Goal: Information Seeking & Learning: Find specific fact

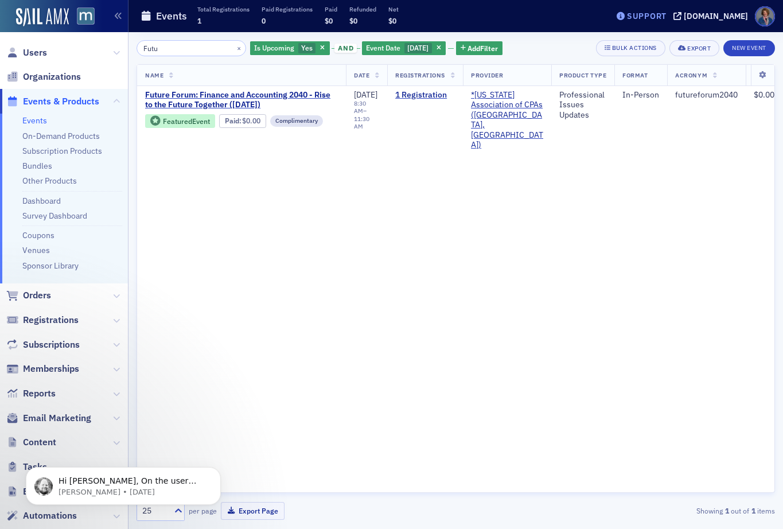
click at [657, 19] on div "Support" at bounding box center [647, 16] width 40 height 10
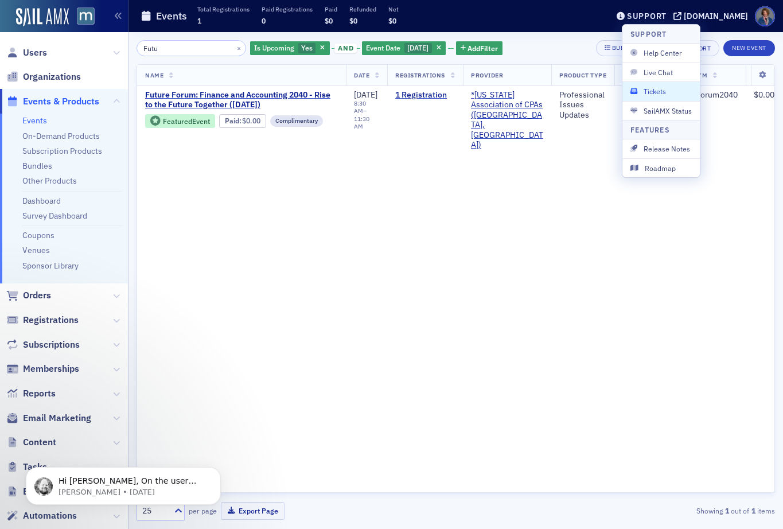
click at [656, 89] on span "Tickets" at bounding box center [660, 91] width 61 height 10
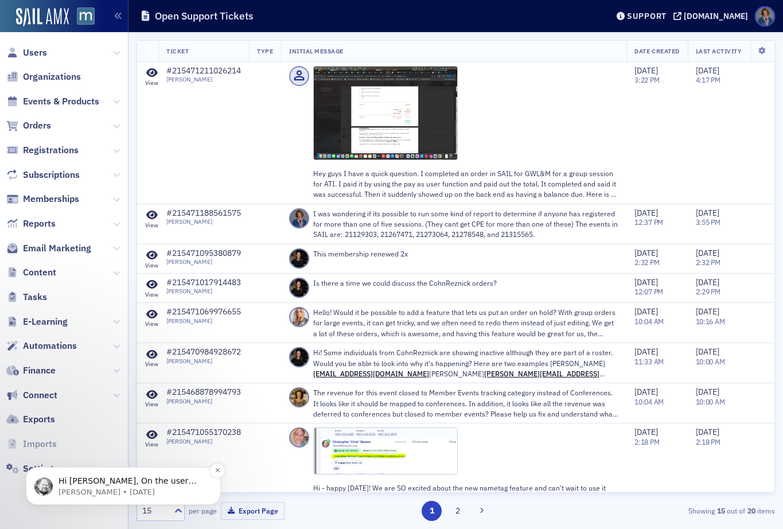
click at [158, 484] on span "Hi Chris, On the user index page there is a filter for User Has Registration fo…" at bounding box center [131, 514] width 147 height 77
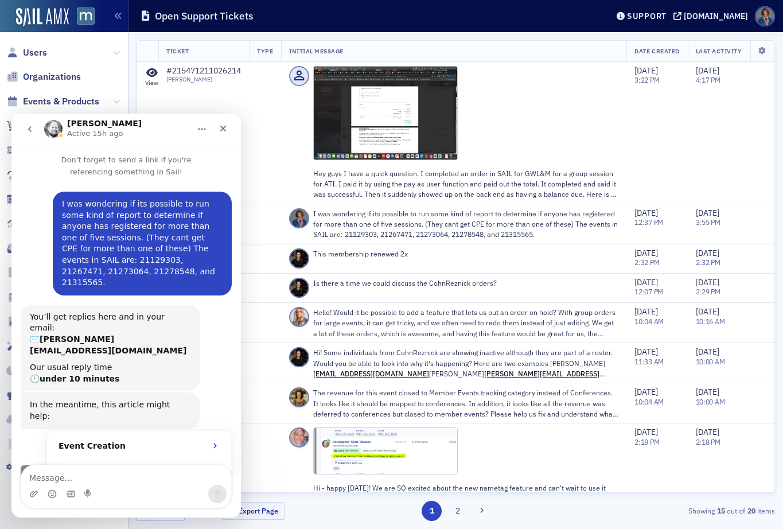
scroll to position [17, 0]
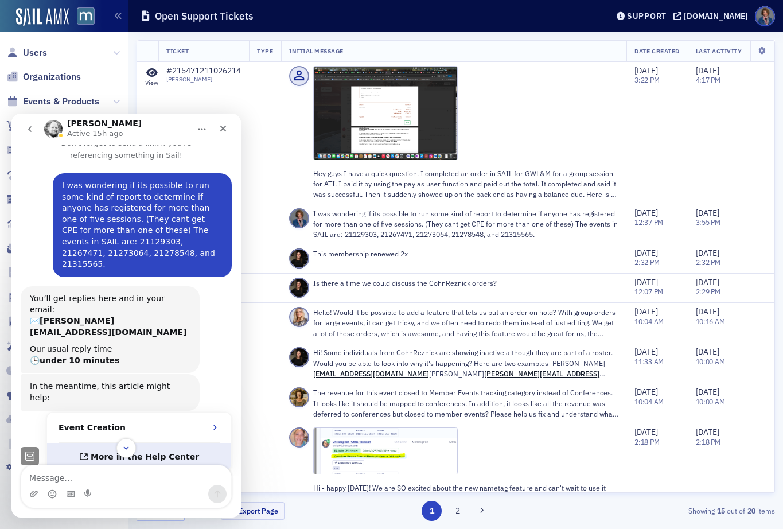
click at [147, 452] on span "More in the Help Center" at bounding box center [145, 457] width 108 height 10
click at [542, 223] on p "I was wondering if its possible to run some kind of report to determine if anyo…" at bounding box center [465, 224] width 305 height 32
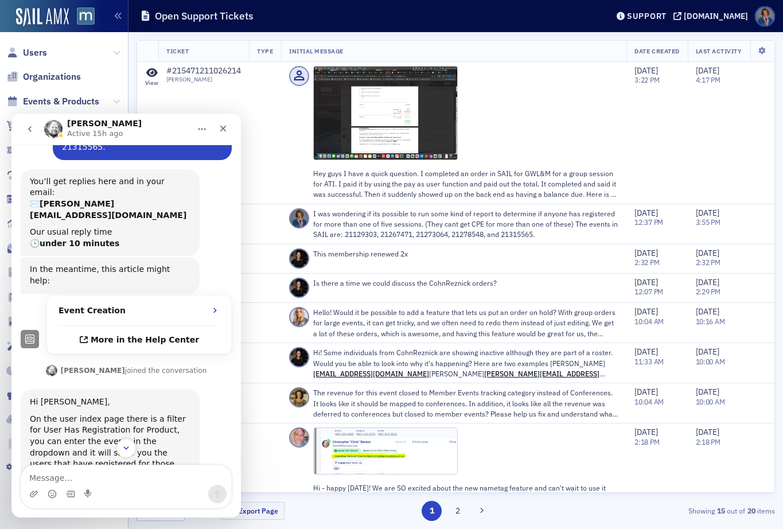
scroll to position [137, 0]
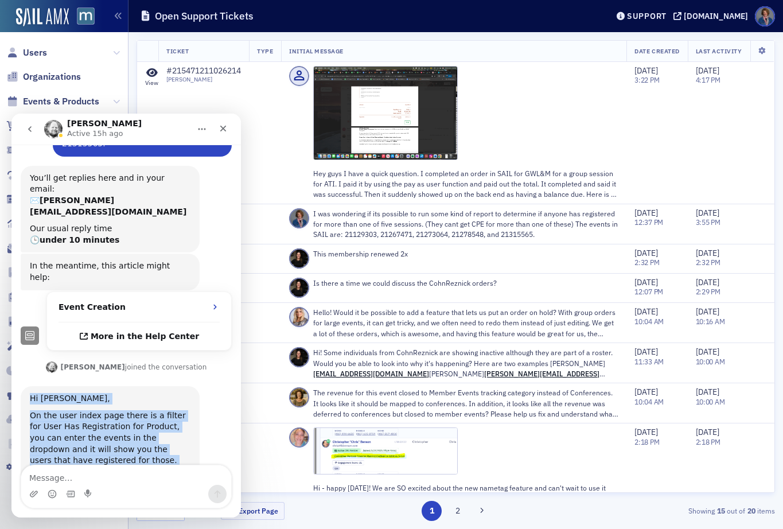
drag, startPoint x: 29, startPoint y: 356, endPoint x: 156, endPoint y: 402, distance: 134.7
click at [178, 417] on div "Hi Chris, On the user index page there is a filter for User Has Registration fo…" at bounding box center [110, 441] width 161 height 96
copy div "Hi Chris, On the user index page there is a filter for User Has Registration fo…"
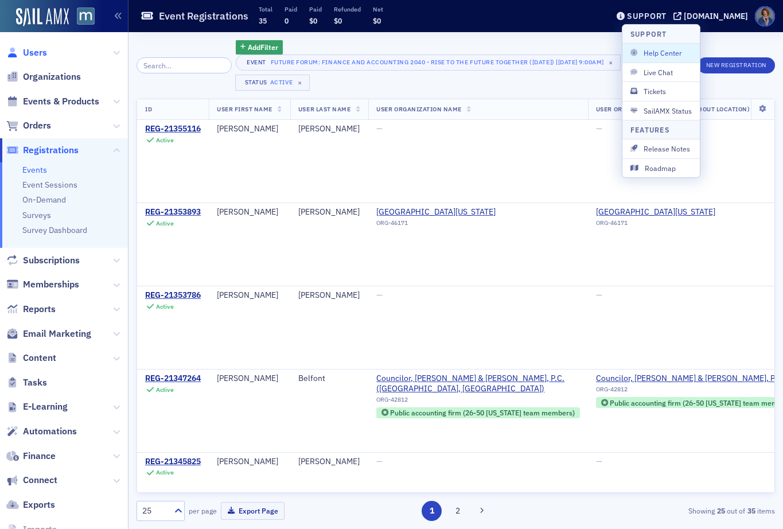
click at [37, 53] on span "Users" at bounding box center [35, 52] width 24 height 13
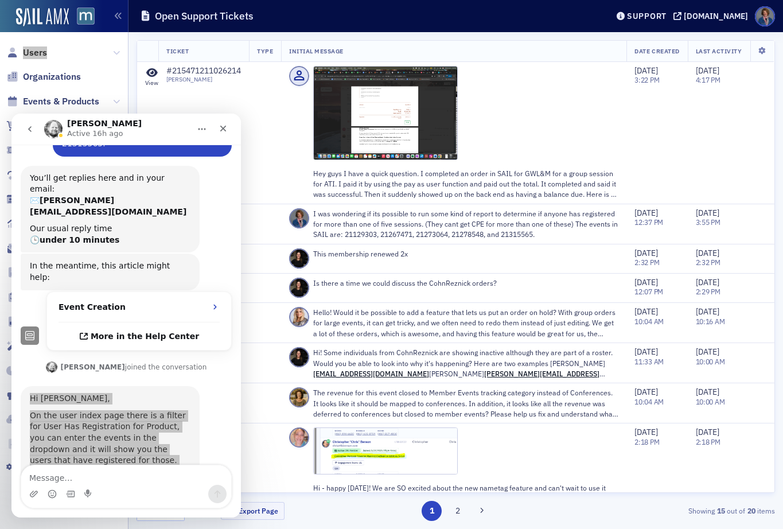
scroll to position [2, 0]
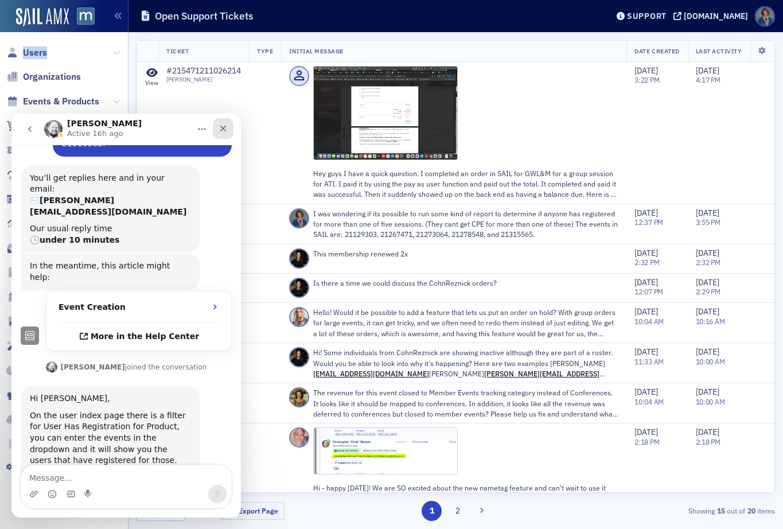
click at [226, 129] on icon "Close" at bounding box center [222, 128] width 9 height 9
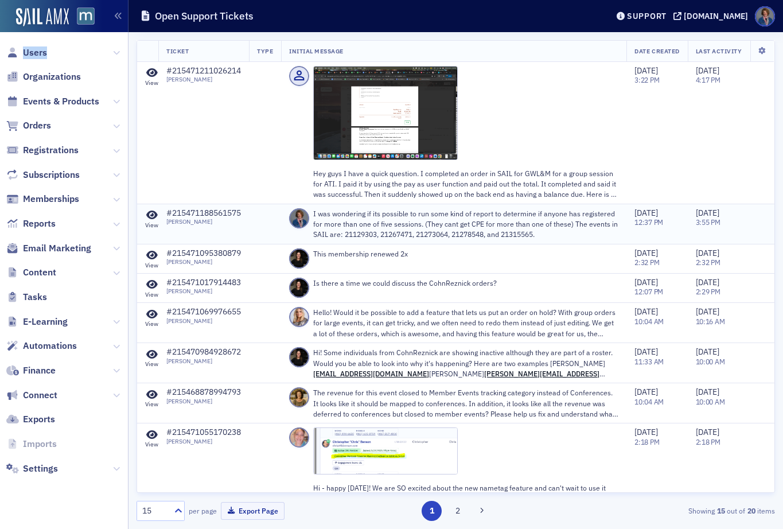
scroll to position [137, 0]
click at [49, 104] on span "Events & Products" at bounding box center [61, 101] width 76 height 13
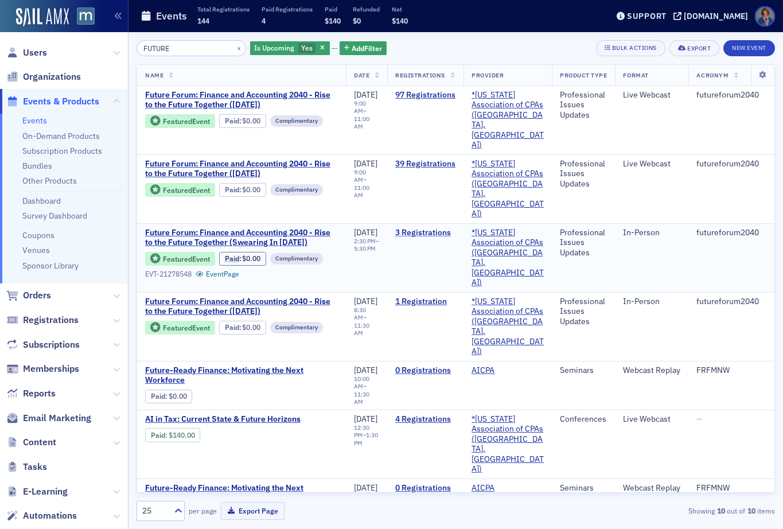
type input "FUTURE"
click at [441, 228] on link "3 Registrations" at bounding box center [425, 233] width 60 height 10
click at [435, 296] on link "1 Registration" at bounding box center [425, 301] width 60 height 10
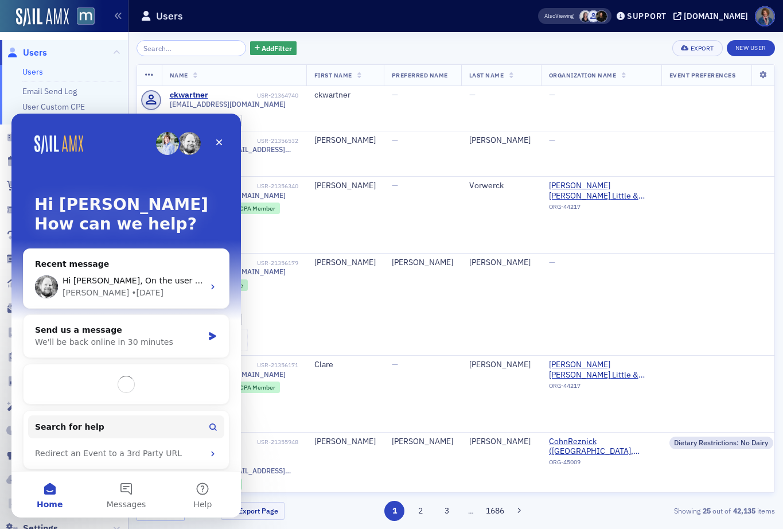
click at [194, 52] on input "search" at bounding box center [190, 48] width 109 height 16
click at [218, 145] on icon "Close" at bounding box center [218, 142] width 9 height 9
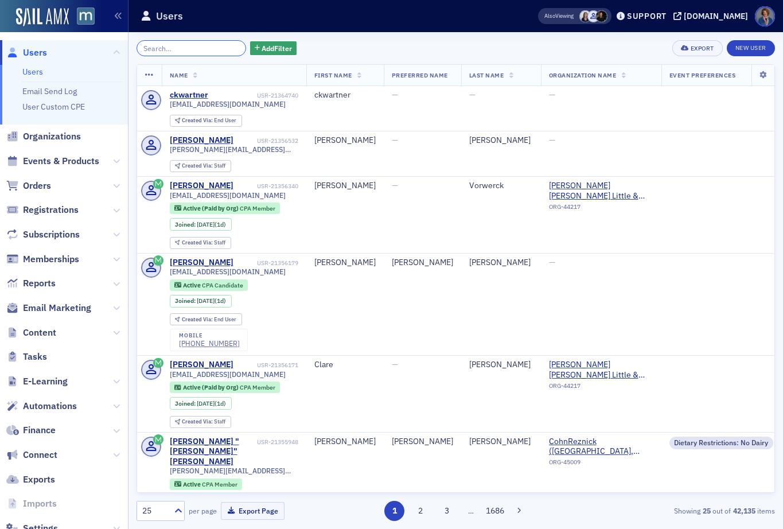
click at [160, 45] on input "search" at bounding box center [190, 48] width 109 height 16
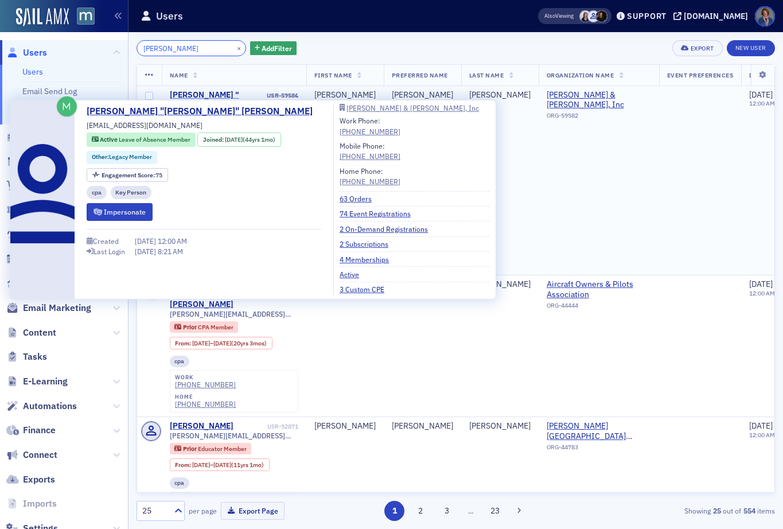
type input "JAMES DOUGHERTY"
click at [201, 93] on div "James "Jim" Dougherty" at bounding box center [217, 105] width 95 height 30
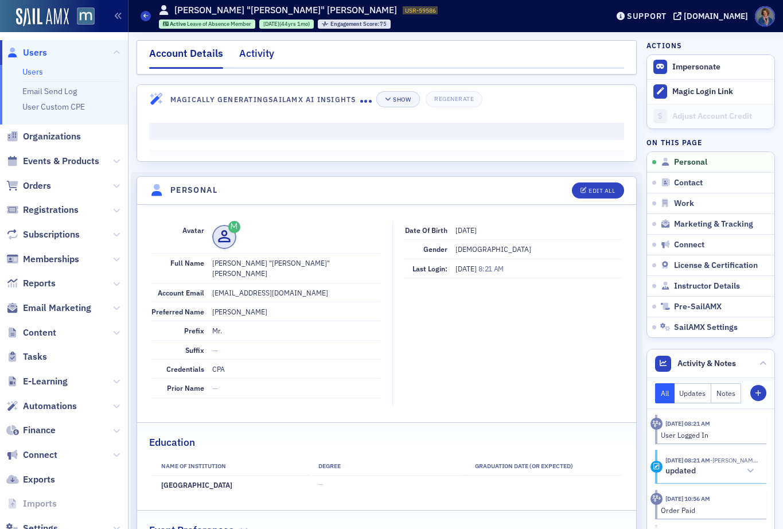
click at [251, 54] on div "Activity" at bounding box center [256, 56] width 35 height 21
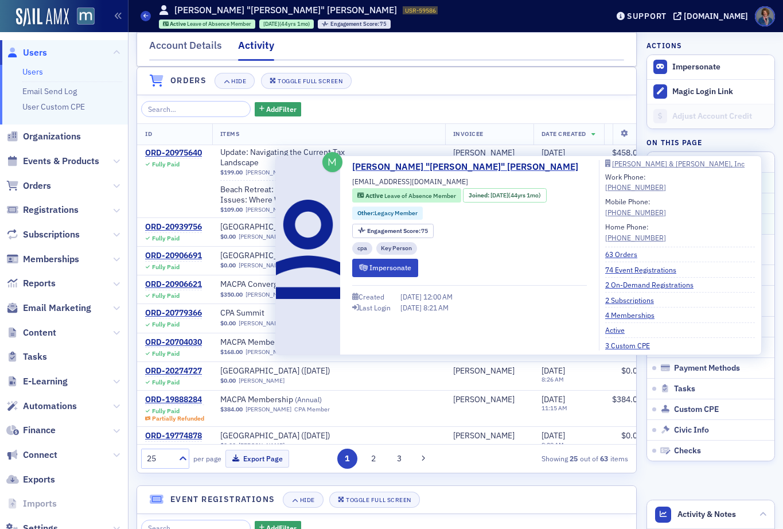
scroll to position [42, 0]
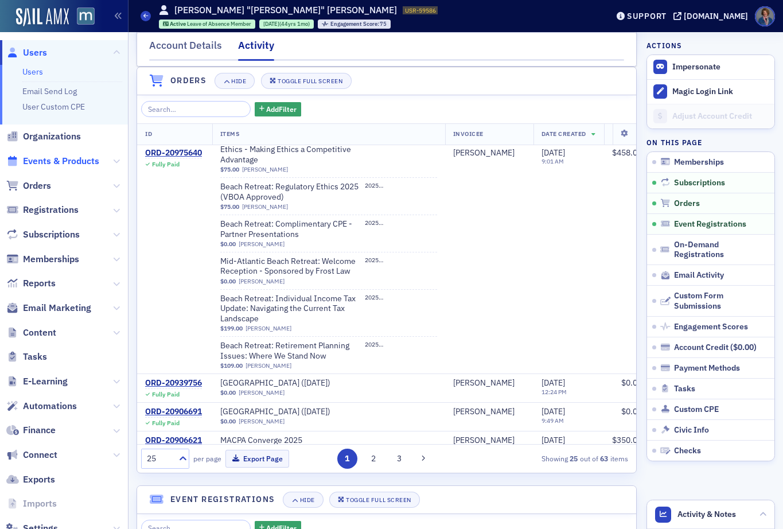
click at [41, 161] on span "Events & Products" at bounding box center [61, 161] width 76 height 13
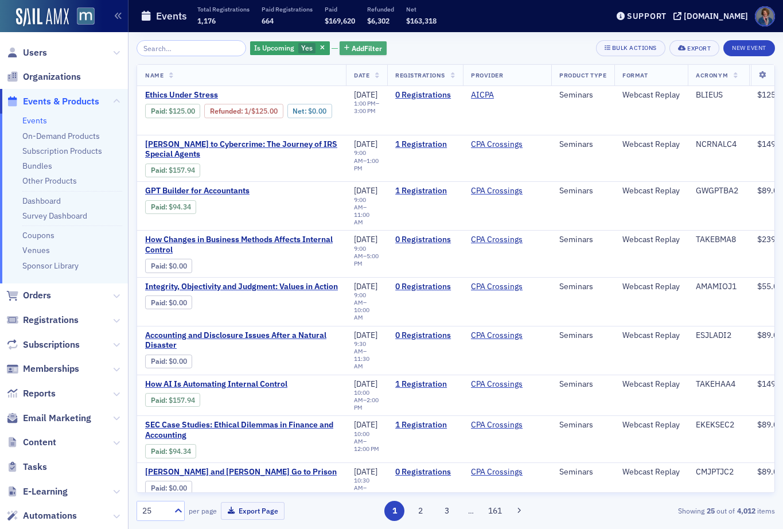
click at [358, 51] on span "Add Filter" at bounding box center [366, 48] width 30 height 10
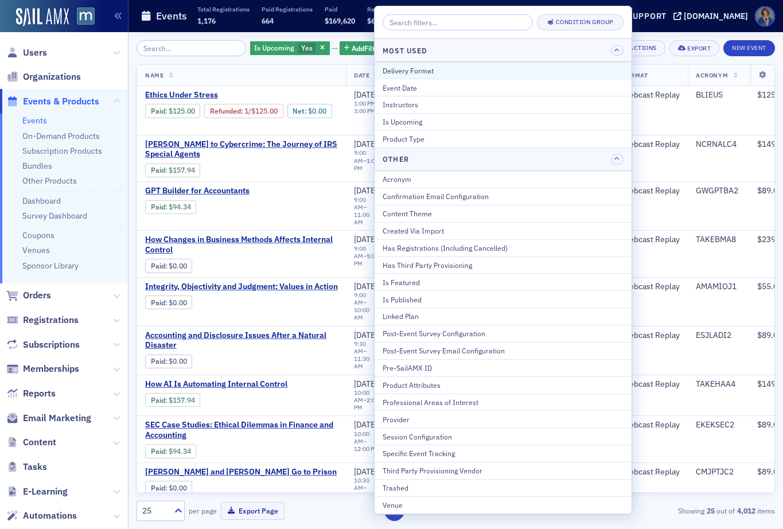
click at [397, 71] on div "Delivery Format" at bounding box center [502, 70] width 241 height 10
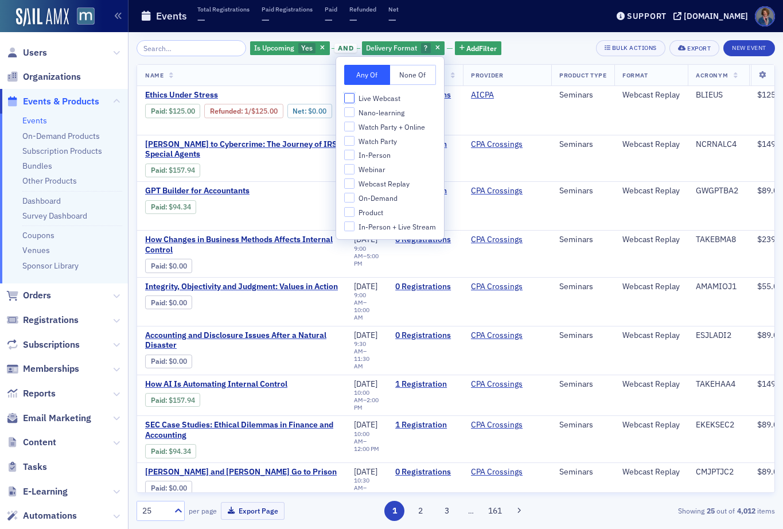
click at [347, 96] on input "Live Webcast" at bounding box center [349, 98] width 10 height 10
checkbox input "true"
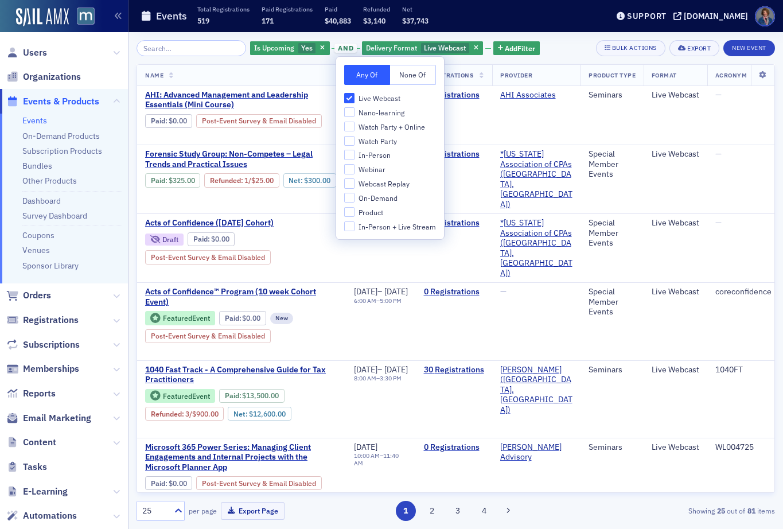
click at [558, 50] on div "Is Upcoming Yes and Delivery Format Live Webcast Add Filter Bulk Actions Export…" at bounding box center [455, 48] width 638 height 16
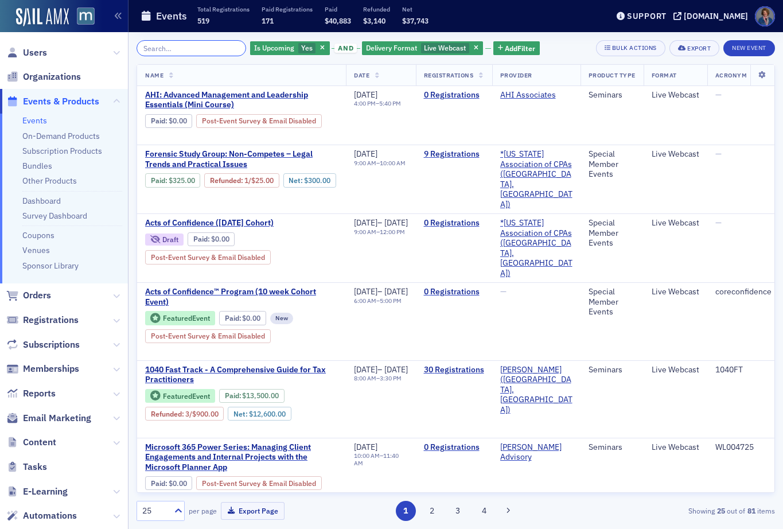
click at [176, 44] on input "search" at bounding box center [190, 48] width 109 height 16
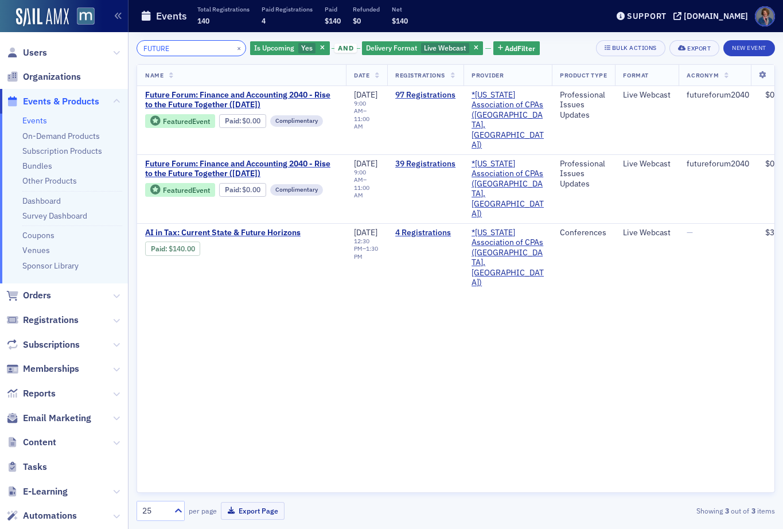
type input "FUTURE"
click at [433, 95] on link "97 Registrations" at bounding box center [425, 95] width 60 height 10
click at [301, 46] on span "Yes" at bounding box center [306, 47] width 11 height 9
click at [272, 71] on input "No" at bounding box center [271, 70] width 10 height 10
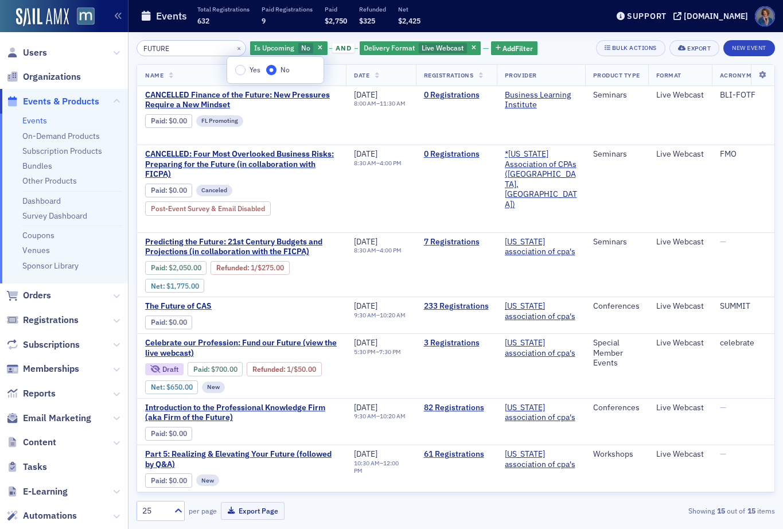
click at [307, 75] on div "Yes No" at bounding box center [275, 70] width 96 height 26
click at [558, 41] on div "FUTURE × Is Upcoming No and Delivery Format Live Webcast Add Filter Bulk Action…" at bounding box center [455, 48] width 638 height 16
click at [315, 47] on span "button" at bounding box center [320, 48] width 10 height 10
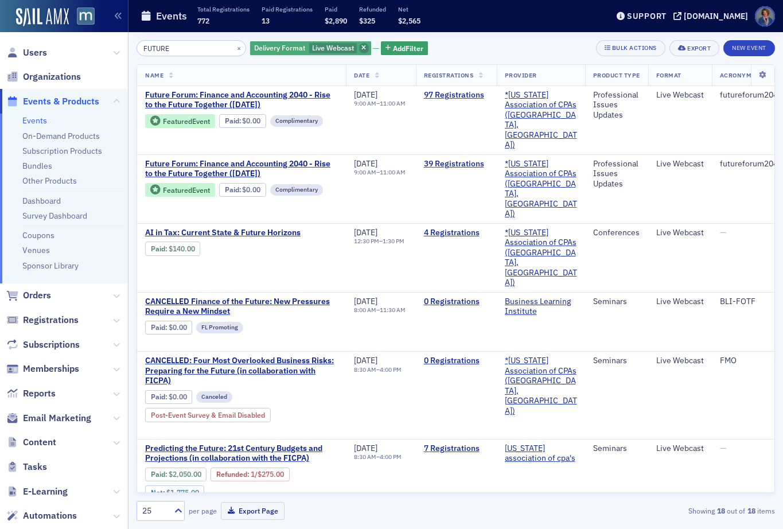
click at [361, 49] on icon "button" at bounding box center [363, 48] width 5 height 6
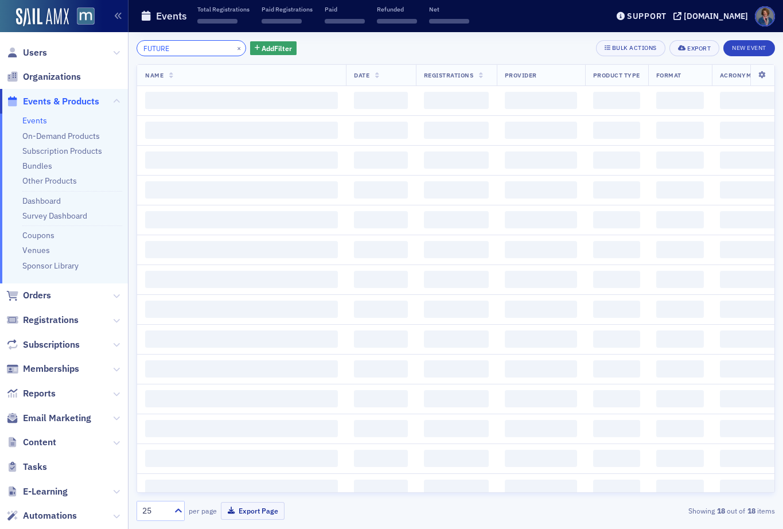
click at [176, 49] on input "FUTURE" at bounding box center [190, 48] width 109 height 16
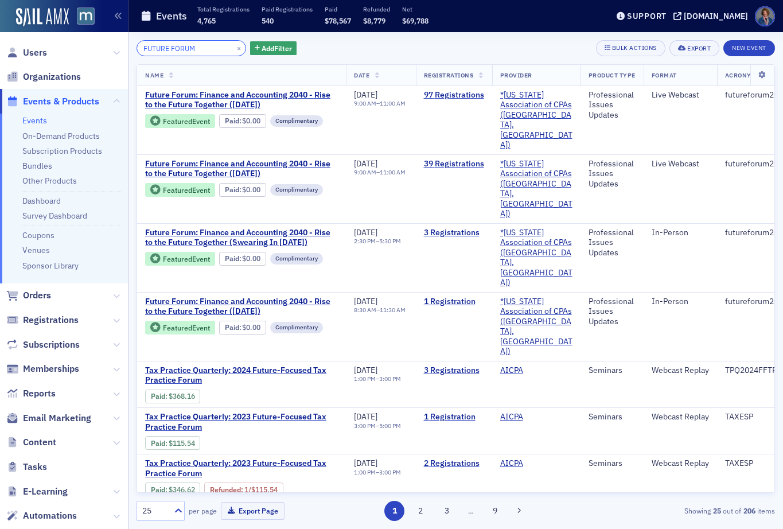
type input "FUTURE FORUM"
click at [436, 50] on div "FUTURE FORUM × Add Filter Bulk Actions Export New Event" at bounding box center [455, 48] width 638 height 16
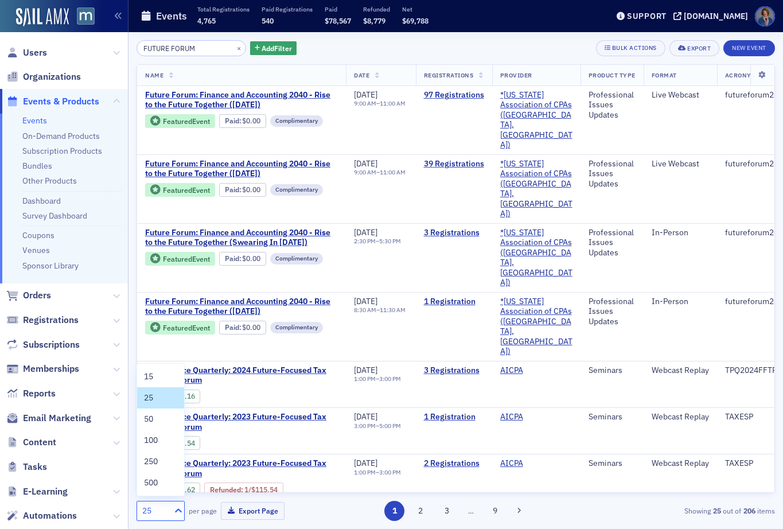
click at [178, 510] on icon at bounding box center [178, 509] width 11 height 11
click at [161, 419] on div "50" at bounding box center [160, 419] width 33 height 12
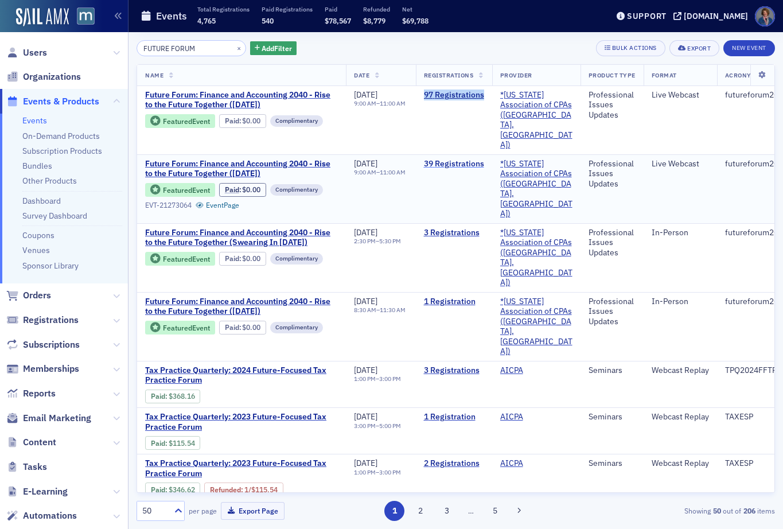
click at [474, 159] on link "39 Registrations" at bounding box center [454, 164] width 60 height 10
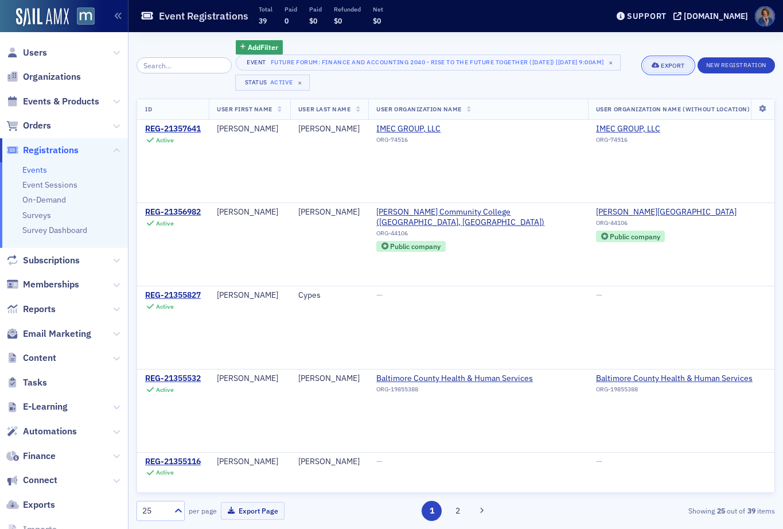
click at [668, 70] on button "Export" at bounding box center [668, 65] width 50 height 16
click at [625, 103] on button "Export All ( 39 Event Registrations )" at bounding box center [632, 104] width 124 height 18
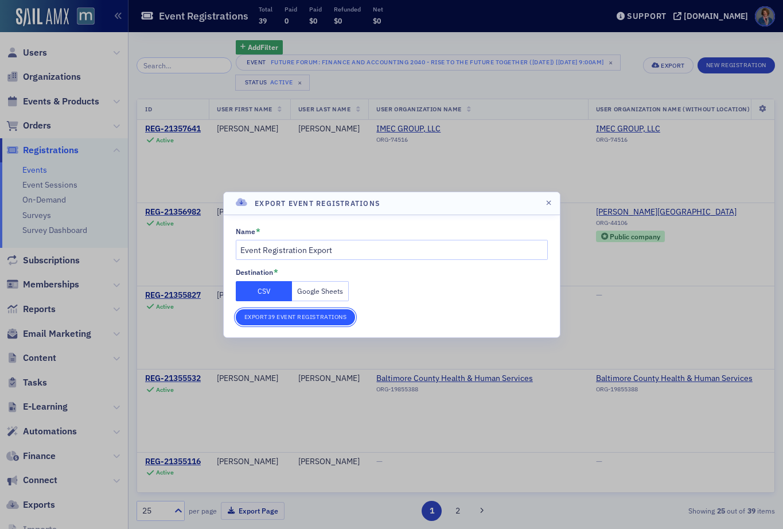
click at [303, 316] on button "Export 39 Event Registrations" at bounding box center [296, 317] width 120 height 16
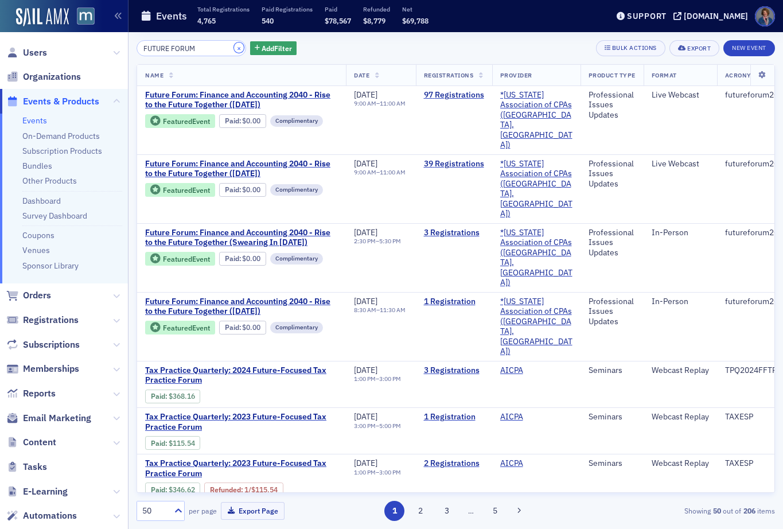
click at [234, 49] on button "×" at bounding box center [239, 47] width 10 height 10
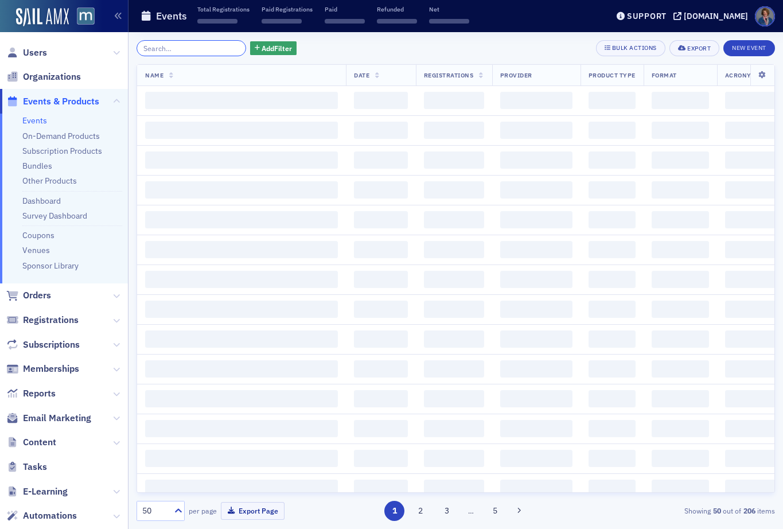
click at [171, 41] on input "search" at bounding box center [190, 48] width 109 height 16
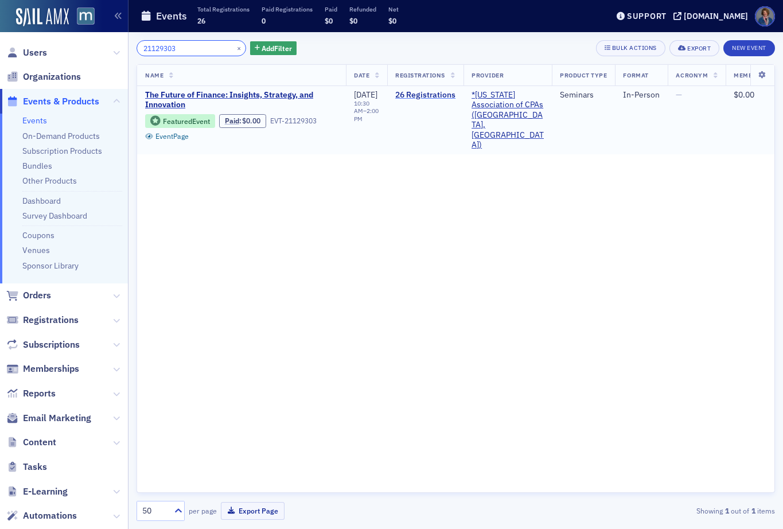
type input "21129303"
click at [430, 97] on link "26 Registrations" at bounding box center [425, 95] width 60 height 10
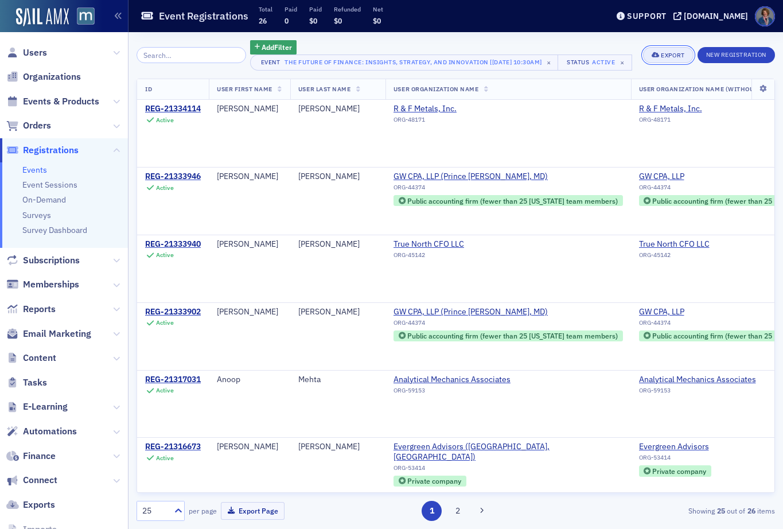
click at [652, 58] on icon "button" at bounding box center [655, 55] width 8 height 6
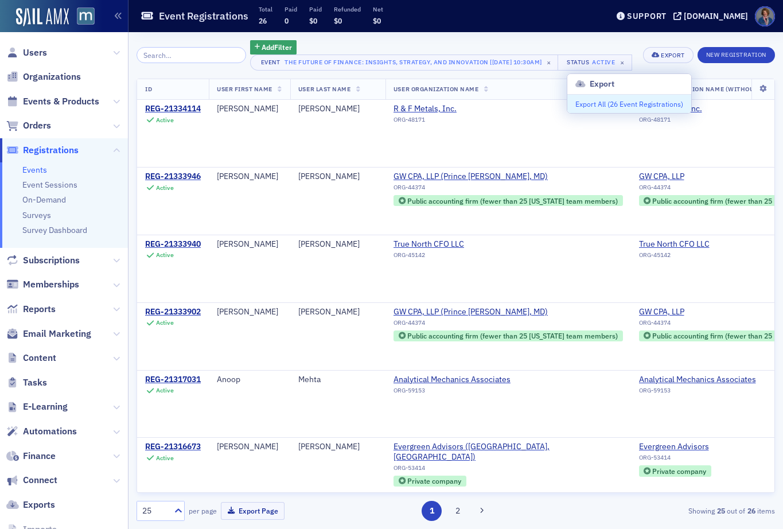
click at [636, 103] on button "Export All ( 26 Event Registrations )" at bounding box center [629, 104] width 124 height 18
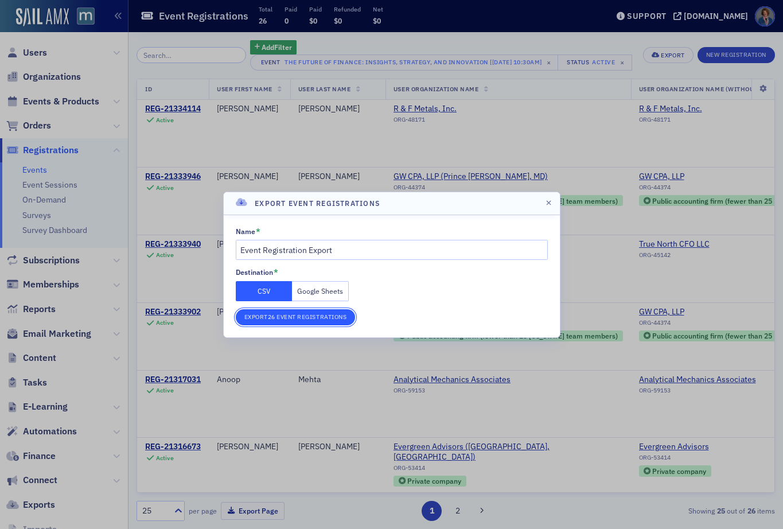
click at [304, 319] on button "Export 26 Event Registrations" at bounding box center [296, 317] width 120 height 16
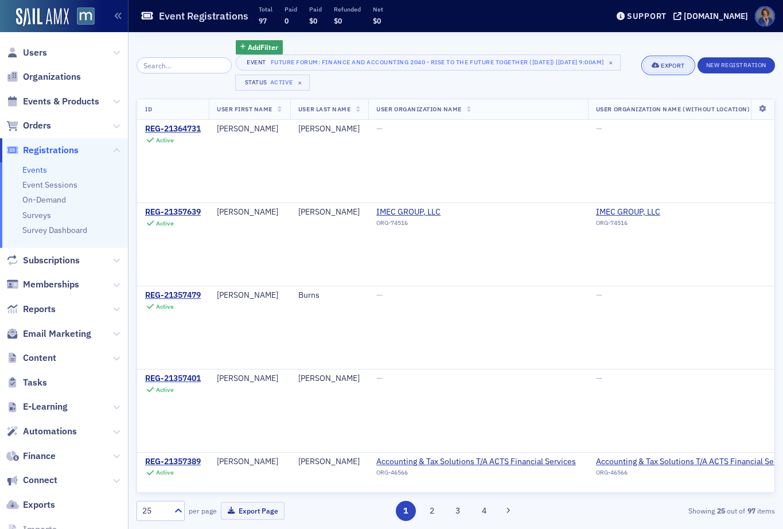
click at [654, 68] on button "Export" at bounding box center [668, 65] width 50 height 16
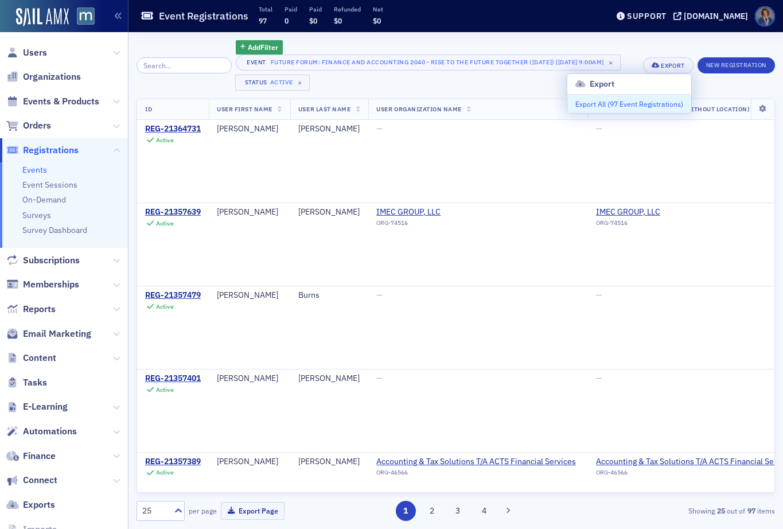
click at [601, 106] on button "Export All ( 97 Event Registrations )" at bounding box center [629, 104] width 124 height 18
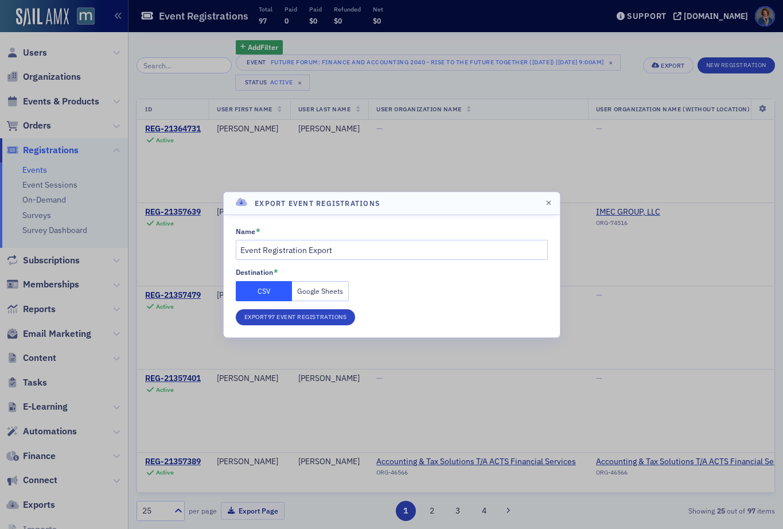
click at [275, 291] on button "CSV" at bounding box center [264, 291] width 57 height 20
click at [377, 247] on input "Event Registration Export" at bounding box center [392, 250] width 312 height 20
type input "Event Registration Export OCTOBER"
click at [290, 320] on button "Export 97 Event Registrations" at bounding box center [296, 317] width 120 height 16
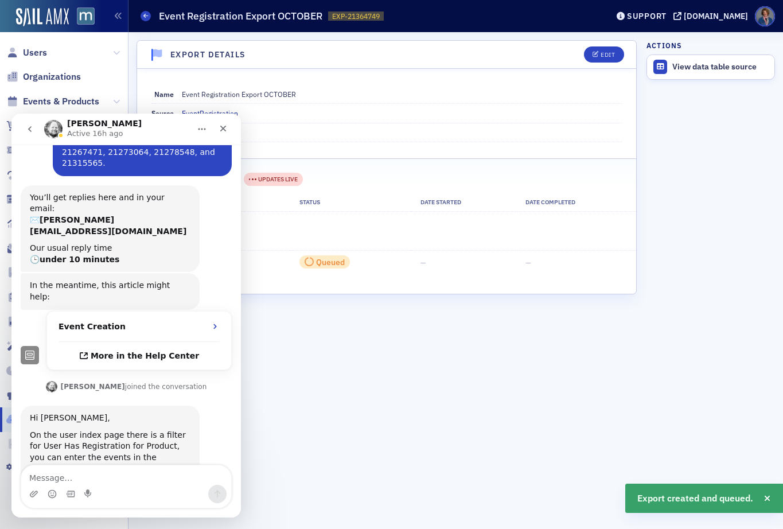
scroll to position [137, 0]
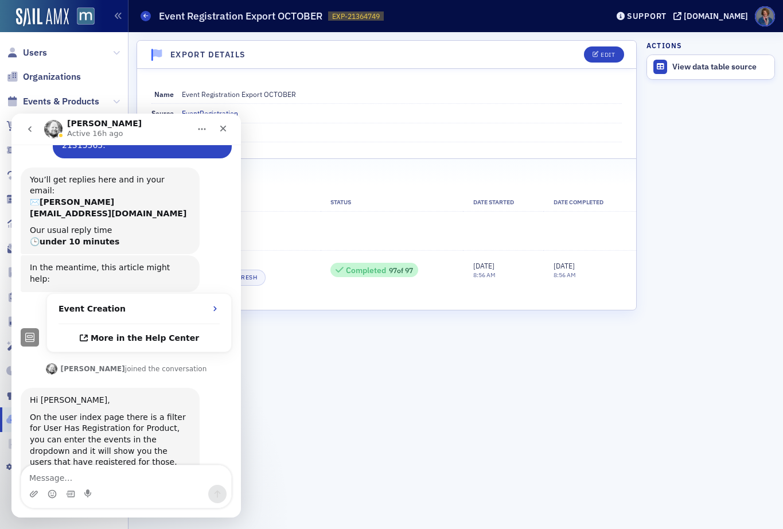
click at [413, 150] on fieldset "Name Event Registration Export OCTOBER Source EventRegistration By Chris Doughe…" at bounding box center [386, 111] width 499 height 77
click at [224, 131] on icon "Close" at bounding box center [222, 128] width 9 height 9
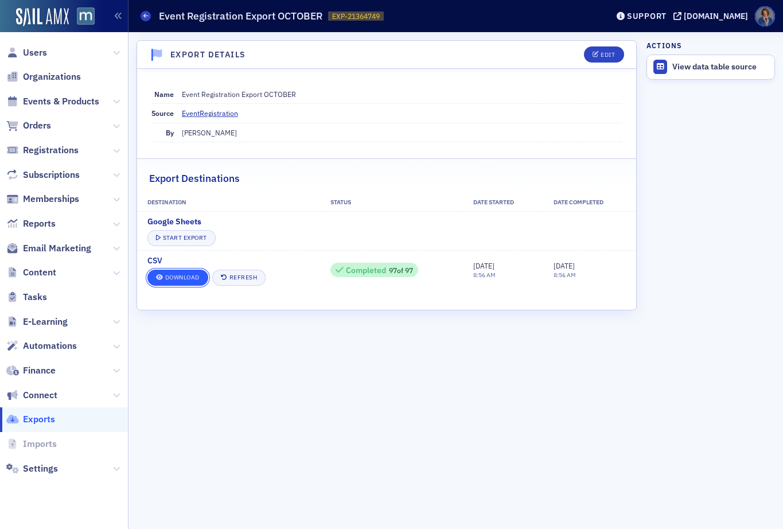
click at [174, 277] on link "Download" at bounding box center [177, 277] width 61 height 16
click at [189, 273] on link "Download" at bounding box center [177, 277] width 61 height 16
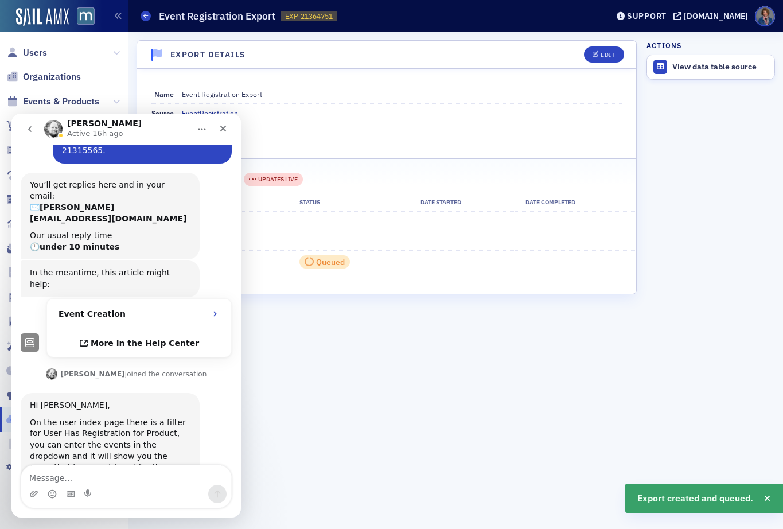
scroll to position [137, 0]
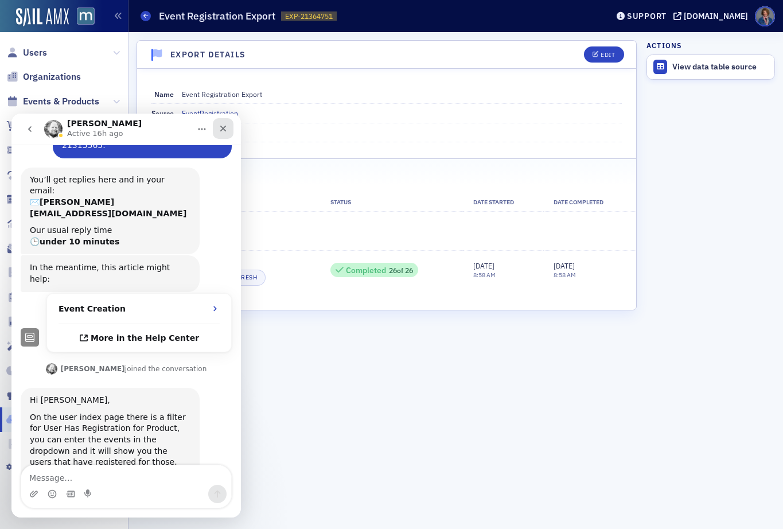
click at [221, 128] on icon "Close" at bounding box center [222, 128] width 9 height 9
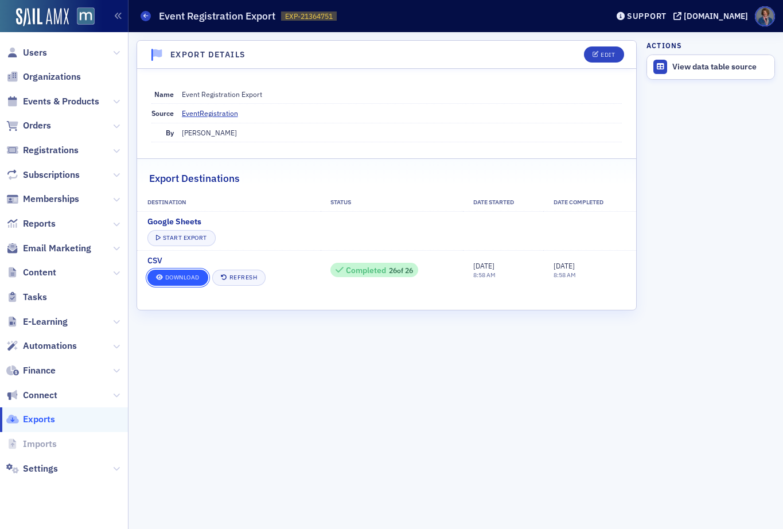
click at [172, 279] on link "Download" at bounding box center [177, 277] width 61 height 16
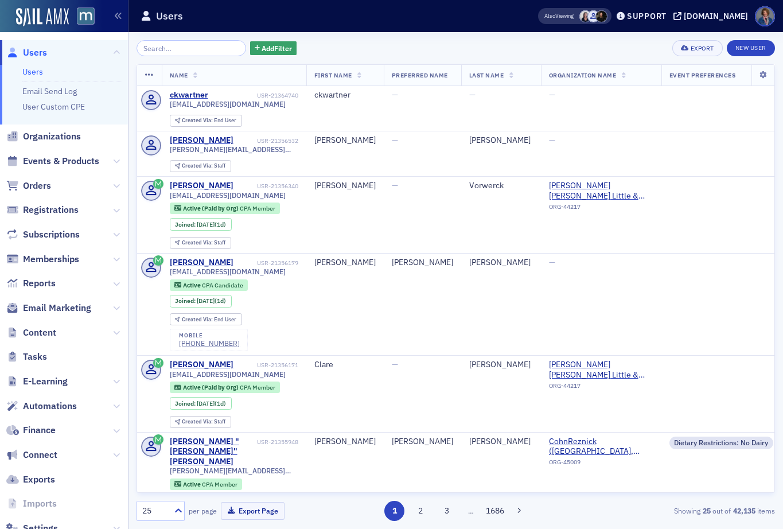
click at [166, 52] on input "search" at bounding box center [190, 48] width 109 height 16
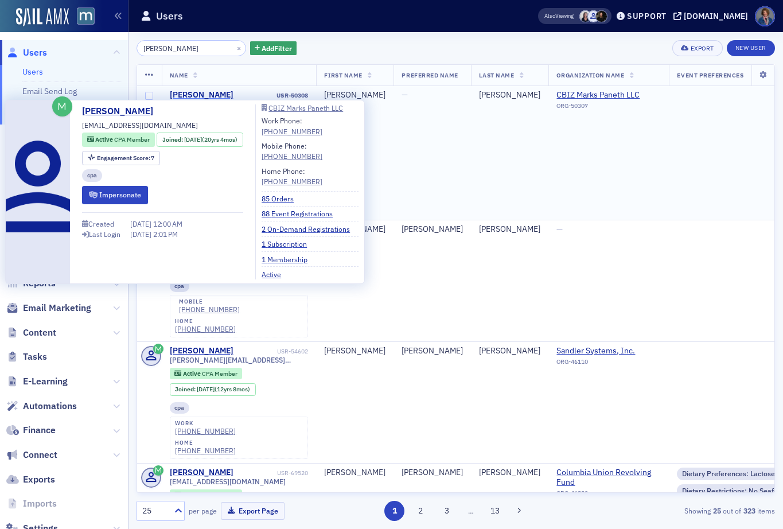
type input "Kevin Baker"
click at [194, 95] on div "Kevin Baker" at bounding box center [202, 95] width 64 height 10
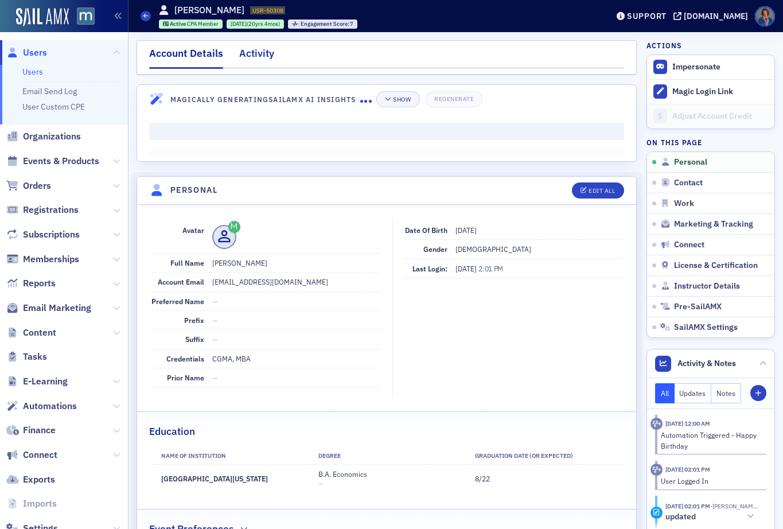
click at [253, 58] on div "Activity" at bounding box center [256, 56] width 35 height 21
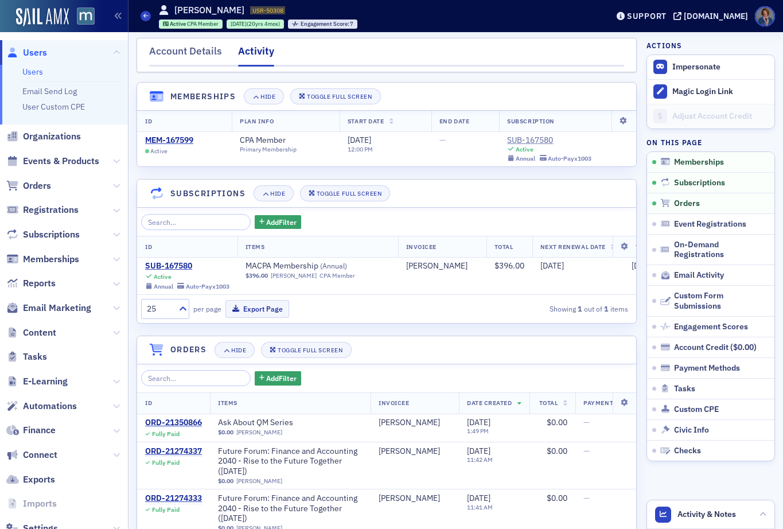
scroll to position [5, 0]
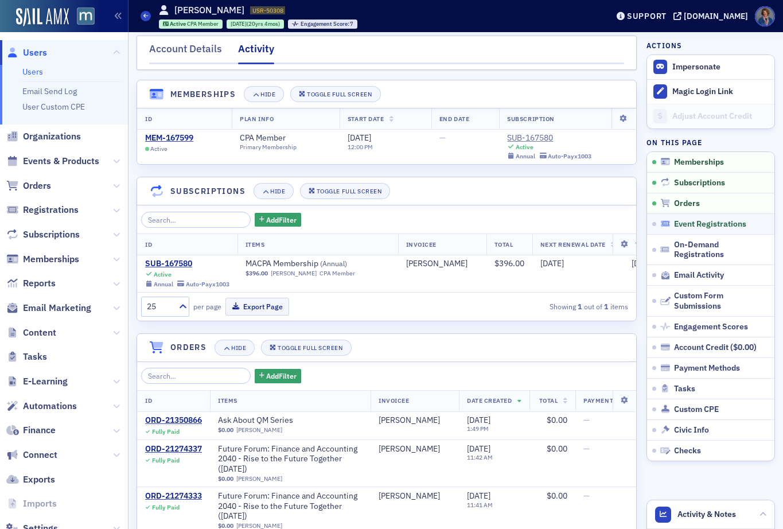
click at [687, 225] on span "Event Registrations" at bounding box center [710, 224] width 72 height 10
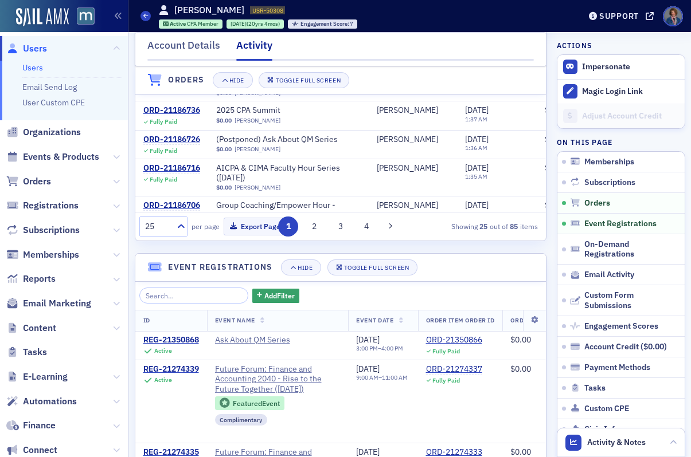
scroll to position [0, 0]
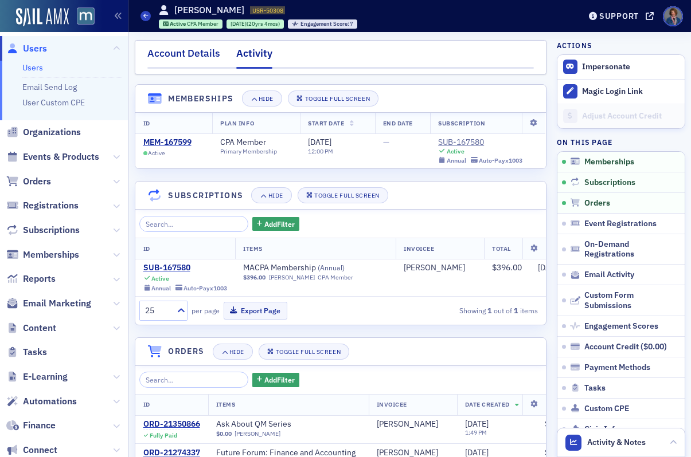
click at [187, 55] on div "Account Details" at bounding box center [183, 56] width 73 height 21
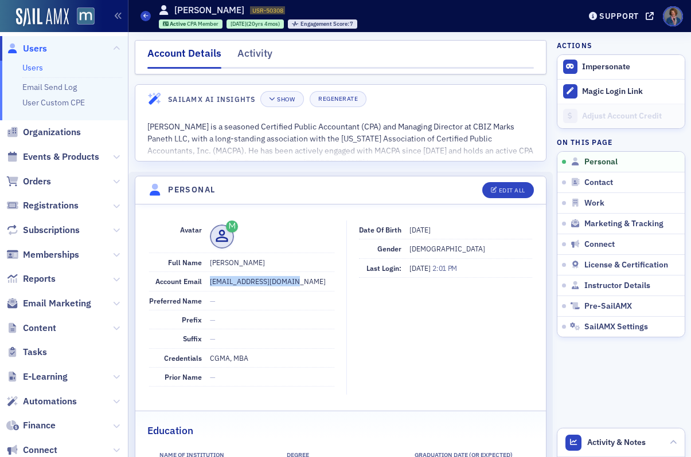
drag, startPoint x: 209, startPoint y: 281, endPoint x: 295, endPoint y: 284, distance: 86.0
click at [295, 284] on dd "kbaker@markspaneth.com" at bounding box center [272, 281] width 124 height 18
copy dd "kbaker@markspaneth.com"
click at [32, 69] on link "Users" at bounding box center [32, 67] width 21 height 10
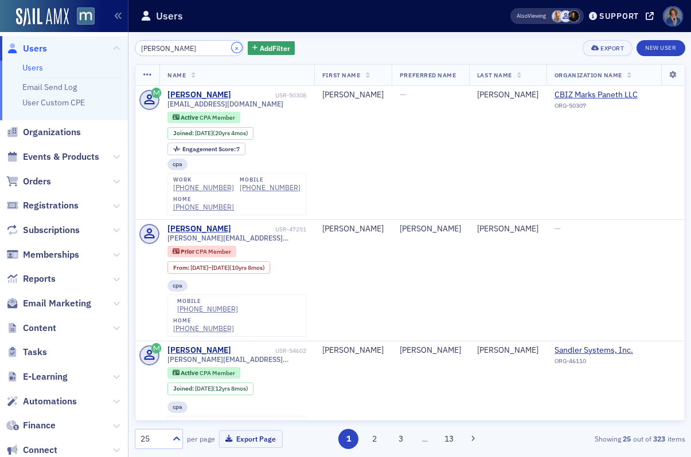
click at [232, 49] on button "×" at bounding box center [237, 47] width 10 height 10
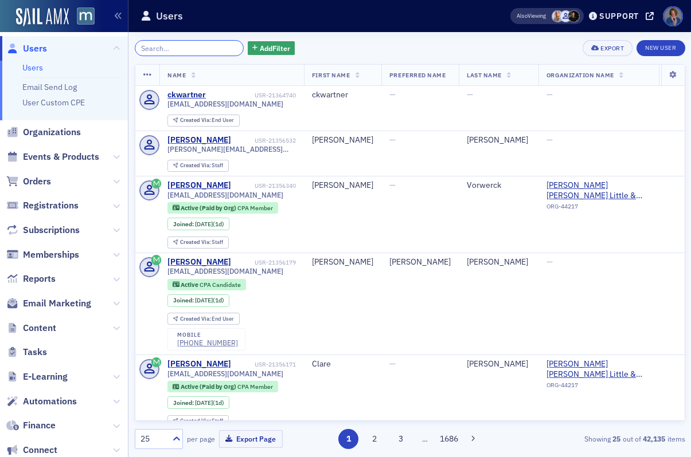
click at [191, 50] on input "search" at bounding box center [189, 48] width 109 height 16
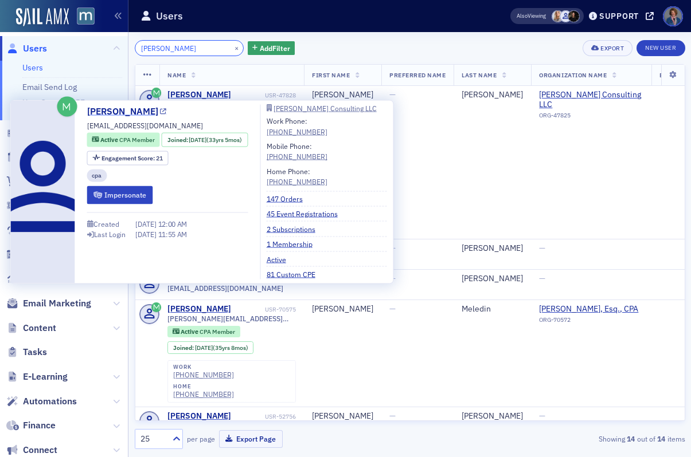
type input "[PERSON_NAME]"
click at [122, 114] on link "[PERSON_NAME]" at bounding box center [127, 112] width 80 height 14
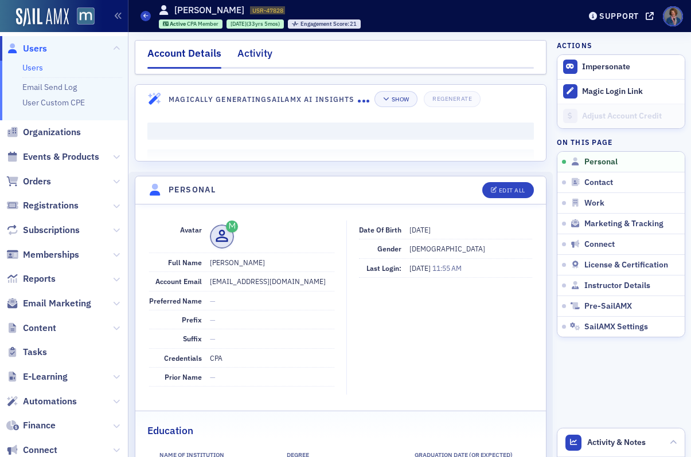
click at [247, 56] on div "Activity" at bounding box center [254, 56] width 35 height 21
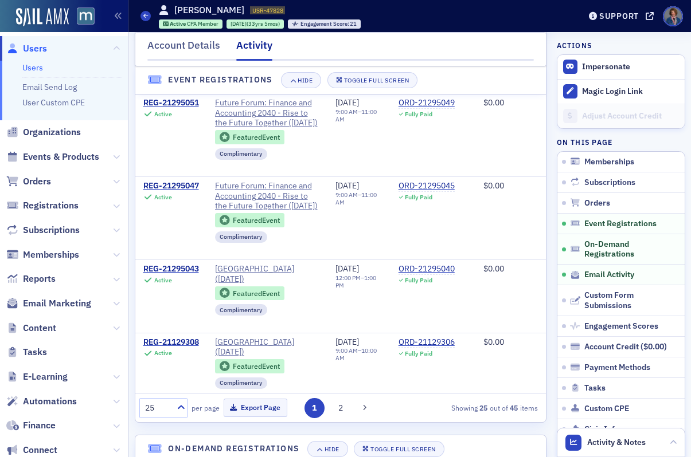
scroll to position [1094, 0]
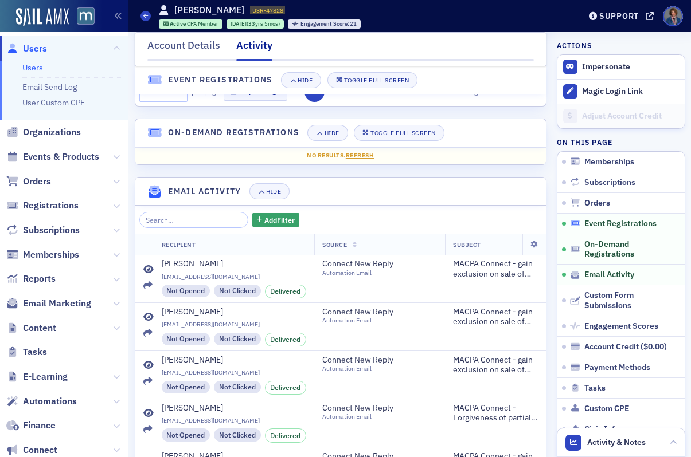
click at [586, 228] on span "Event Registrations" at bounding box center [620, 224] width 72 height 10
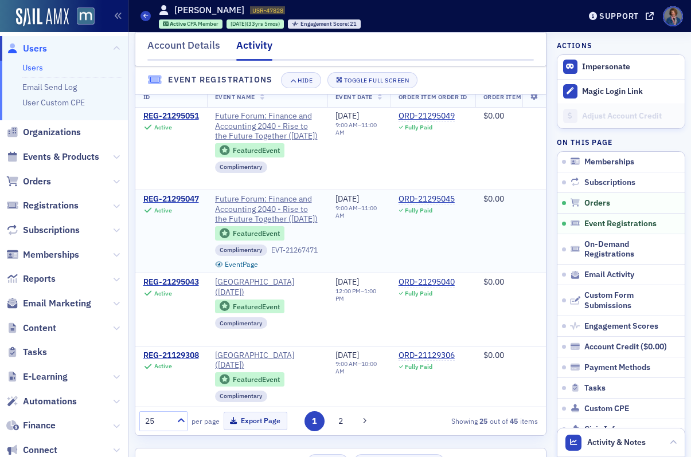
scroll to position [736, 0]
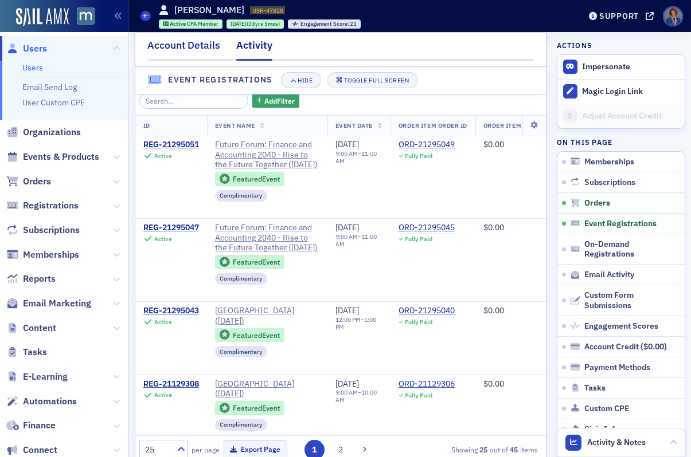
click at [192, 51] on div "Account Details" at bounding box center [183, 48] width 73 height 21
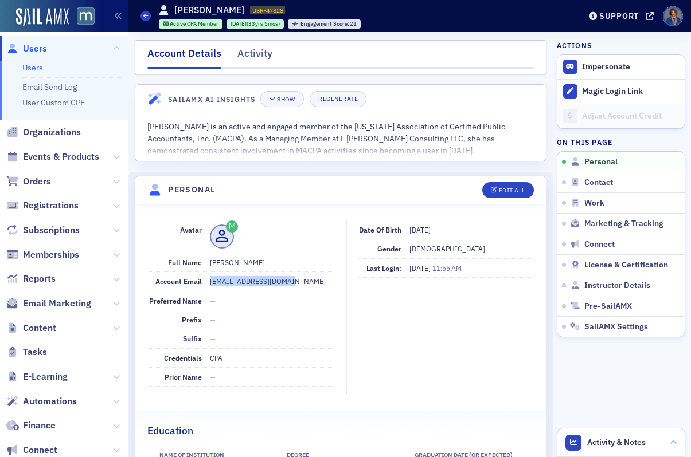
drag, startPoint x: 209, startPoint y: 281, endPoint x: 287, endPoint y: 279, distance: 78.0
click at [287, 279] on dd "[EMAIL_ADDRESS][DOMAIN_NAME]" at bounding box center [272, 281] width 124 height 18
copy dd "[EMAIL_ADDRESS][DOMAIN_NAME]"
click at [34, 69] on link "Users" at bounding box center [32, 67] width 21 height 10
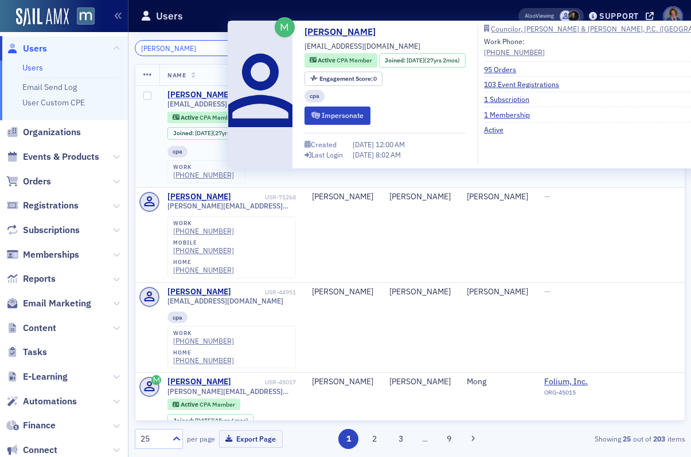
type input "[PERSON_NAME]"
click at [193, 99] on div "[PERSON_NAME]" at bounding box center [199, 95] width 64 height 10
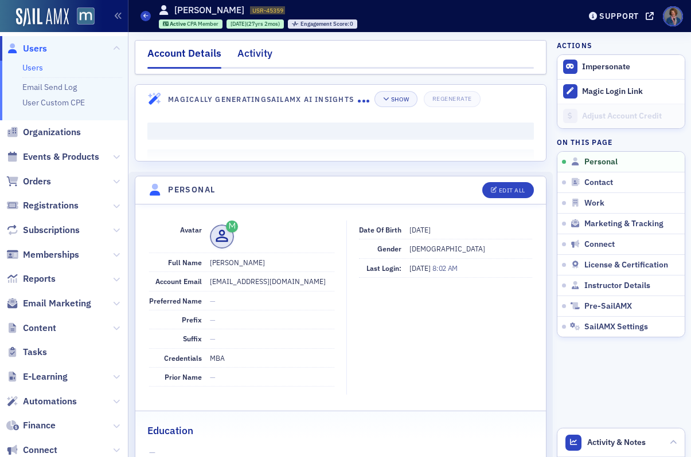
click at [251, 57] on div "Activity" at bounding box center [254, 56] width 35 height 21
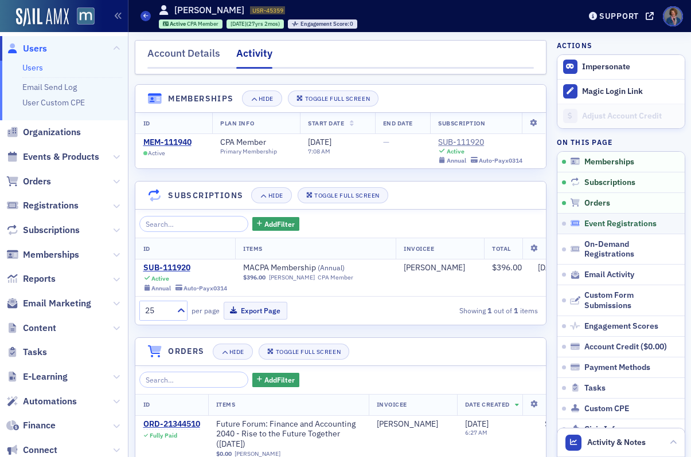
click at [597, 225] on span "Event Registrations" at bounding box center [620, 224] width 72 height 10
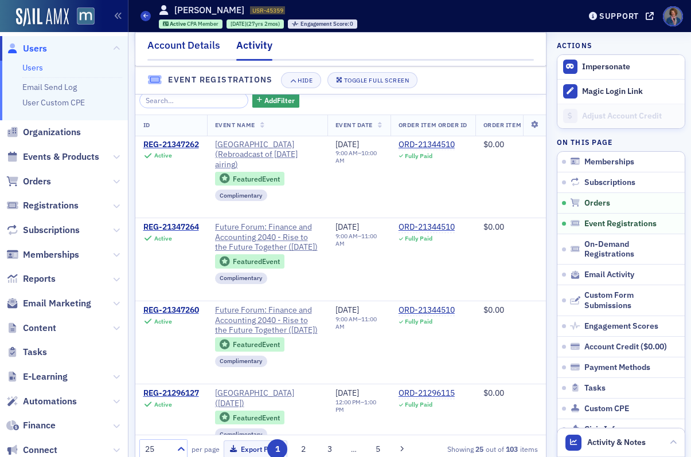
click at [166, 47] on div "Account Details" at bounding box center [183, 48] width 73 height 21
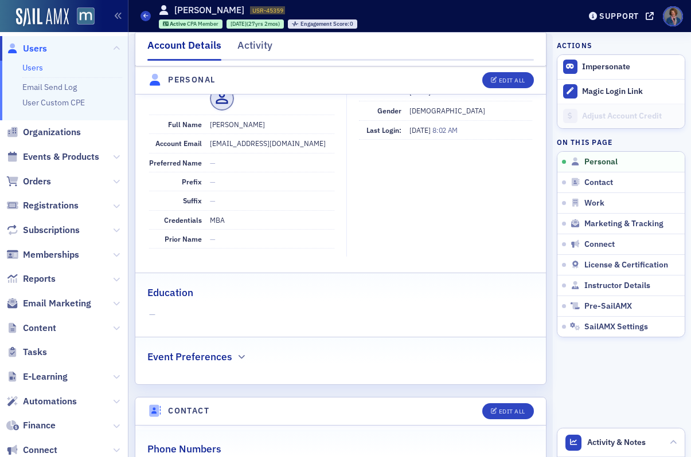
scroll to position [42, 0]
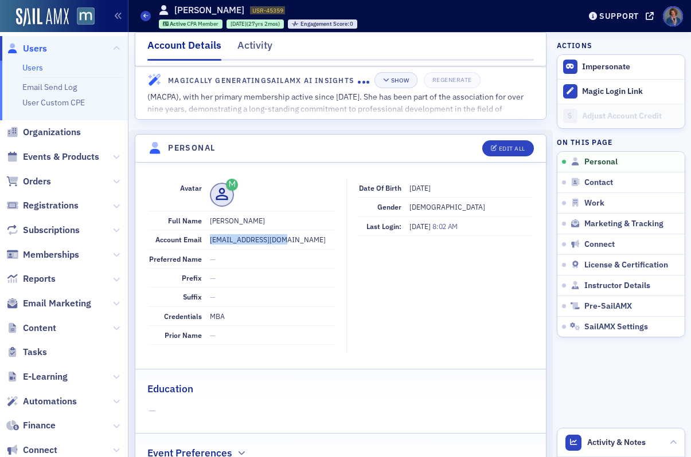
drag, startPoint x: 209, startPoint y: 238, endPoint x: 285, endPoint y: 237, distance: 76.3
click at [285, 237] on dd "[EMAIL_ADDRESS][DOMAIN_NAME]" at bounding box center [272, 239] width 124 height 18
copy dd "[EMAIL_ADDRESS][DOMAIN_NAME]"
click at [37, 71] on link "Users" at bounding box center [32, 67] width 21 height 10
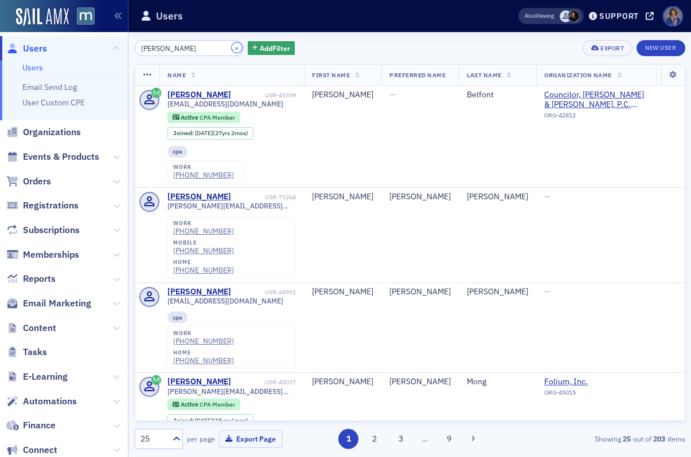
click at [232, 47] on button "×" at bounding box center [237, 47] width 10 height 10
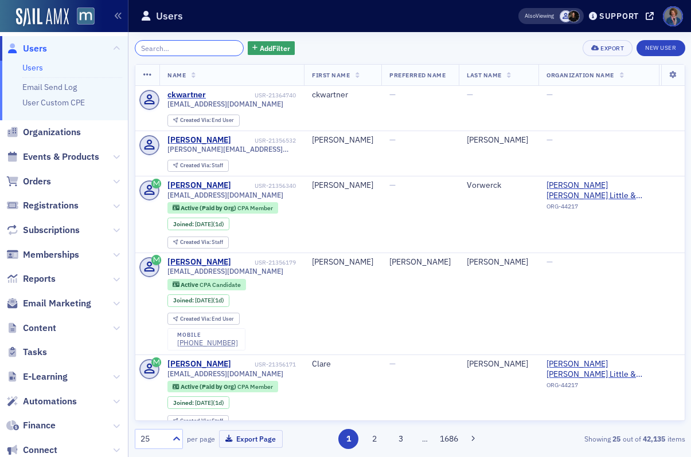
click at [205, 46] on input "search" at bounding box center [189, 48] width 109 height 16
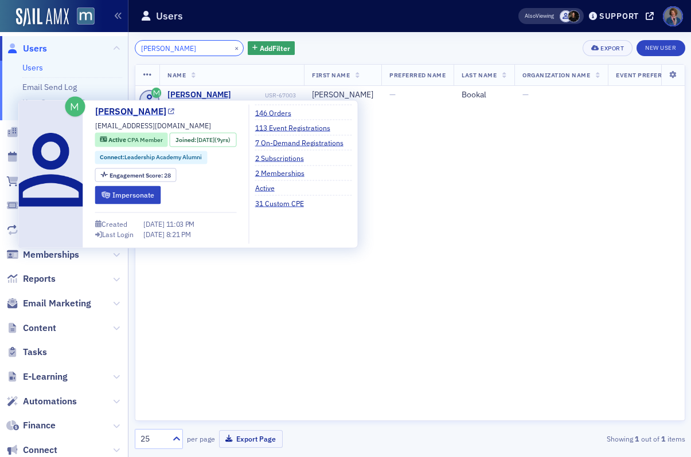
type input "[PERSON_NAME]"
click at [142, 115] on link "Patrina Bookal" at bounding box center [135, 112] width 80 height 14
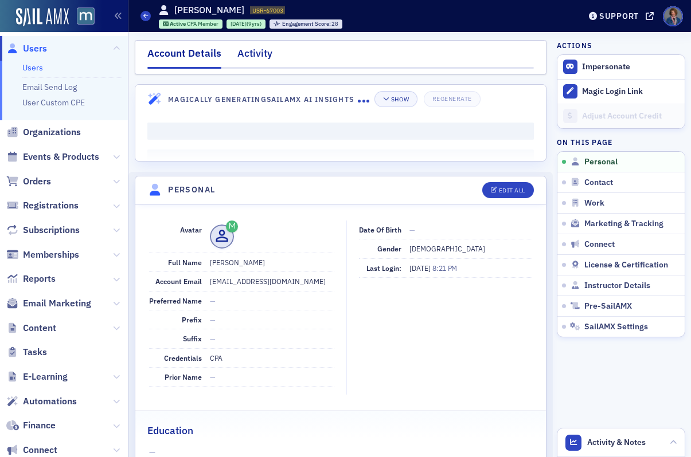
click at [256, 57] on div "Activity" at bounding box center [254, 56] width 35 height 21
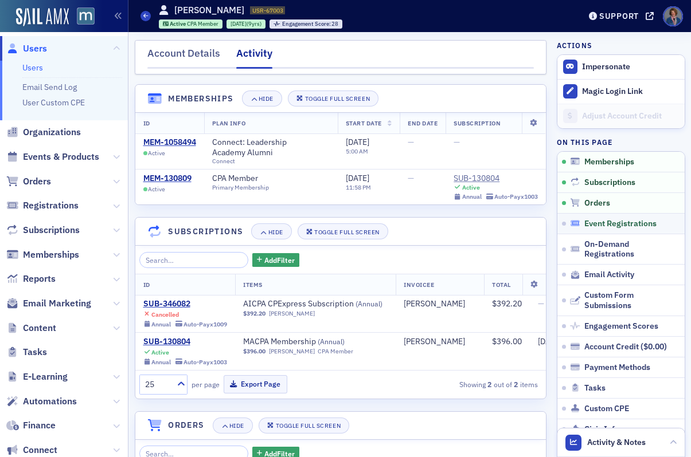
click at [615, 226] on span "Event Registrations" at bounding box center [620, 224] width 72 height 10
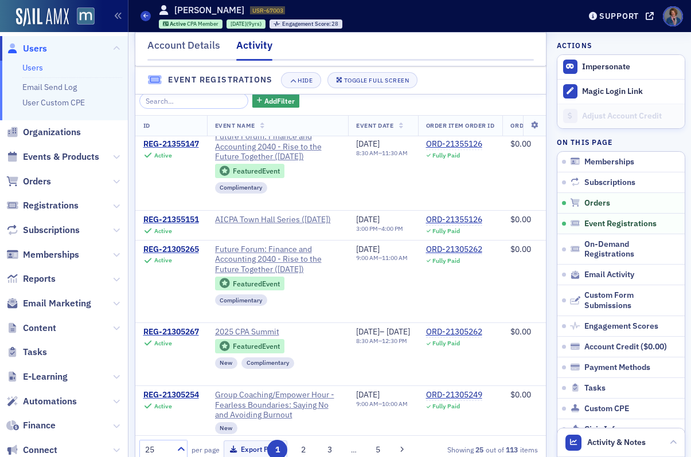
scroll to position [204, 0]
click at [182, 48] on div "Account Details" at bounding box center [183, 48] width 73 height 21
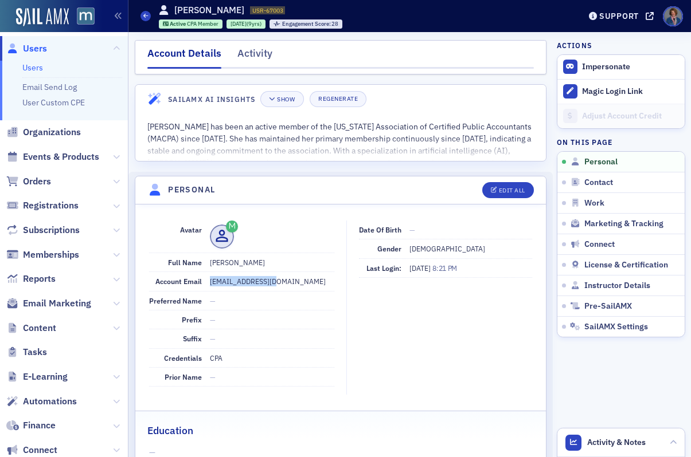
drag, startPoint x: 210, startPoint y: 281, endPoint x: 279, endPoint y: 281, distance: 69.4
click at [279, 281] on dd "pbookal@ymail.com" at bounding box center [272, 281] width 124 height 18
copy dd "pbookal@ymail.com"
click at [253, 57] on div "Activity" at bounding box center [254, 56] width 35 height 21
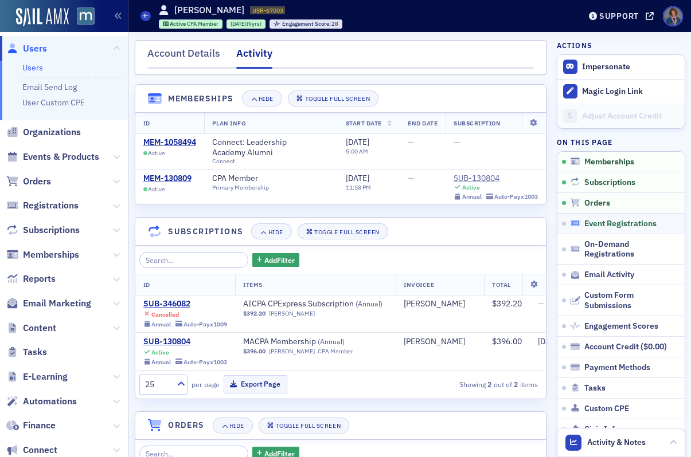
click at [595, 225] on span "Event Registrations" at bounding box center [620, 224] width 72 height 10
click at [35, 67] on link "Users" at bounding box center [32, 67] width 21 height 10
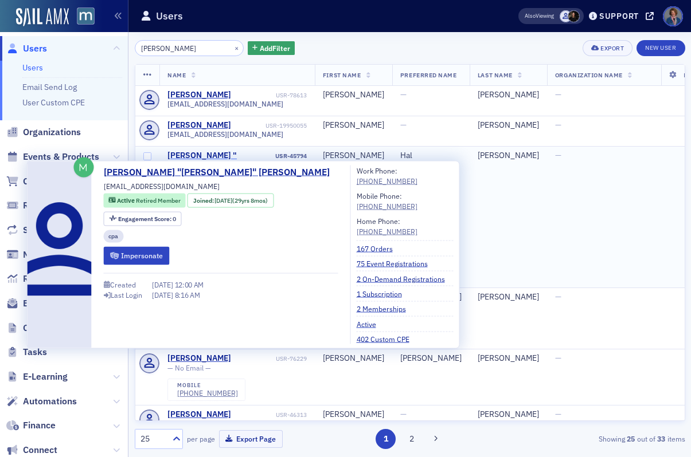
type input "Harold Brandenburg"
click at [226, 158] on div "Harold "Hal" Brandenburg" at bounding box center [219, 166] width 105 height 30
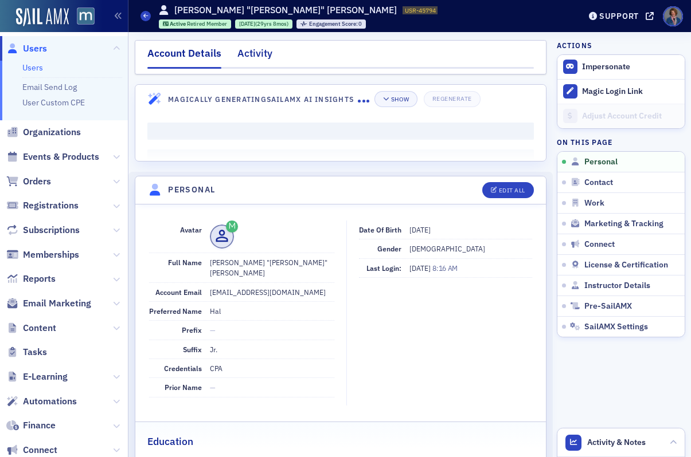
click at [254, 53] on div "Activity" at bounding box center [254, 56] width 35 height 21
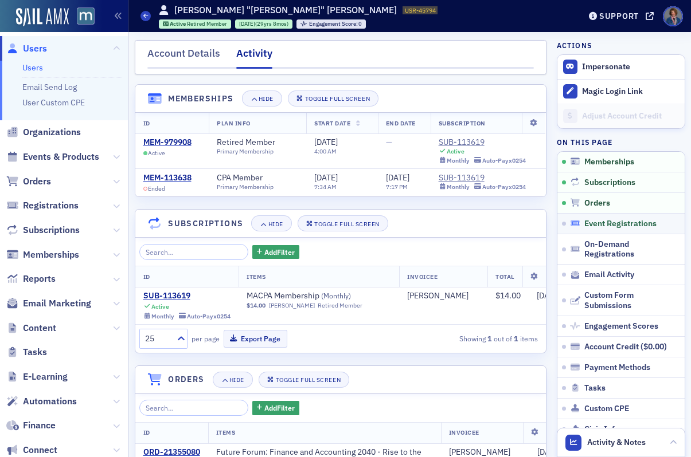
click at [590, 226] on span "Event Registrations" at bounding box center [620, 224] width 72 height 10
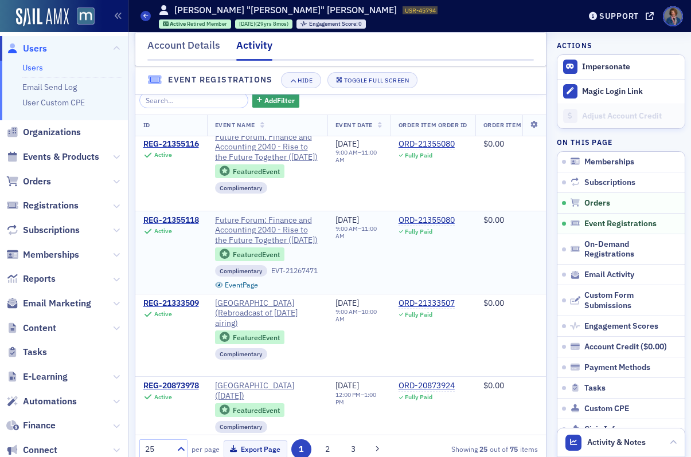
scroll to position [7, 0]
click at [183, 47] on div "Account Details" at bounding box center [183, 48] width 73 height 21
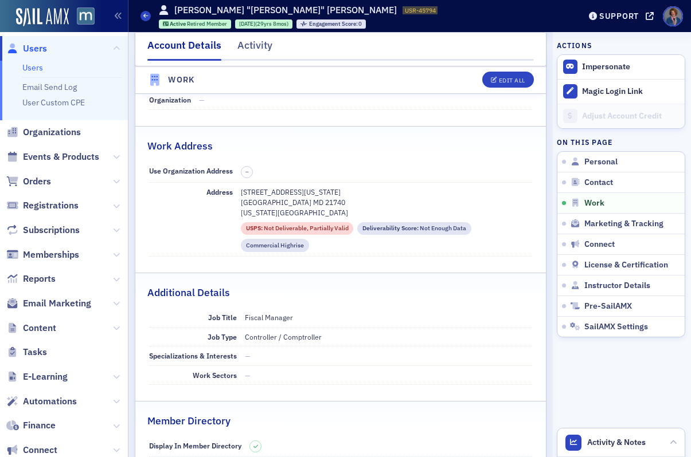
click at [183, 47] on div "Account Details" at bounding box center [184, 49] width 74 height 23
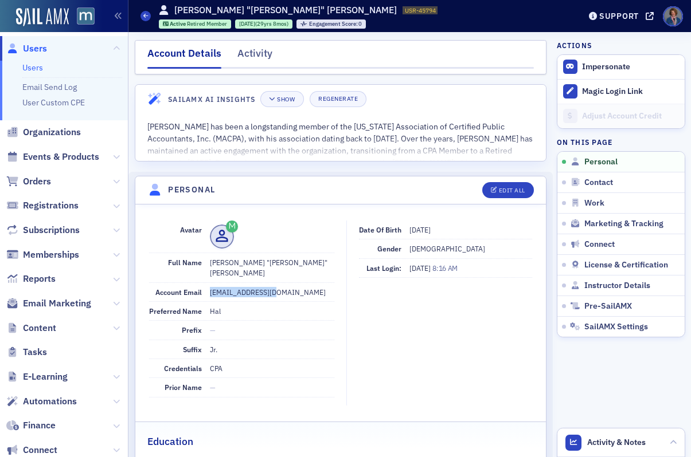
drag, startPoint x: 210, startPoint y: 280, endPoint x: 279, endPoint y: 283, distance: 68.9
click at [279, 283] on dd "hlwnb@comcast.net" at bounding box center [272, 292] width 124 height 18
copy dd "hlwnb@comcast.net"
click at [37, 69] on link "Users" at bounding box center [32, 67] width 21 height 10
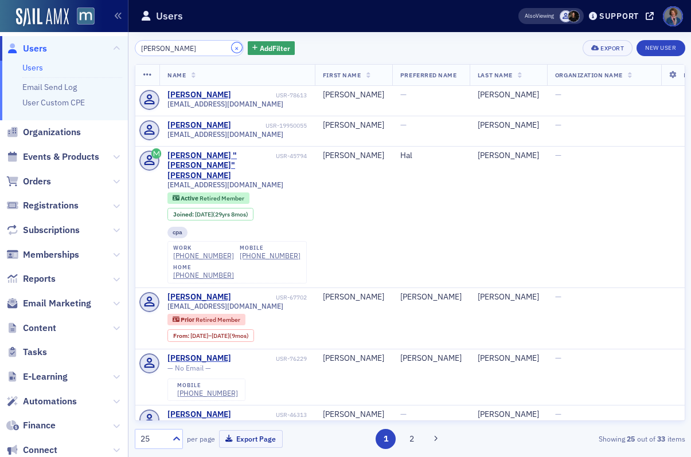
click at [232, 48] on button "×" at bounding box center [237, 47] width 10 height 10
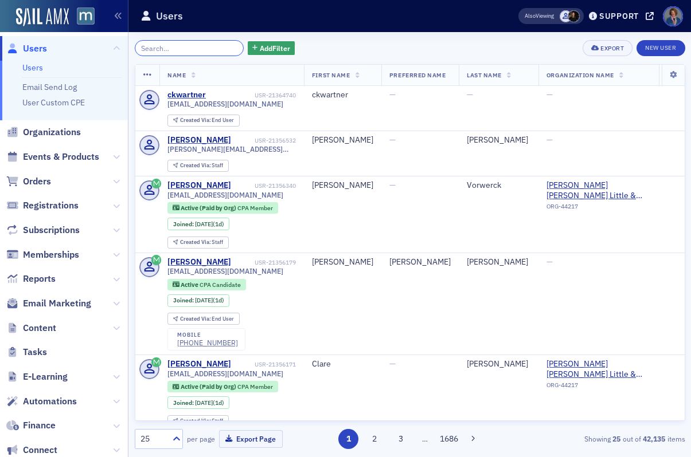
click at [192, 47] on input "search" at bounding box center [189, 48] width 109 height 16
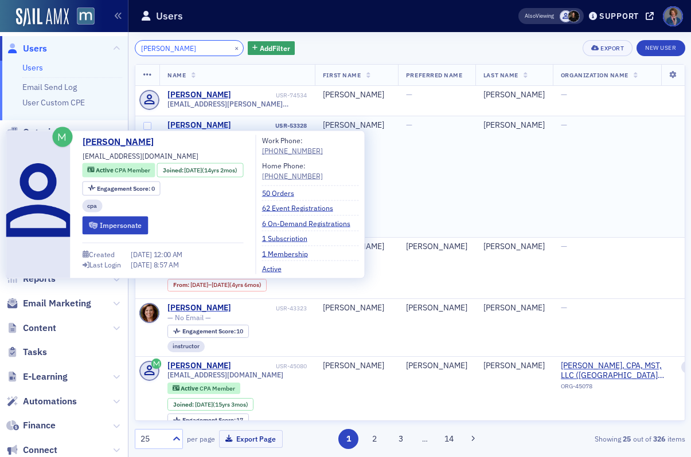
type input "Jennifer Bray"
click at [184, 125] on div "Jennifer Bray" at bounding box center [199, 125] width 64 height 10
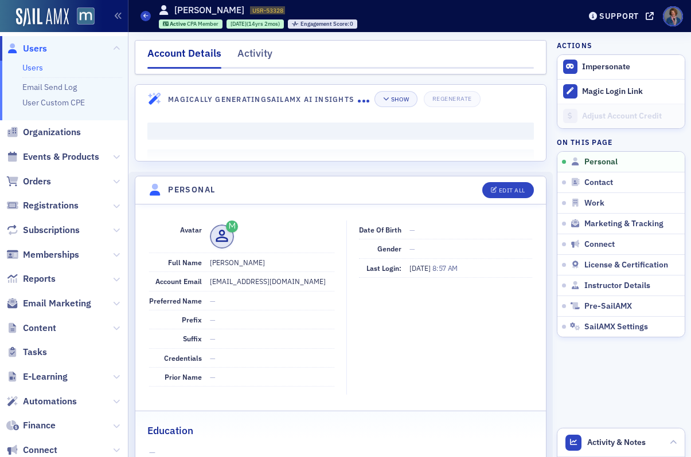
drag, startPoint x: 244, startPoint y: 53, endPoint x: 306, endPoint y: 83, distance: 69.2
click at [244, 53] on div "Activity" at bounding box center [254, 56] width 35 height 21
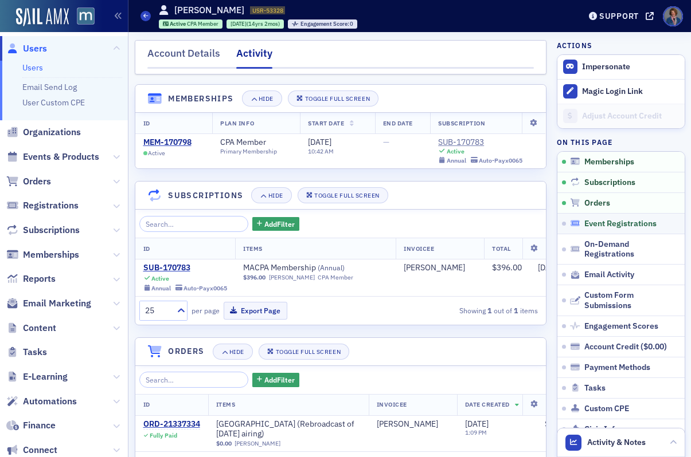
click at [605, 228] on span "Event Registrations" at bounding box center [620, 224] width 72 height 10
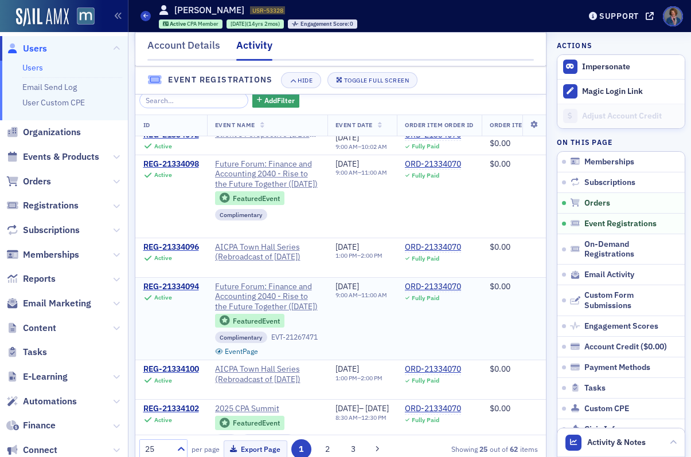
scroll to position [111, 0]
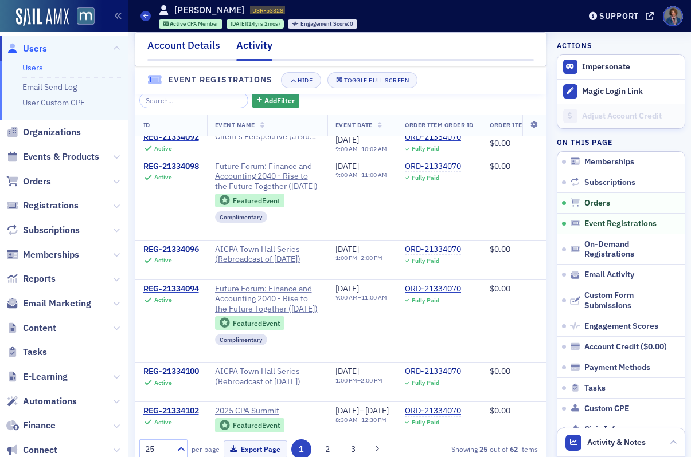
click at [190, 48] on div "Account Details" at bounding box center [183, 48] width 73 height 21
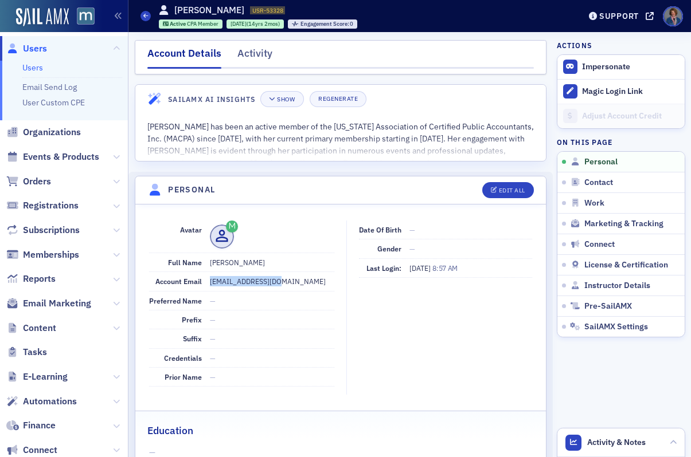
drag, startPoint x: 209, startPoint y: 279, endPoint x: 271, endPoint y: 283, distance: 62.0
click at [271, 283] on dd "lutzje@comcast.net" at bounding box center [272, 281] width 124 height 18
copy dd "lutzje@comcast.net"
click at [37, 69] on link "Users" at bounding box center [32, 67] width 21 height 10
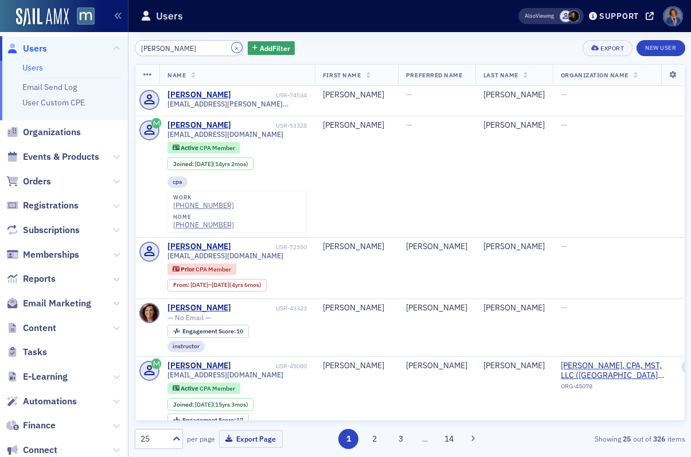
click at [232, 49] on button "×" at bounding box center [237, 47] width 10 height 10
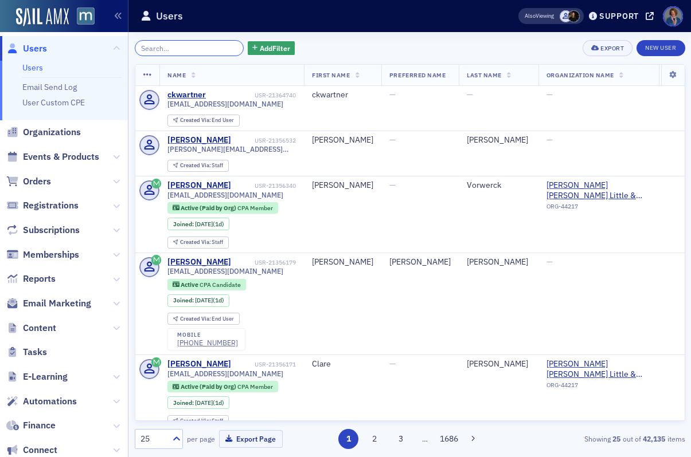
click at [201, 45] on input "search" at bounding box center [189, 48] width 109 height 16
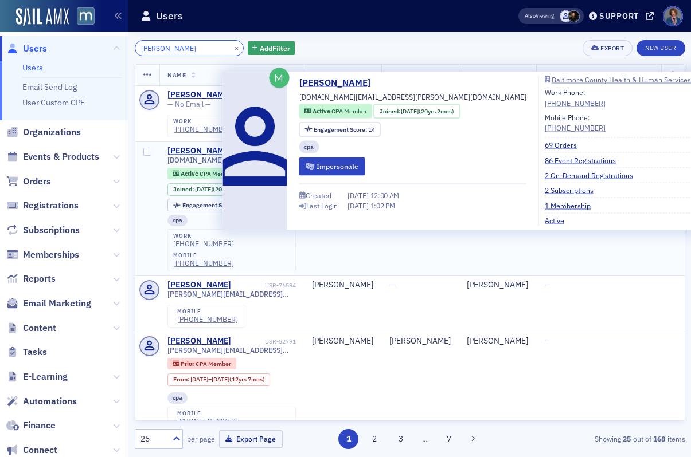
type input "Barbara Butler"
click at [183, 151] on div "Barbara Butler" at bounding box center [199, 151] width 64 height 10
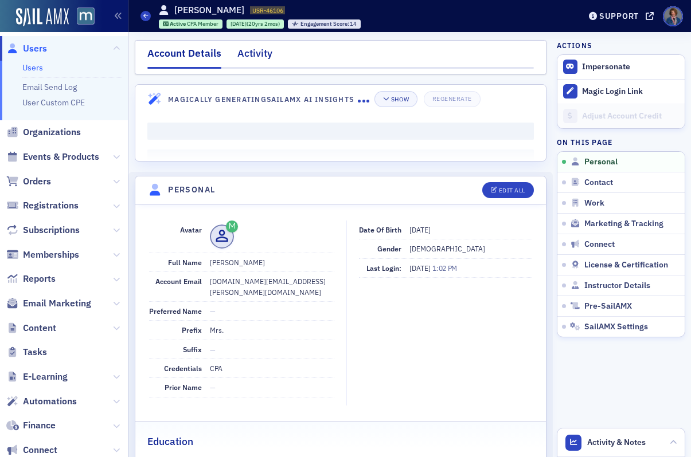
click at [249, 51] on div "Activity" at bounding box center [254, 56] width 35 height 21
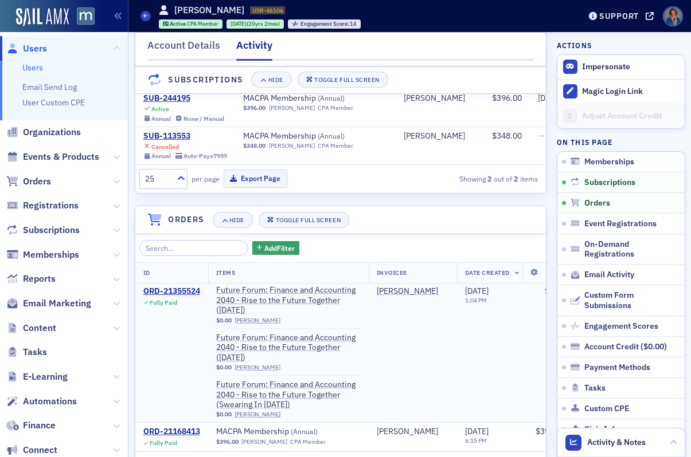
scroll to position [2, 0]
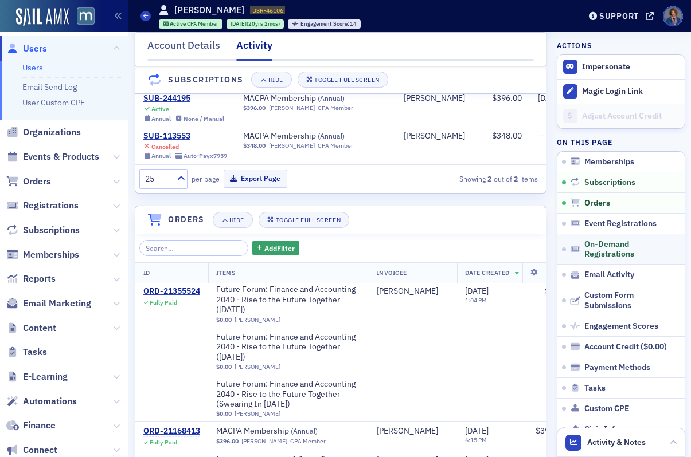
drag, startPoint x: 587, startPoint y: 229, endPoint x: 581, endPoint y: 236, distance: 9.0
click at [586, 230] on link "Event Registrations" at bounding box center [620, 223] width 127 height 21
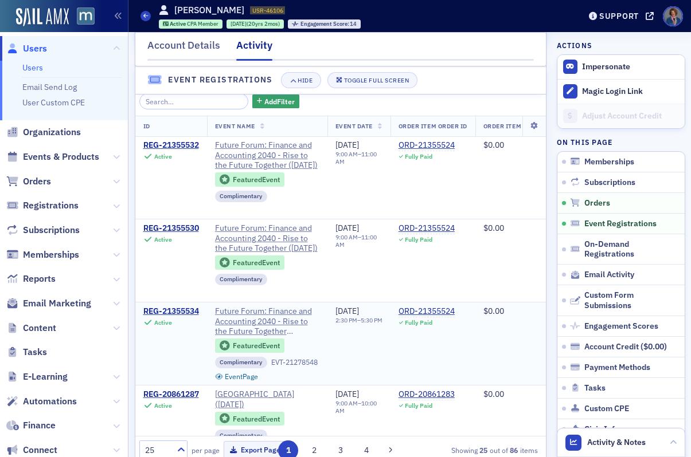
scroll to position [736, 0]
click at [173, 51] on div "Account Details" at bounding box center [183, 48] width 73 height 21
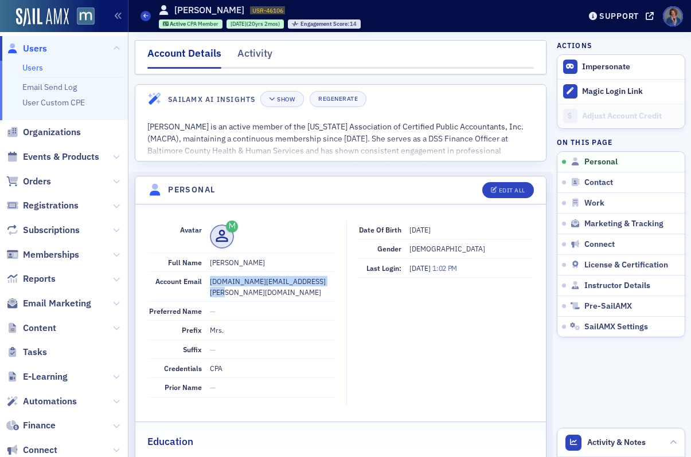
drag, startPoint x: 209, startPoint y: 281, endPoint x: 322, endPoint y: 281, distance: 112.4
click at [322, 281] on dd "barbararose.butler.cpa@gmail.com" at bounding box center [272, 286] width 124 height 29
copy dd "barbararose.butler.cpa@gmail.com"
click at [36, 69] on link "Users" at bounding box center [32, 67] width 21 height 10
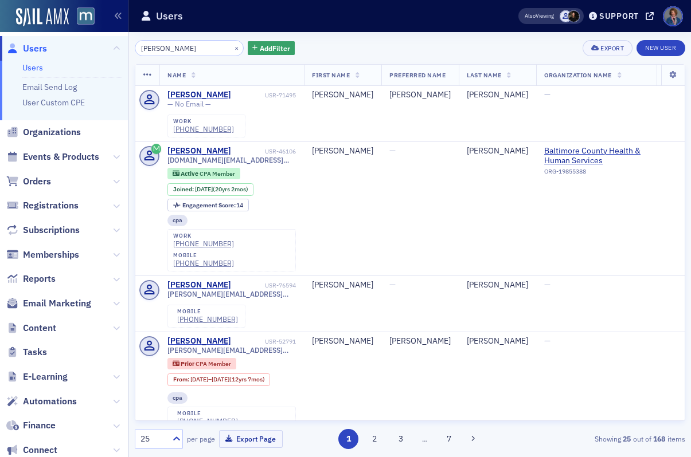
click at [25, 70] on link "Users" at bounding box center [32, 67] width 21 height 10
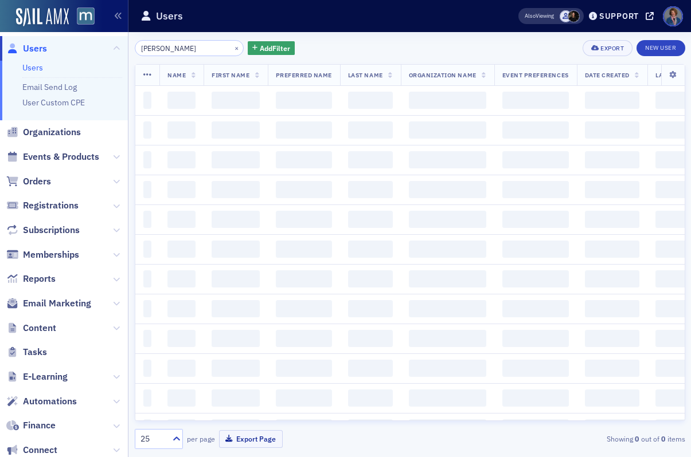
click at [197, 52] on input "Barbara Butler" at bounding box center [189, 48] width 109 height 16
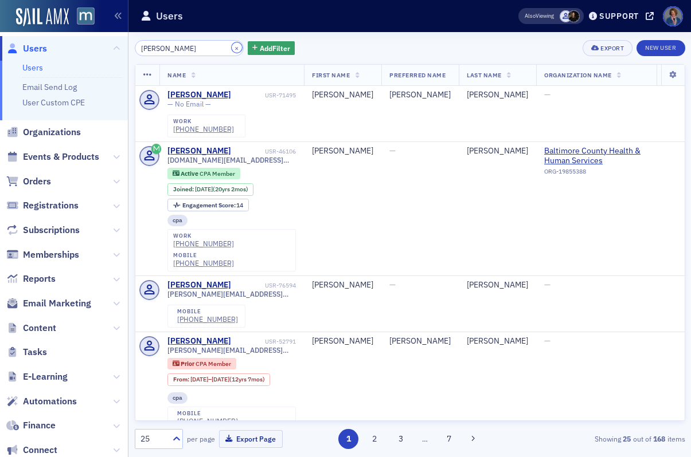
click at [232, 48] on button "×" at bounding box center [237, 47] width 10 height 10
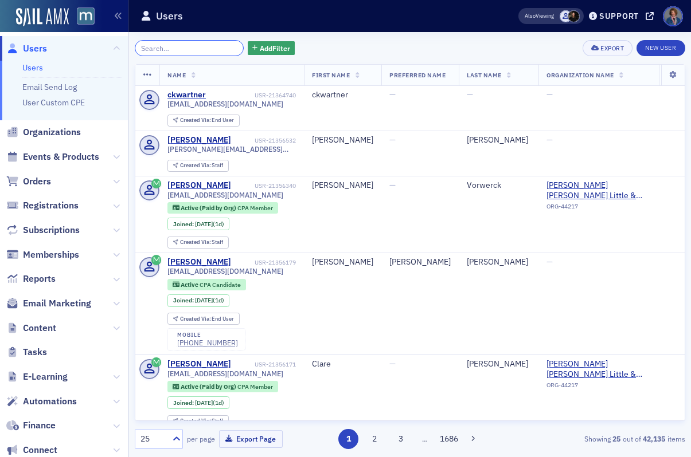
click at [184, 54] on input "search" at bounding box center [189, 48] width 109 height 16
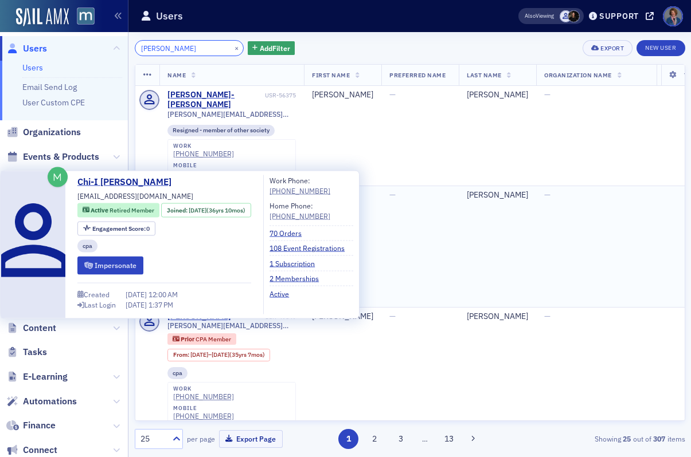
type input "Chang Chi"
click at [189, 190] on div "Chi-I Chang" at bounding box center [209, 195] width 84 height 10
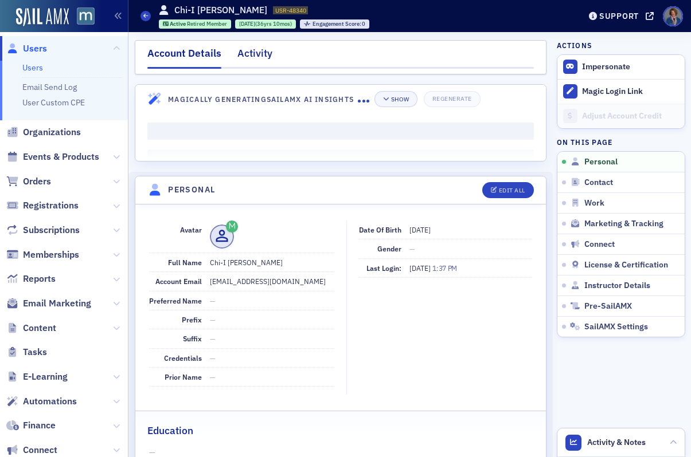
click at [256, 58] on div "Activity" at bounding box center [254, 56] width 35 height 21
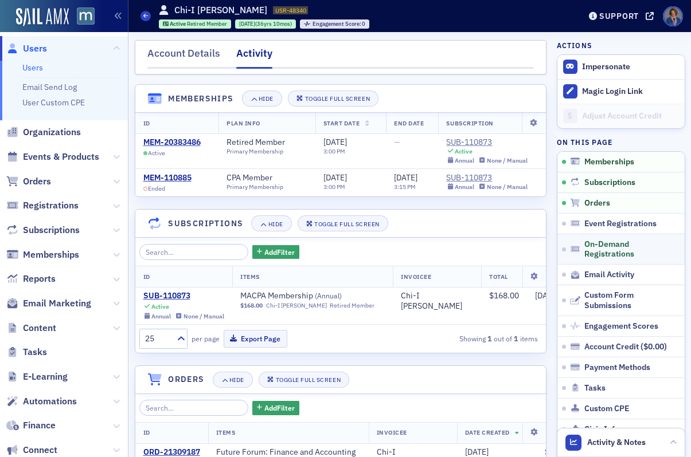
drag, startPoint x: 619, startPoint y: 222, endPoint x: 592, endPoint y: 233, distance: 28.8
click at [619, 222] on span "Event Registrations" at bounding box center [620, 224] width 72 height 10
click at [177, 56] on div "Account Details" at bounding box center [183, 56] width 73 height 21
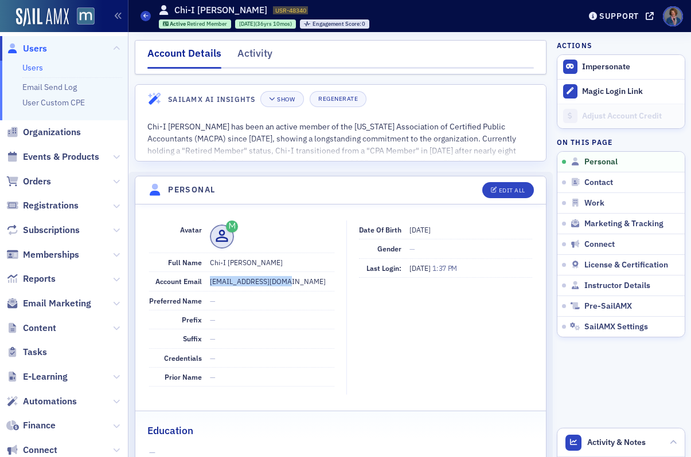
drag, startPoint x: 210, startPoint y: 282, endPoint x: 281, endPoint y: 284, distance: 71.1
click at [281, 284] on dd "mlasater@comcast.net" at bounding box center [272, 281] width 124 height 18
copy dd "mlasater@comcast.net"
click at [31, 73] on link "Users" at bounding box center [32, 67] width 21 height 10
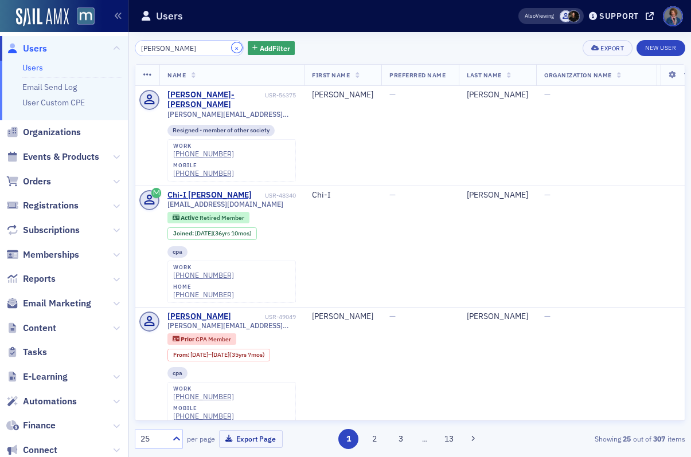
click at [232, 46] on button "×" at bounding box center [237, 47] width 10 height 10
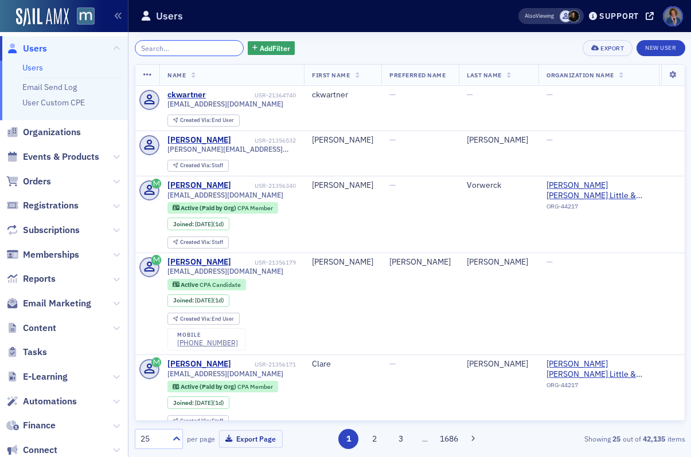
click at [155, 50] on input "search" at bounding box center [189, 48] width 109 height 16
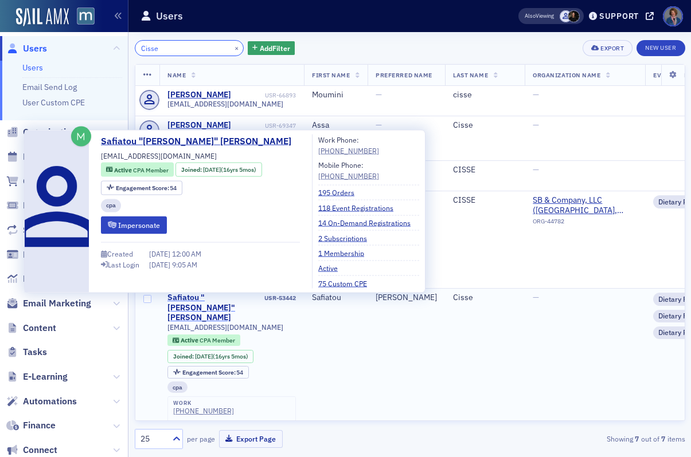
type input "Cisse"
click at [204, 299] on div "Safiatou "Sophie" Cisse" at bounding box center [214, 308] width 95 height 30
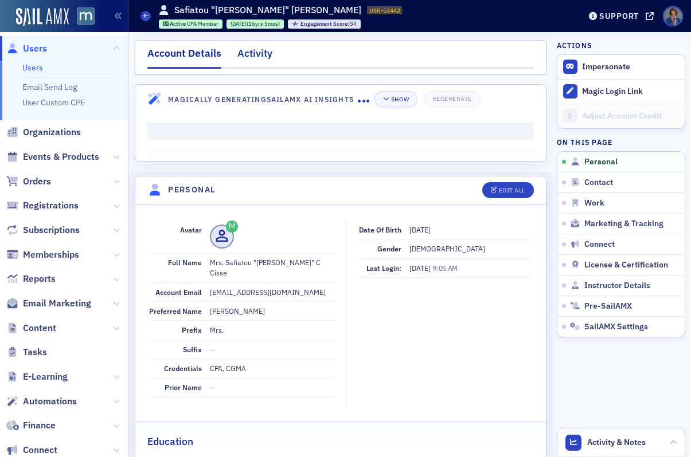
click at [252, 53] on div "Activity" at bounding box center [254, 56] width 35 height 21
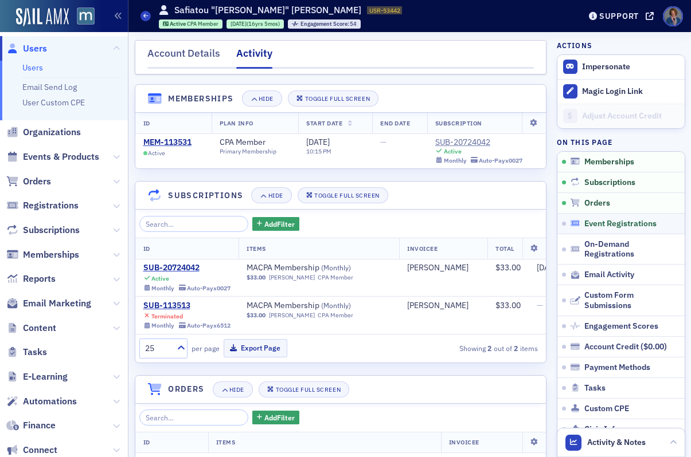
click at [603, 228] on span "Event Registrations" at bounding box center [620, 224] width 72 height 10
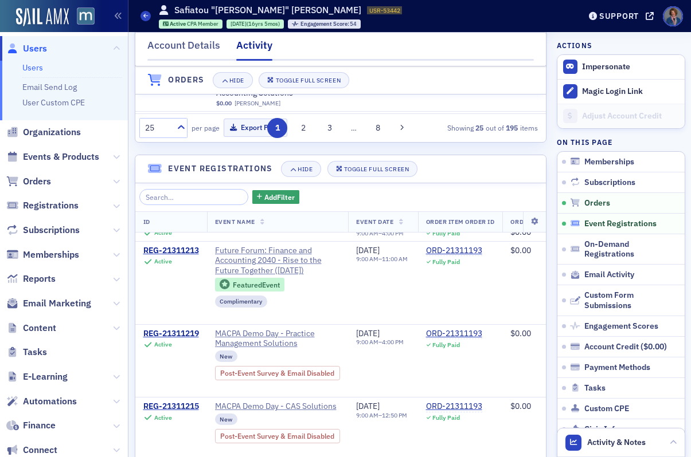
scroll to position [112, 0]
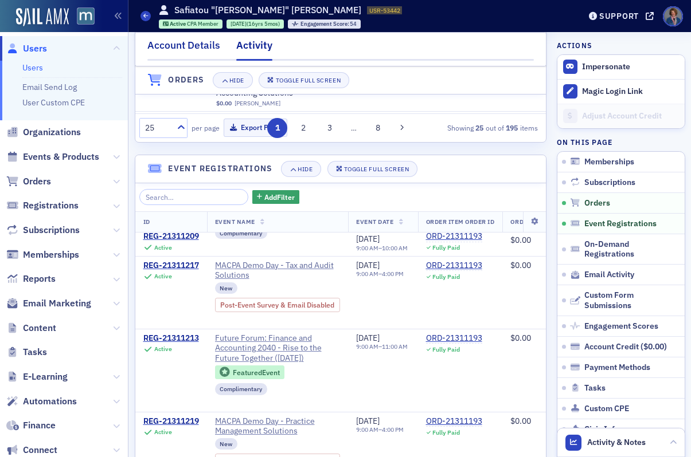
click at [168, 50] on div "Account Details" at bounding box center [183, 48] width 73 height 21
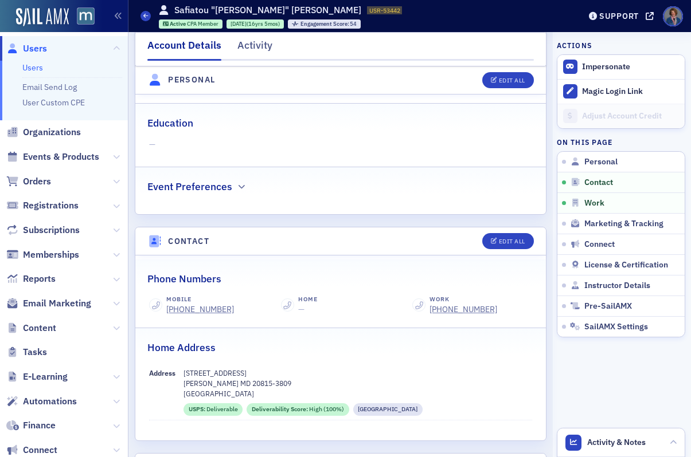
scroll to position [105, 0]
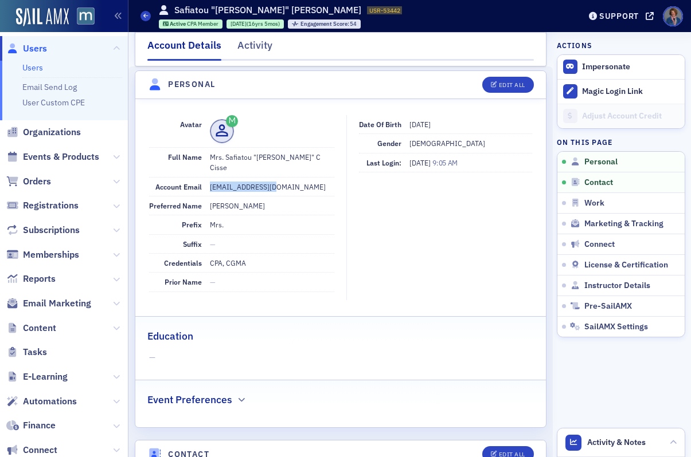
drag, startPoint x: 209, startPoint y: 174, endPoint x: 273, endPoint y: 174, distance: 64.8
click at [273, 178] on dd "s_cissoko@msn.com" at bounding box center [272, 187] width 124 height 18
copy dd "s_cissoko@msn.com"
click at [26, 70] on link "Users" at bounding box center [32, 67] width 21 height 10
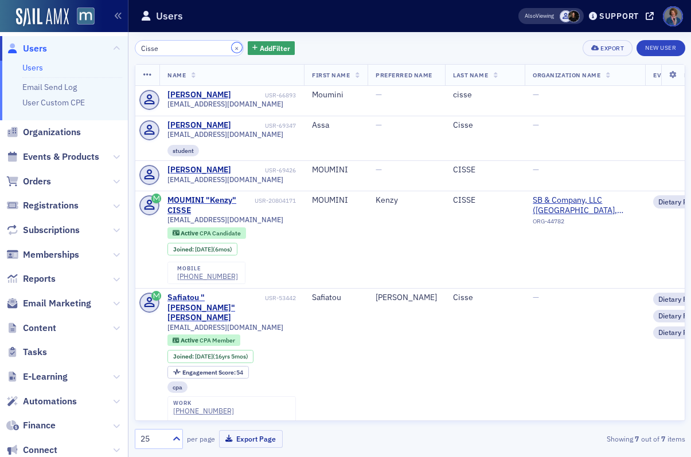
click at [232, 48] on button "×" at bounding box center [237, 47] width 10 height 10
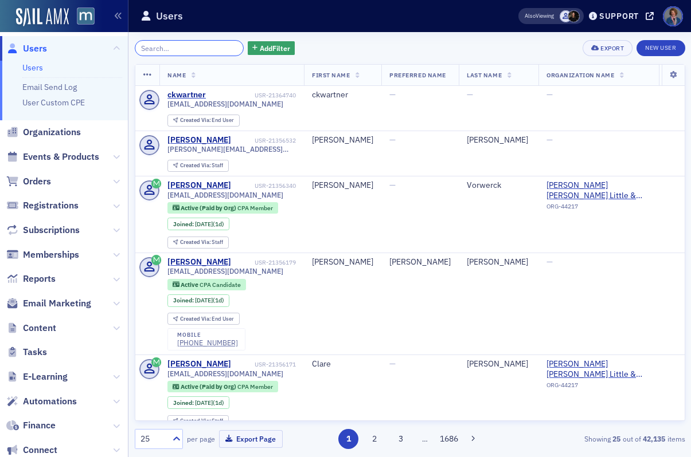
click at [206, 49] on input "search" at bounding box center [189, 48] width 109 height 16
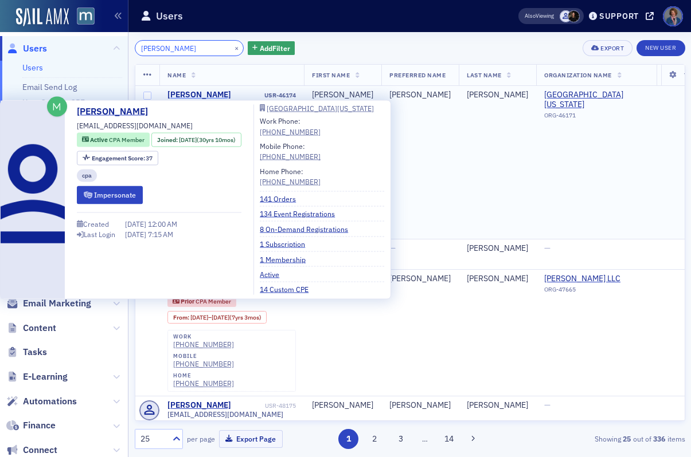
type input "Coughlin Mary"
click at [185, 95] on div "Mary Coughlin" at bounding box center [199, 95] width 64 height 10
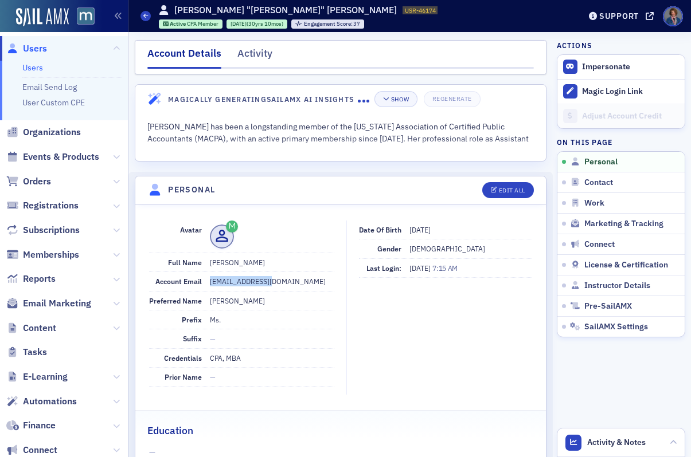
drag, startPoint x: 210, startPoint y: 283, endPoint x: 271, endPoint y: 281, distance: 60.2
click at [271, 281] on dd "mcoughli@umd.edu" at bounding box center [272, 281] width 124 height 18
copy dd "mcoughli@umd.edu"
click at [251, 58] on div "Activity" at bounding box center [254, 56] width 35 height 21
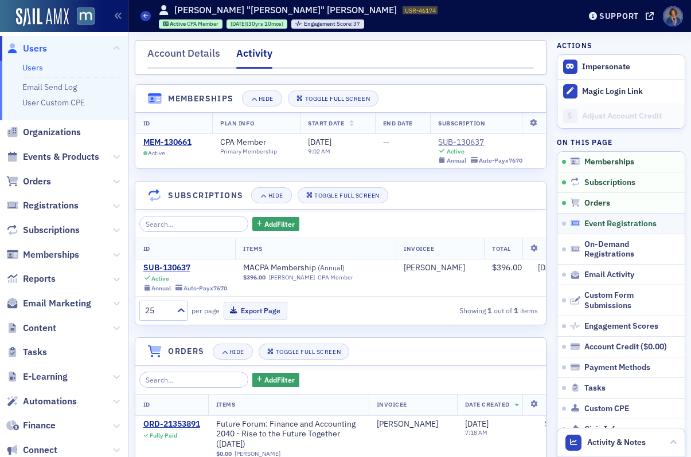
click at [629, 223] on span "Event Registrations" at bounding box center [620, 224] width 72 height 10
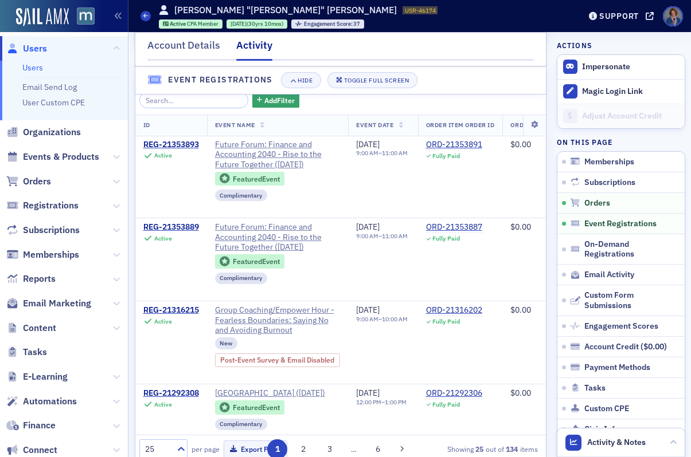
click at [32, 68] on link "Users" at bounding box center [32, 67] width 21 height 10
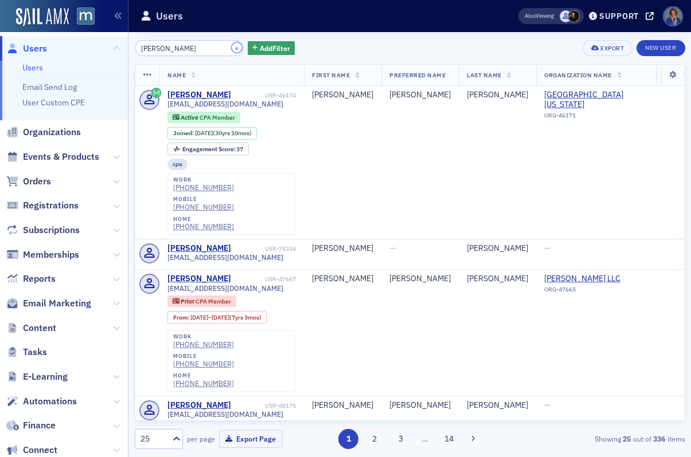
click at [232, 49] on button "×" at bounding box center [237, 47] width 10 height 10
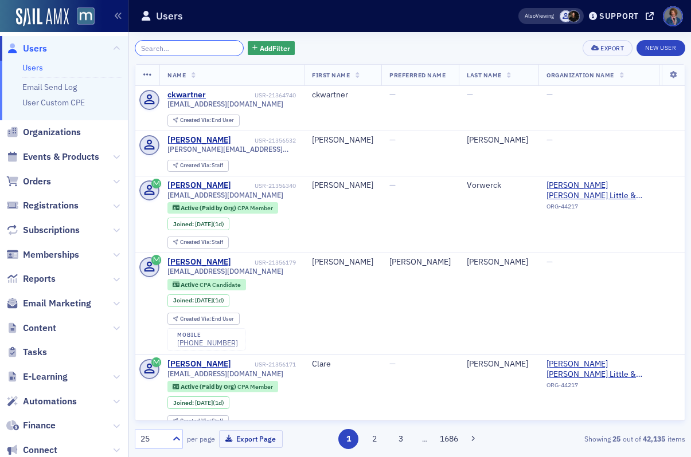
click at [214, 50] on input "search" at bounding box center [189, 48] width 109 height 16
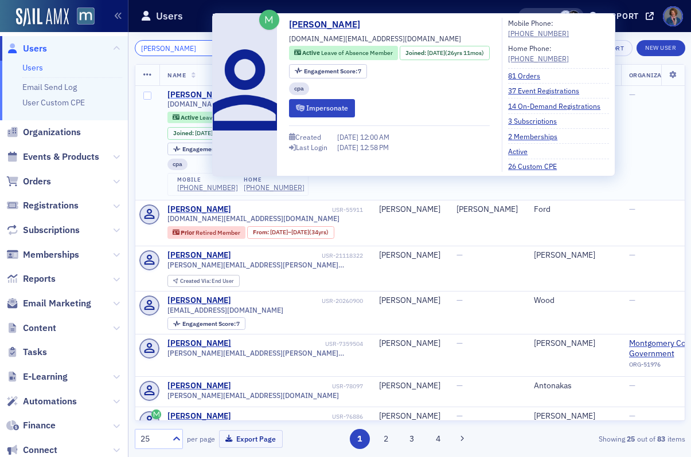
type input "Natalie Feld"
click at [200, 95] on div "Natalie Feld" at bounding box center [199, 95] width 64 height 10
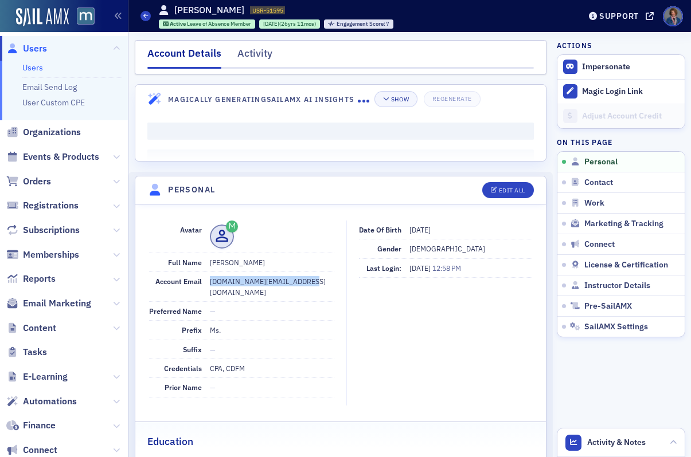
drag, startPoint x: 210, startPoint y: 281, endPoint x: 312, endPoint y: 280, distance: 102.1
click at [312, 280] on dd "nataliecpa.email@gmail.com" at bounding box center [272, 286] width 124 height 29
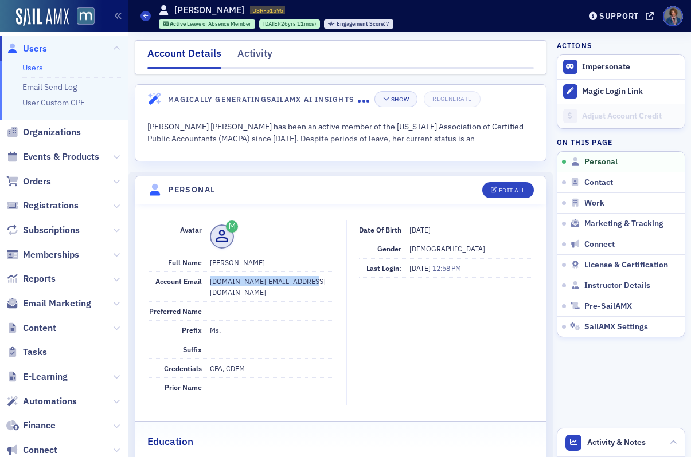
copy dd "nataliecpa.email@gmail.com"
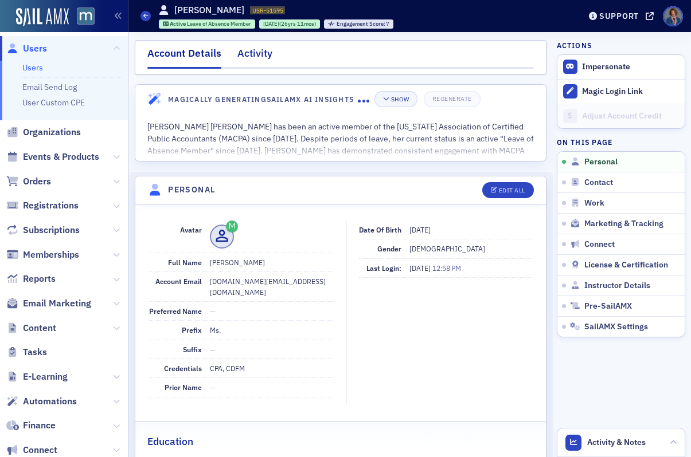
click at [255, 57] on div "Activity" at bounding box center [254, 56] width 35 height 21
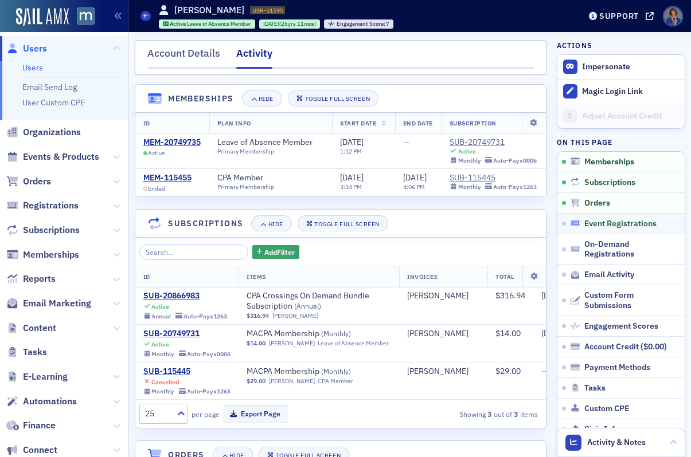
click at [632, 225] on span "Event Registrations" at bounding box center [620, 224] width 72 height 10
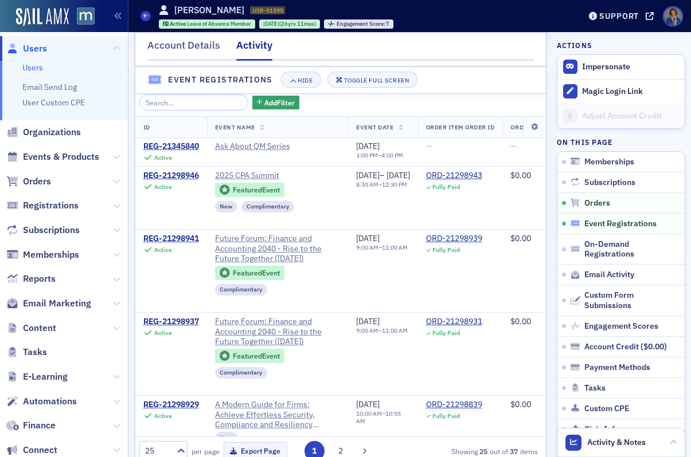
scroll to position [802, 0]
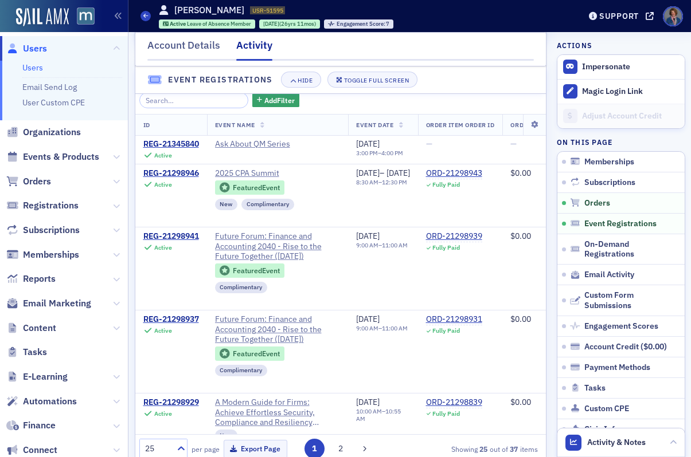
click at [30, 66] on link "Users" at bounding box center [32, 67] width 21 height 10
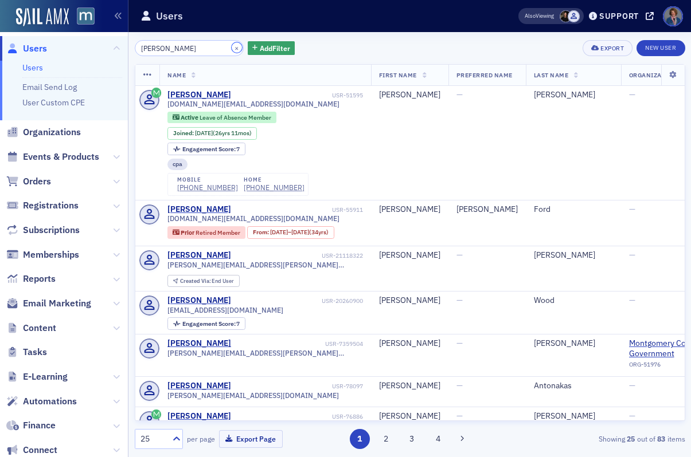
drag, startPoint x: 222, startPoint y: 44, endPoint x: 208, endPoint y: 50, distance: 15.7
click at [232, 45] on button "×" at bounding box center [237, 47] width 10 height 10
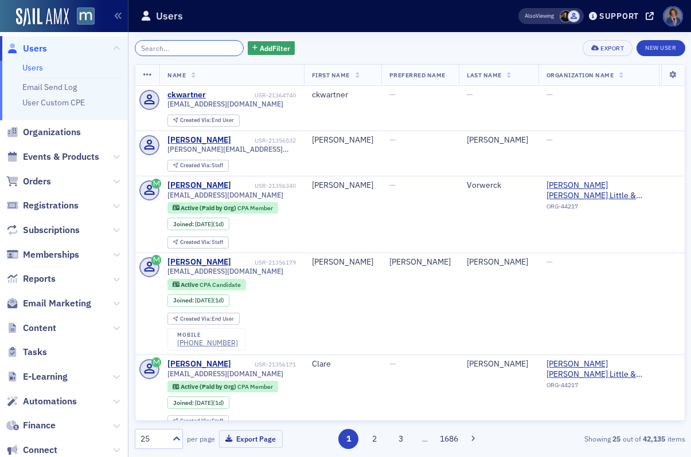
click at [193, 46] on input "search" at bounding box center [189, 48] width 109 height 16
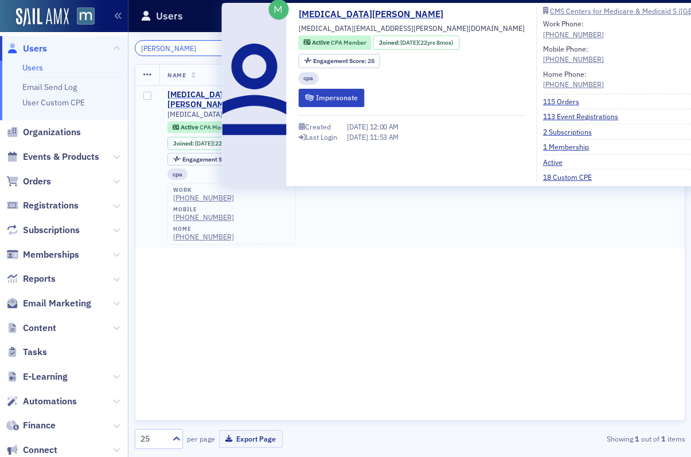
type input "Galvez"
click at [186, 97] on div "Yasmin Galvez" at bounding box center [214, 100] width 95 height 20
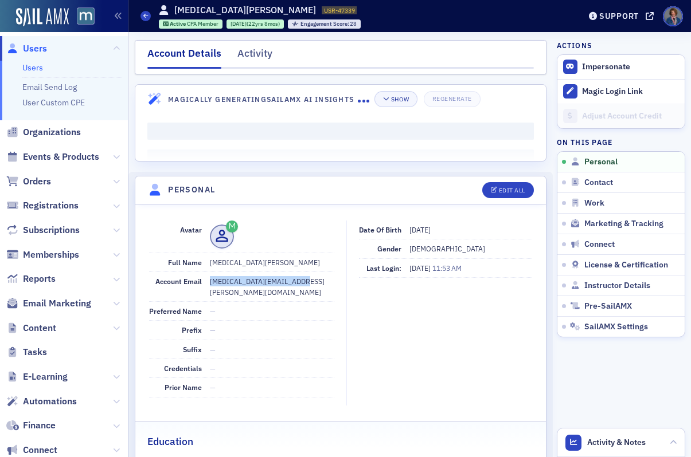
drag, startPoint x: 210, startPoint y: 281, endPoint x: 298, endPoint y: 281, distance: 88.3
click at [298, 281] on dd "yasmin.galvez@cms.hhs.gov" at bounding box center [272, 286] width 124 height 29
copy dd "yasmin.galvez@cms.hhs.gov"
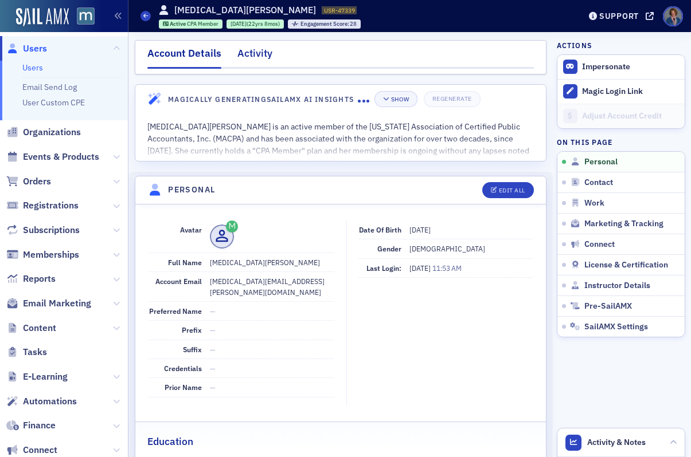
drag, startPoint x: 260, startPoint y: 54, endPoint x: 265, endPoint y: 60, distance: 8.1
click at [260, 54] on div "Activity" at bounding box center [254, 56] width 35 height 21
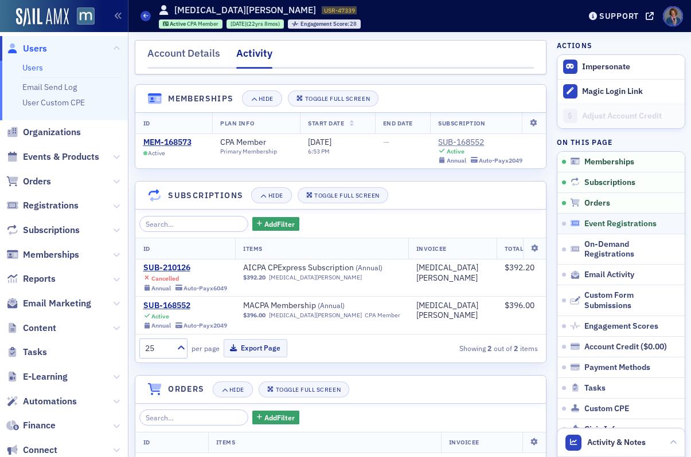
click at [617, 224] on span "Event Registrations" at bounding box center [620, 224] width 72 height 10
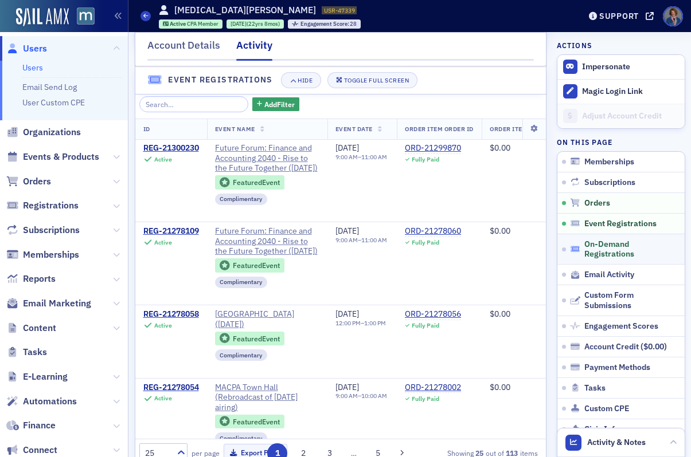
scroll to position [736, 0]
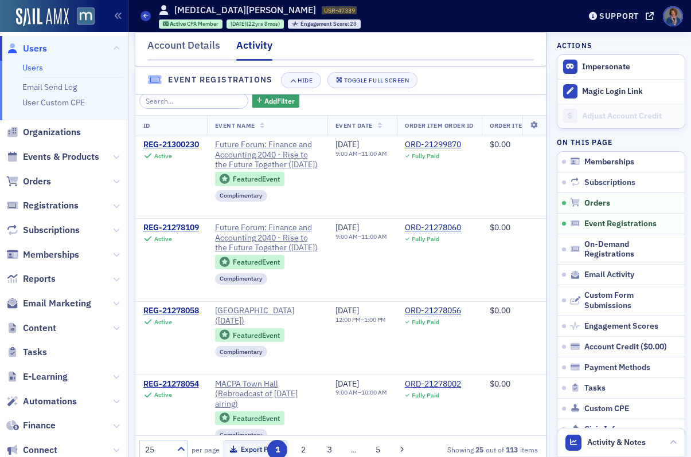
click at [36, 69] on link "Users" at bounding box center [32, 67] width 21 height 10
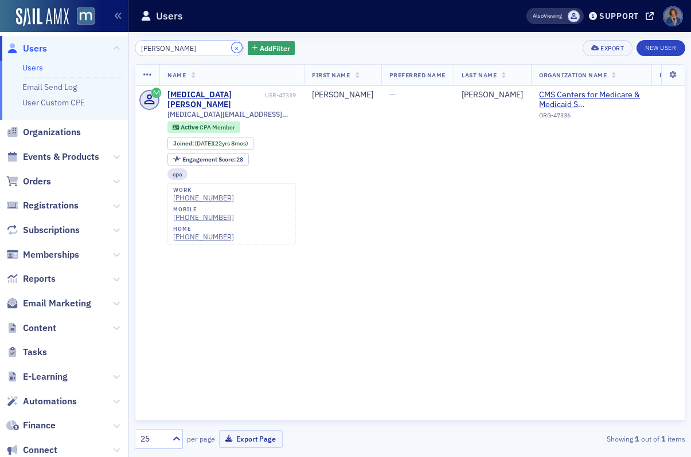
click at [232, 48] on button "×" at bounding box center [237, 47] width 10 height 10
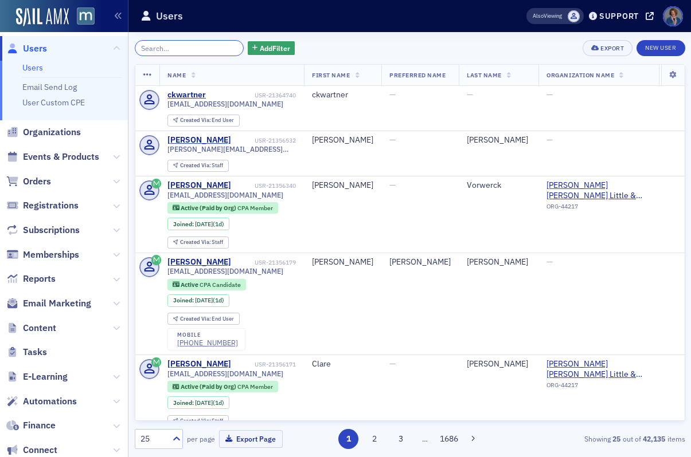
click at [185, 49] on input "search" at bounding box center [189, 48] width 109 height 16
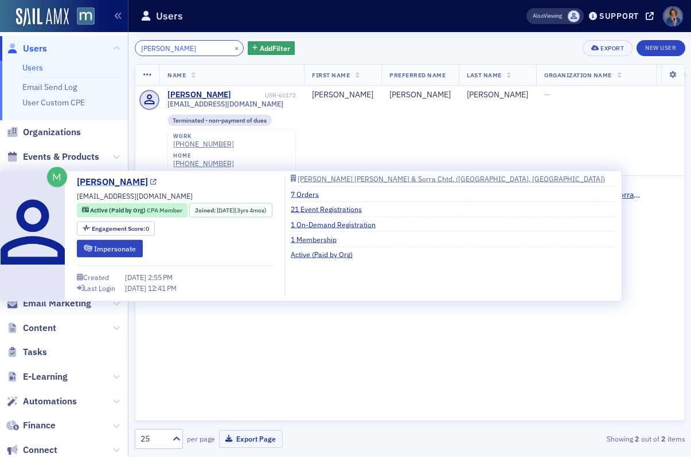
type input "Gavrilis"
click at [157, 181] on link "Kristyn Gavrilis-Oliphant" at bounding box center [117, 182] width 80 height 14
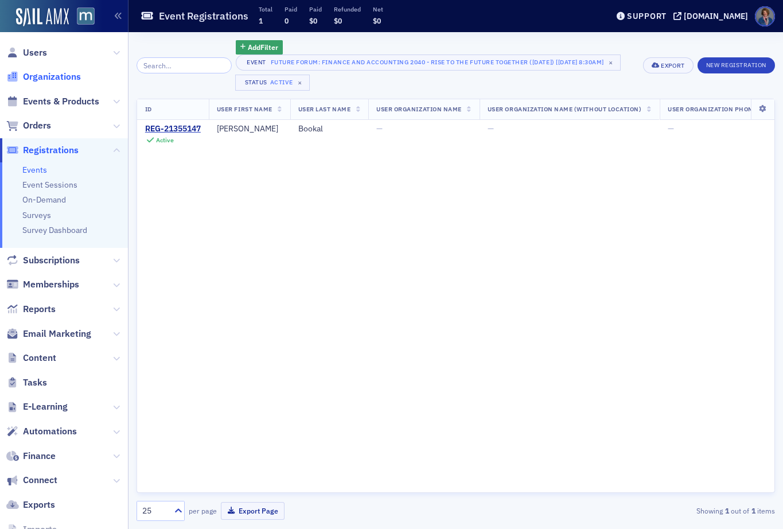
scroll to position [137, 0]
click at [44, 108] on span "Events & Products" at bounding box center [64, 101] width 128 height 25
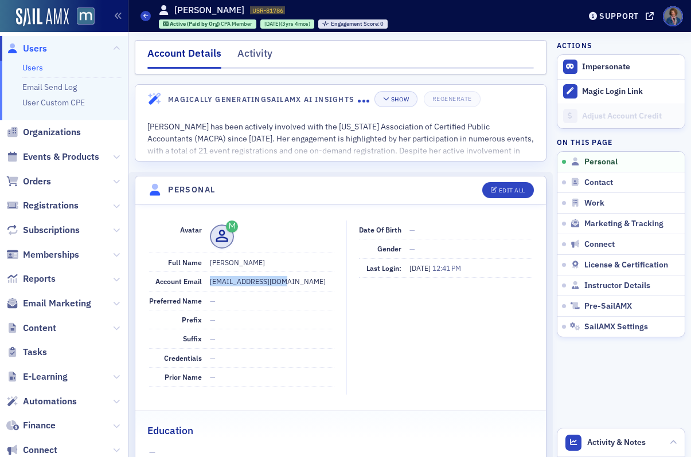
drag, startPoint x: 209, startPoint y: 283, endPoint x: 265, endPoint y: 287, distance: 56.3
click at [265, 287] on dd "kristyng@wcscpa.com" at bounding box center [272, 281] width 124 height 18
copy dd "kristyng@wcscpa.com"
click at [243, 58] on div "Activity" at bounding box center [254, 56] width 35 height 21
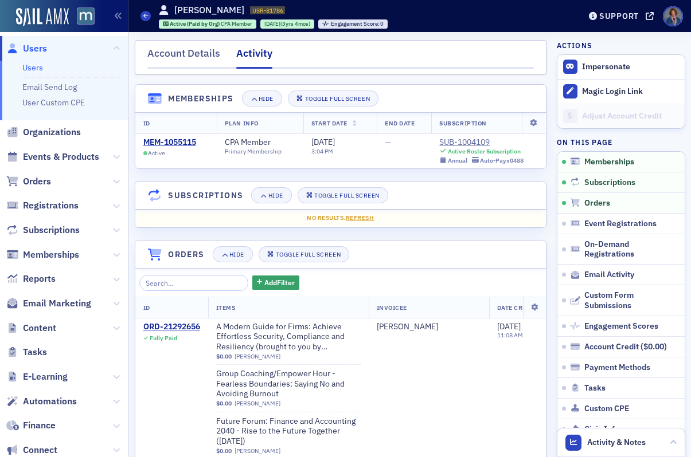
click at [36, 66] on link "Users" at bounding box center [32, 67] width 21 height 10
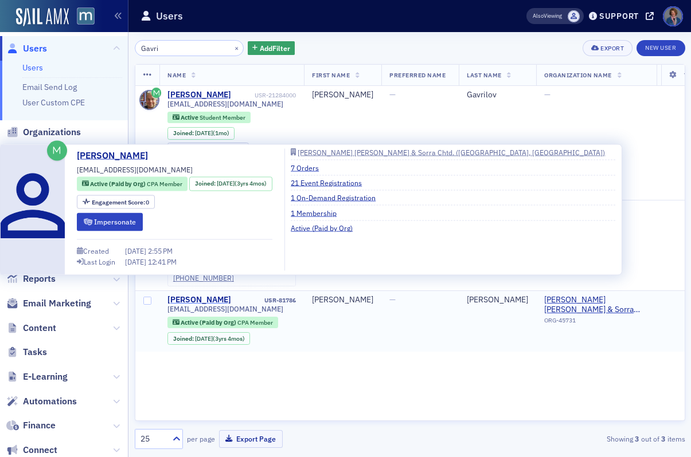
type input "Gavri"
click at [199, 295] on div "Kristyn Gavrilis-Oliphant" at bounding box center [199, 300] width 64 height 10
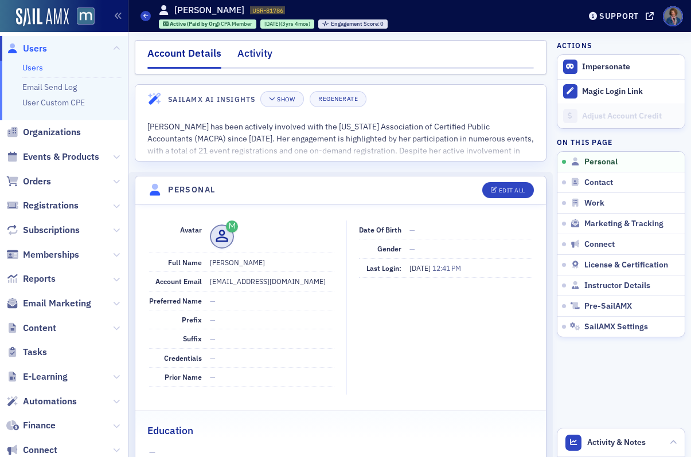
click at [255, 57] on div "Activity" at bounding box center [254, 56] width 35 height 21
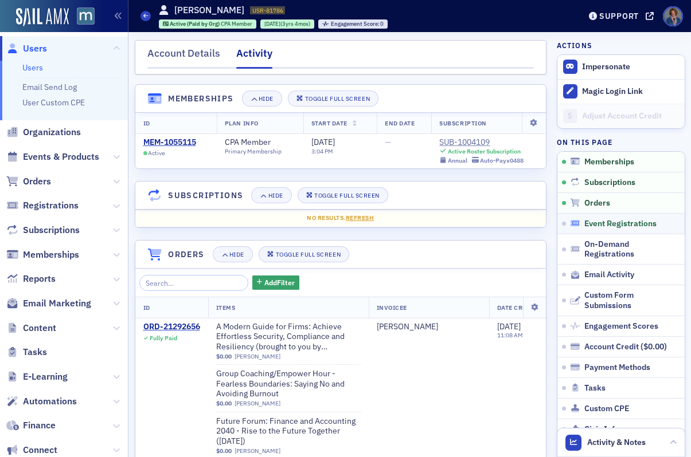
click at [604, 222] on span "Event Registrations" at bounding box center [620, 224] width 72 height 10
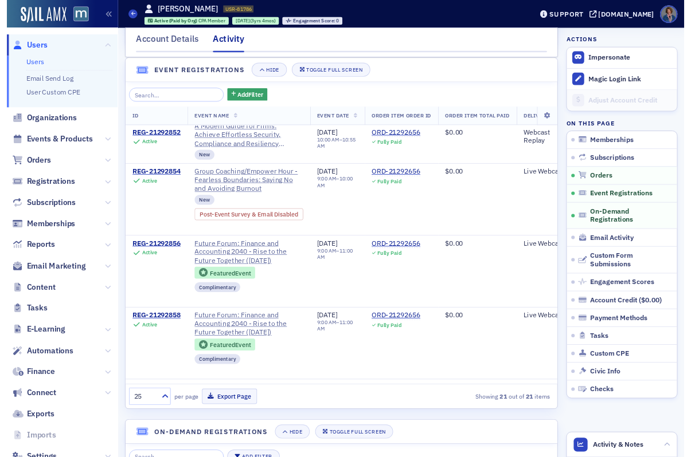
scroll to position [7, 0]
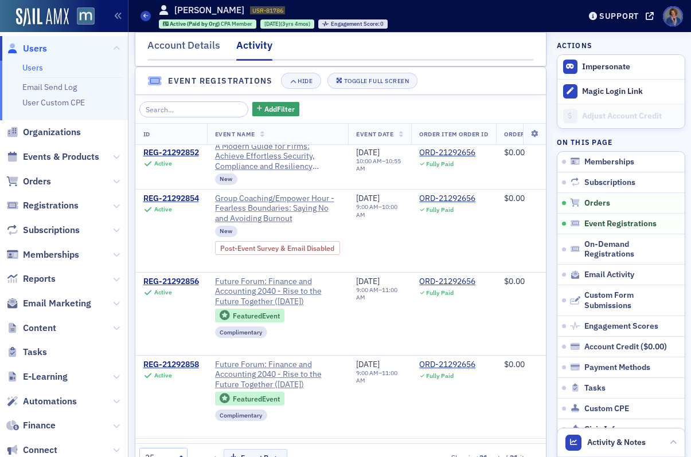
click at [32, 73] on li "Users" at bounding box center [72, 67] width 100 height 11
click at [30, 69] on link "Users" at bounding box center [32, 67] width 21 height 10
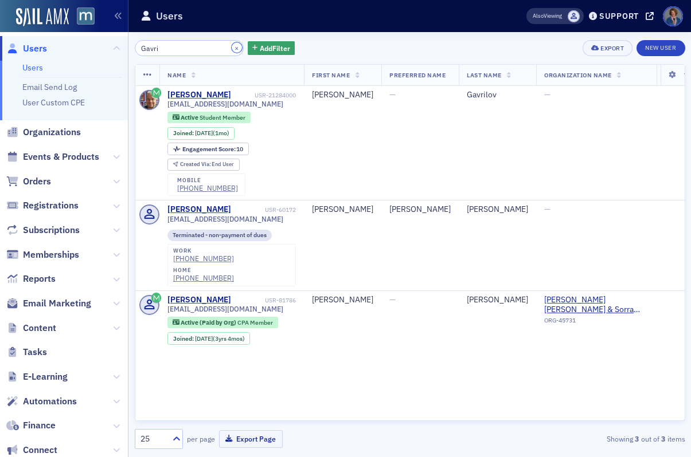
click at [232, 47] on button "×" at bounding box center [237, 47] width 10 height 10
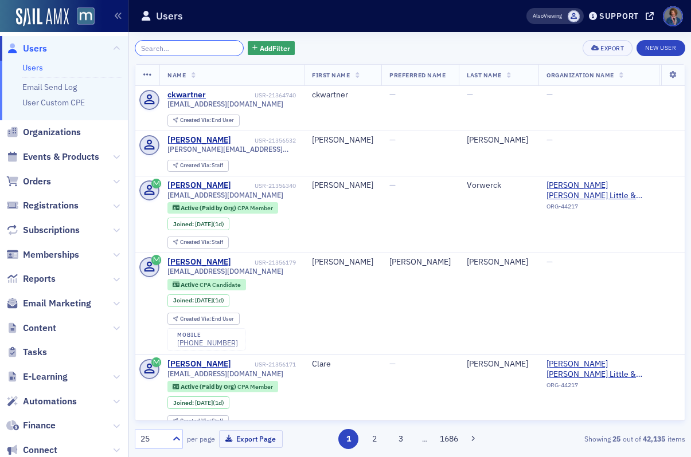
click at [171, 45] on input "search" at bounding box center [189, 48] width 109 height 16
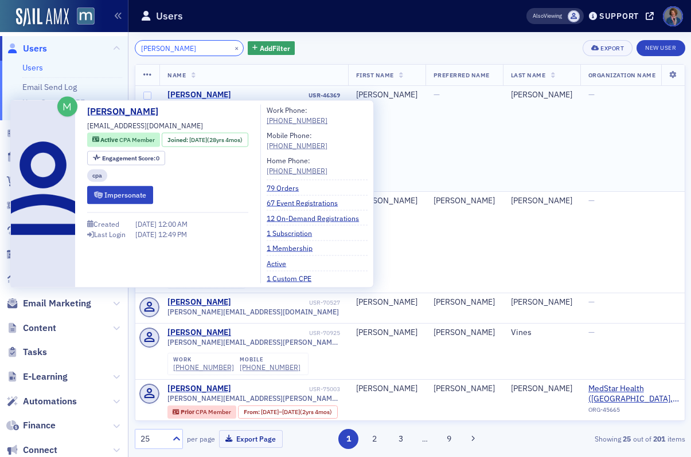
type input "Karen Goldstein"
click at [190, 95] on div "Karen Goldstein" at bounding box center [199, 95] width 64 height 10
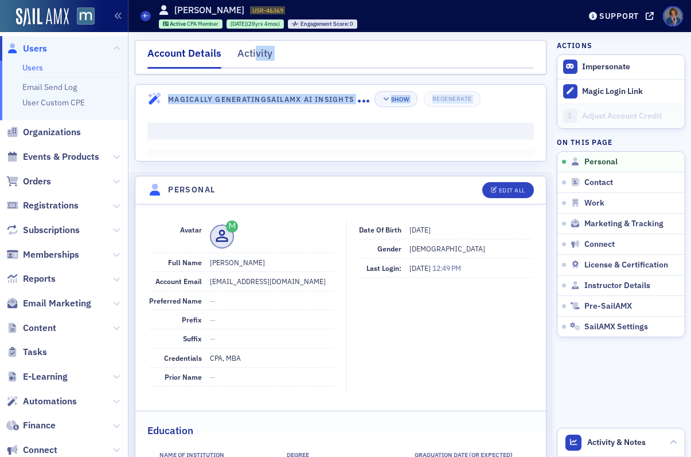
drag, startPoint x: 256, startPoint y: 58, endPoint x: 273, endPoint y: 194, distance: 137.6
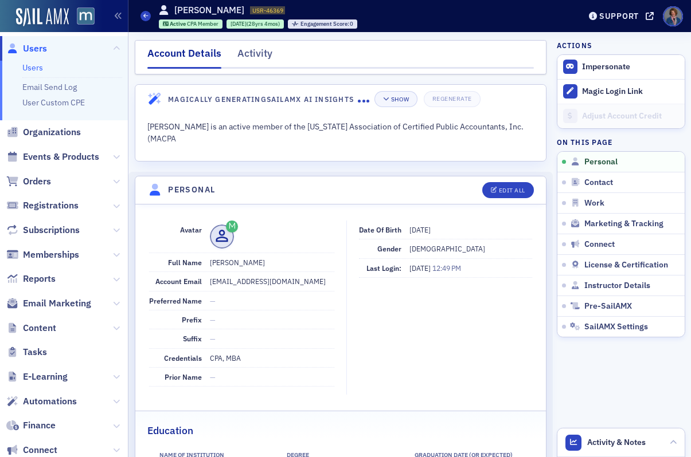
click at [241, 300] on dd "—" at bounding box center [272, 301] width 124 height 18
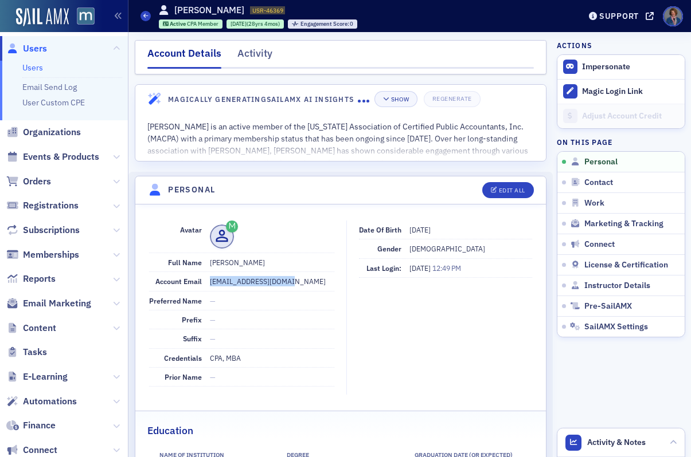
drag, startPoint x: 210, startPoint y: 281, endPoint x: 281, endPoint y: 283, distance: 71.7
click at [281, 283] on dd "sigstein7@hotmail.com" at bounding box center [272, 281] width 124 height 18
copy dd "sigstein7@hotmail.com"
click at [256, 54] on div "Activity" at bounding box center [254, 56] width 35 height 21
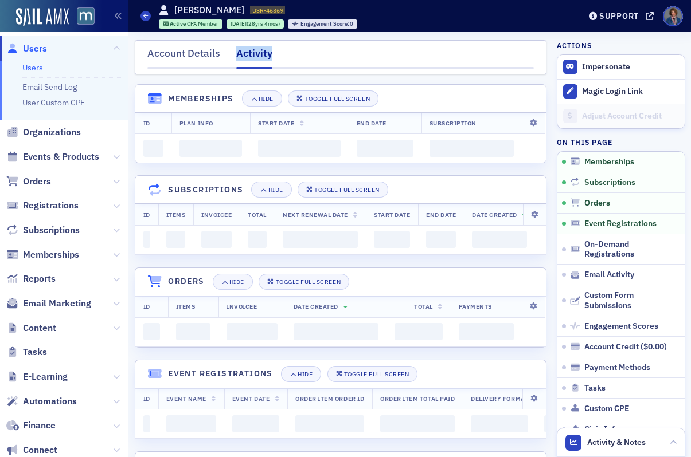
click at [255, 55] on div "Activity" at bounding box center [254, 57] width 36 height 23
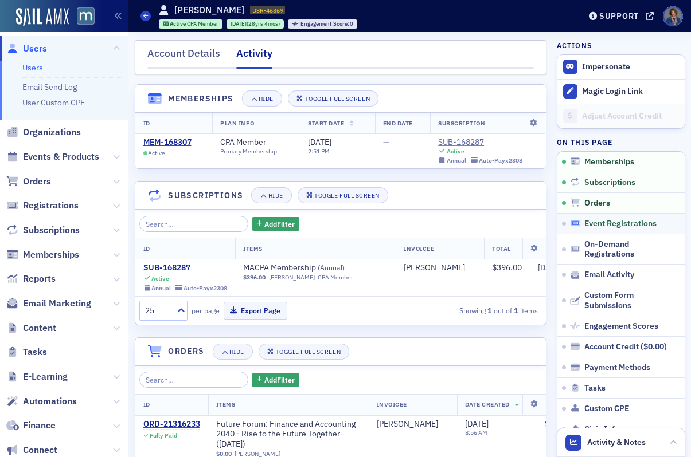
click at [617, 226] on span "Event Registrations" at bounding box center [620, 224] width 72 height 10
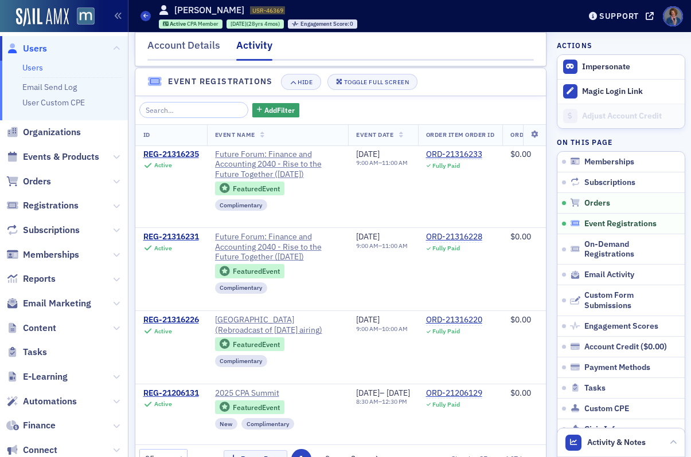
scroll to position [698, 0]
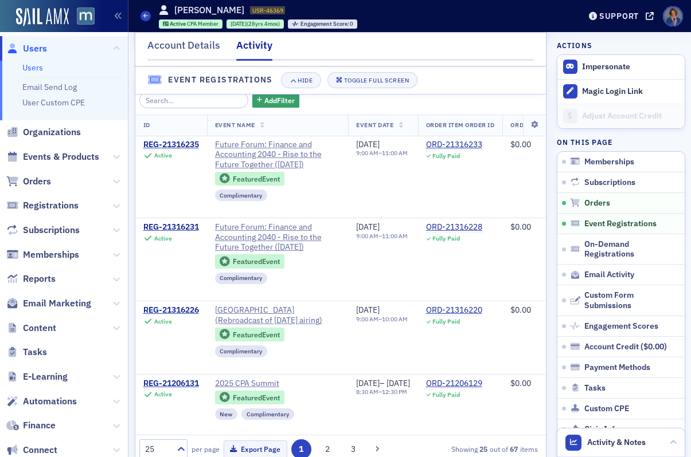
click at [34, 69] on link "Users" at bounding box center [32, 67] width 21 height 10
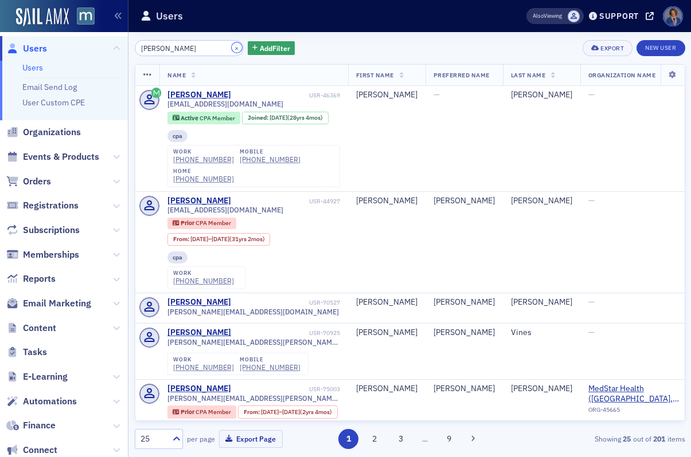
drag, startPoint x: 218, startPoint y: 44, endPoint x: 214, endPoint y: 50, distance: 8.3
click at [232, 44] on button "×" at bounding box center [237, 47] width 10 height 10
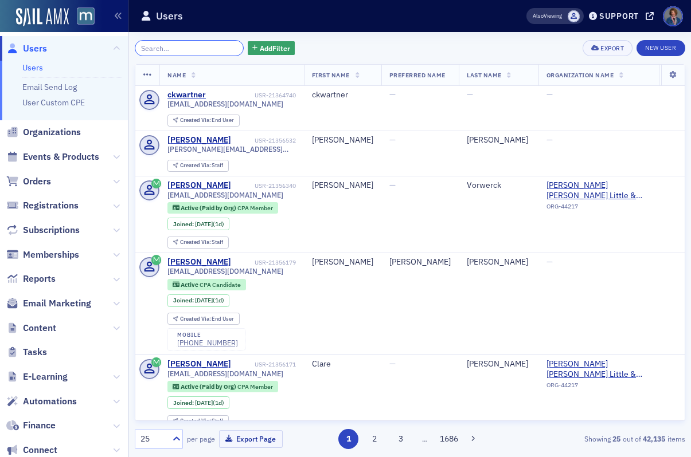
click at [213, 50] on input "search" at bounding box center [189, 48] width 109 height 16
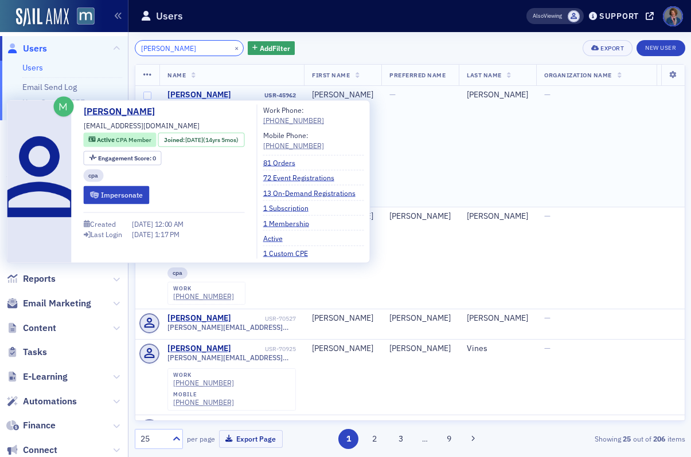
type input "Karen Hawkins"
click at [202, 96] on div "Karen Hawkins" at bounding box center [199, 95] width 64 height 10
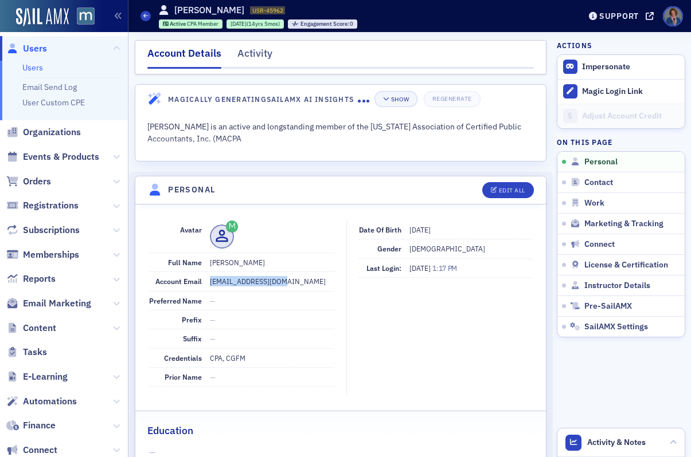
drag, startPoint x: 209, startPoint y: 281, endPoint x: 292, endPoint y: 280, distance: 83.1
click at [292, 280] on dd "kqhawkeye@gmail.com" at bounding box center [272, 281] width 124 height 18
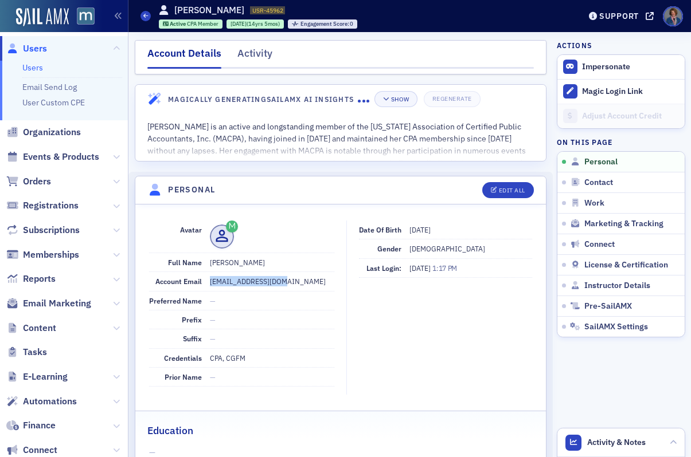
copy dd "kqhawkeye@gmail.com"
click at [257, 54] on div "Activity" at bounding box center [254, 56] width 35 height 21
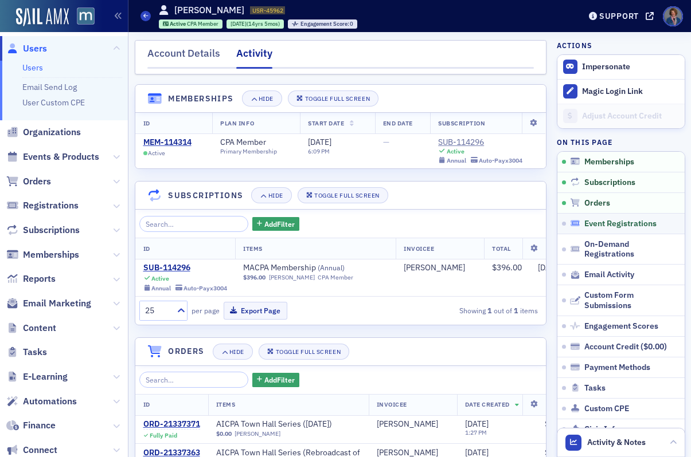
click at [594, 224] on span "Event Registrations" at bounding box center [620, 224] width 72 height 10
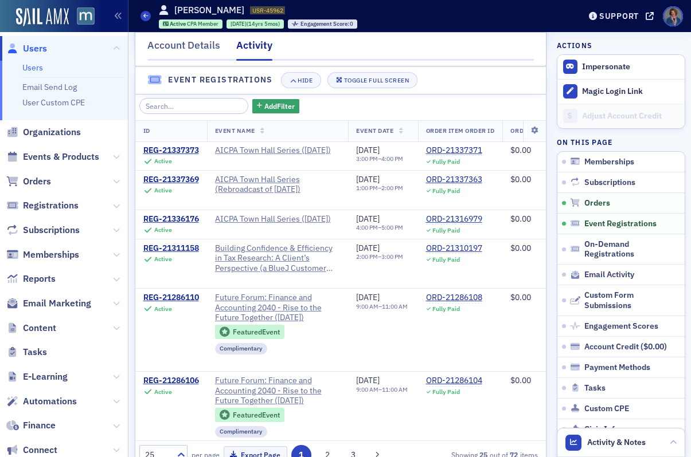
scroll to position [698, 0]
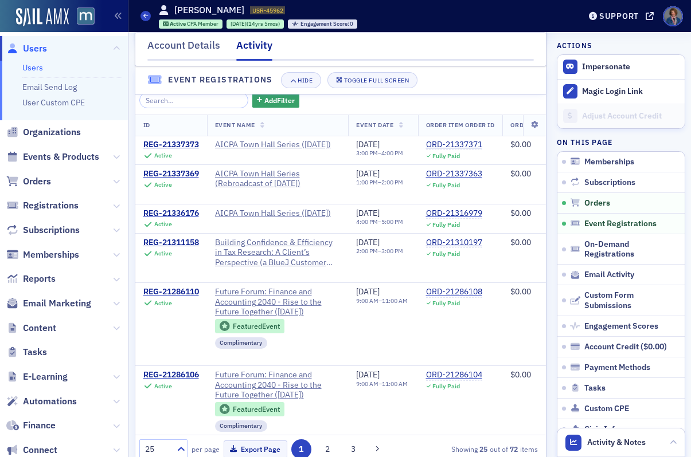
click at [36, 69] on link "Users" at bounding box center [32, 67] width 21 height 10
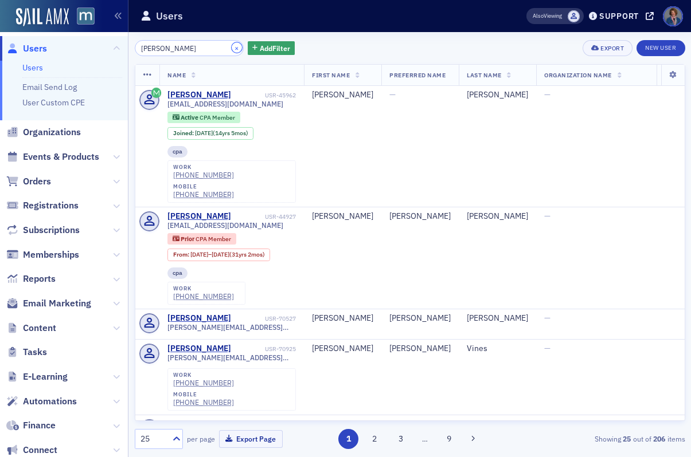
click at [232, 49] on button "×" at bounding box center [237, 47] width 10 height 10
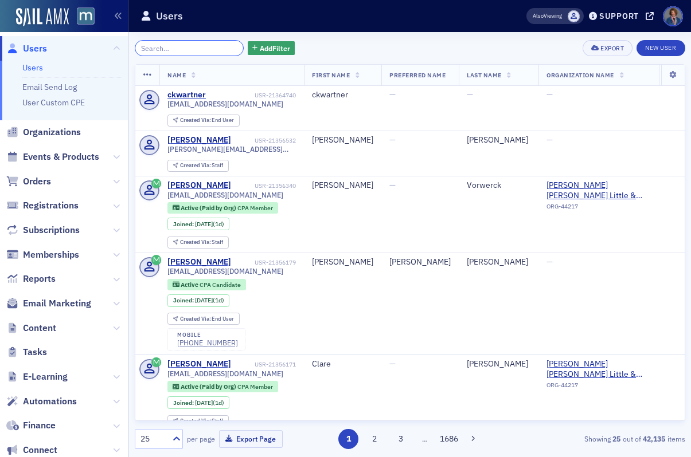
click at [198, 54] on input "search" at bounding box center [189, 48] width 109 height 16
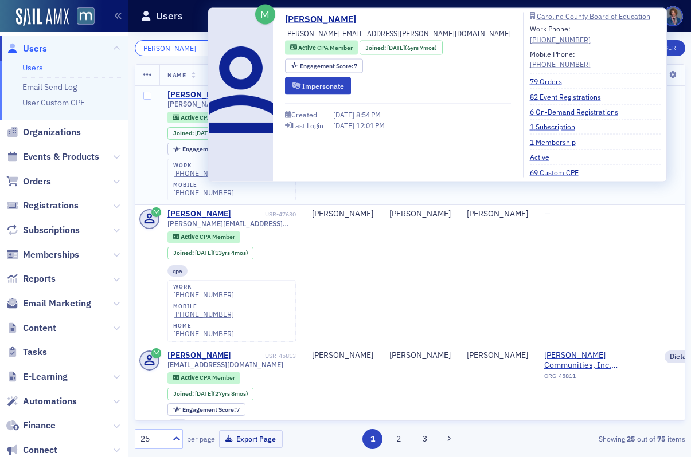
type input "Jill Hignut"
click at [189, 99] on div "Jill Hignutt" at bounding box center [199, 95] width 64 height 10
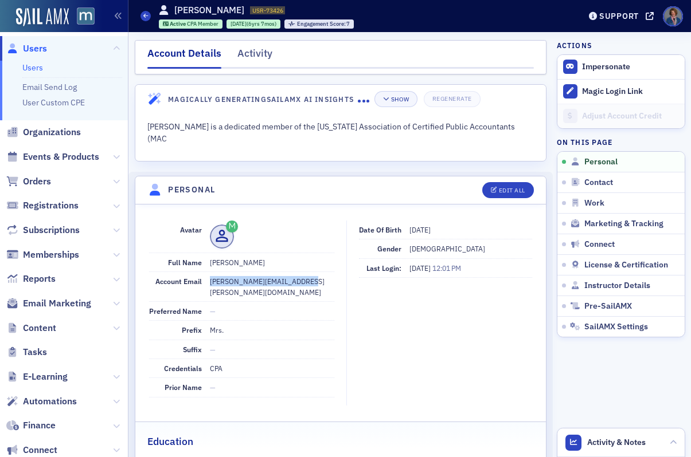
drag, startPoint x: 209, startPoint y: 280, endPoint x: 291, endPoint y: 285, distance: 82.2
click at [291, 285] on dd "hignutt.jill@ccpsstaff.org" at bounding box center [272, 286] width 124 height 29
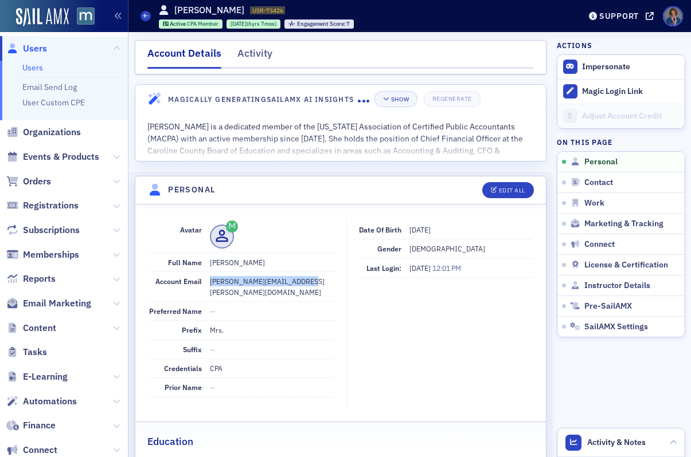
copy dd "hignutt.jill@ccpsstaff.org"
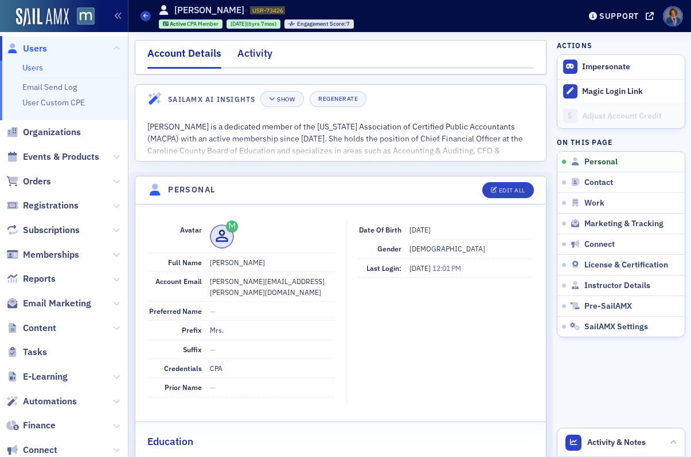
click at [252, 55] on div "Activity" at bounding box center [254, 56] width 35 height 21
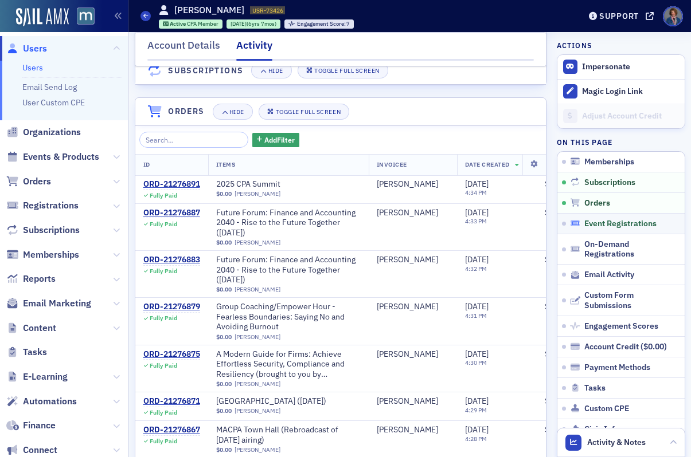
click at [613, 225] on span "Event Registrations" at bounding box center [620, 224] width 72 height 10
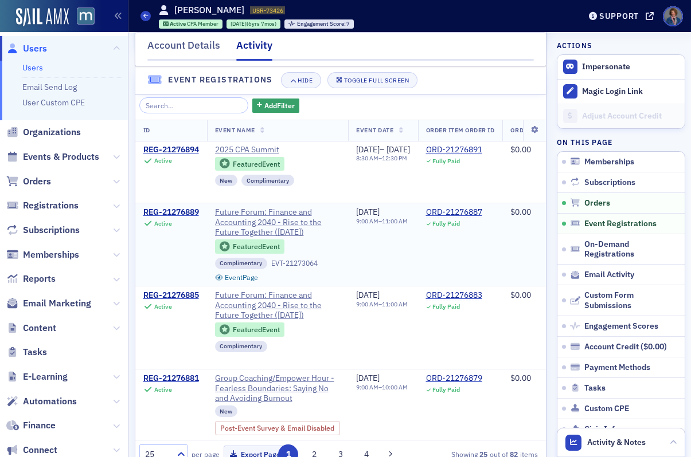
scroll to position [698, 0]
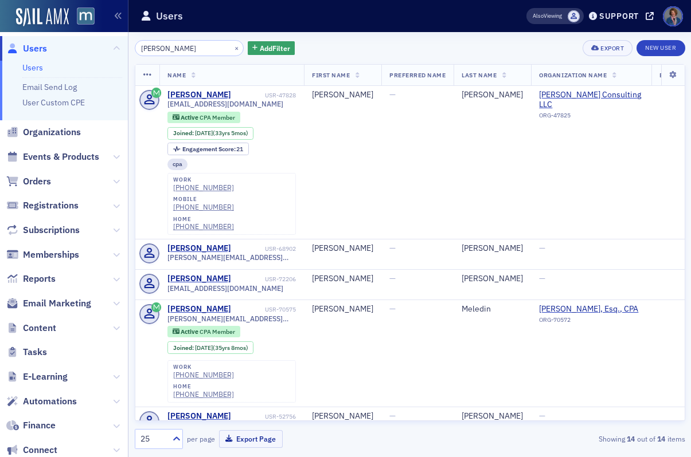
click at [37, 67] on link "Users" at bounding box center [32, 67] width 21 height 10
click at [232, 45] on button "×" at bounding box center [237, 47] width 10 height 10
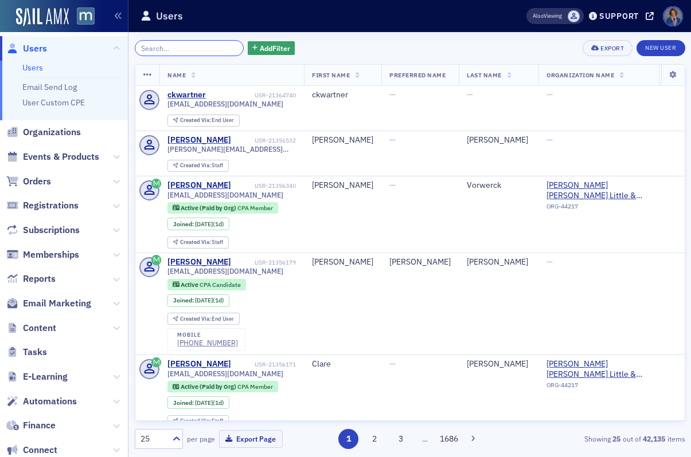
click at [215, 49] on input "search" at bounding box center [189, 48] width 109 height 16
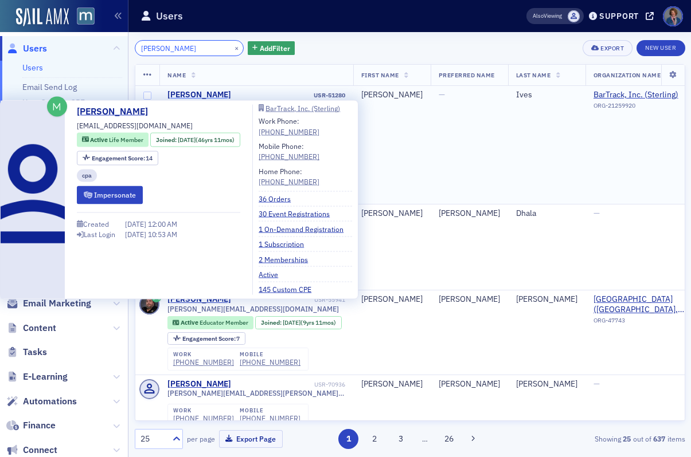
type input "[PERSON_NAME]"
click at [183, 97] on div "[PERSON_NAME]" at bounding box center [199, 95] width 64 height 10
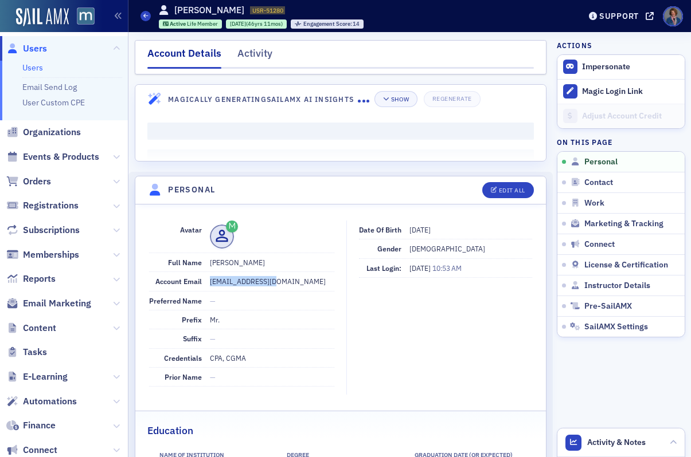
drag, startPoint x: 210, startPoint y: 283, endPoint x: 287, endPoint y: 279, distance: 76.9
click at [287, 279] on dd "[EMAIL_ADDRESS][DOMAIN_NAME]" at bounding box center [272, 281] width 124 height 18
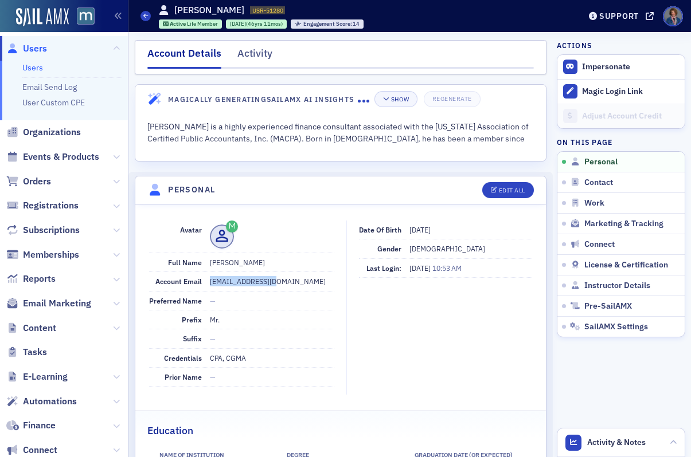
copy dd "[EMAIL_ADDRESS][DOMAIN_NAME]"
click at [258, 57] on div "Activity" at bounding box center [254, 56] width 35 height 21
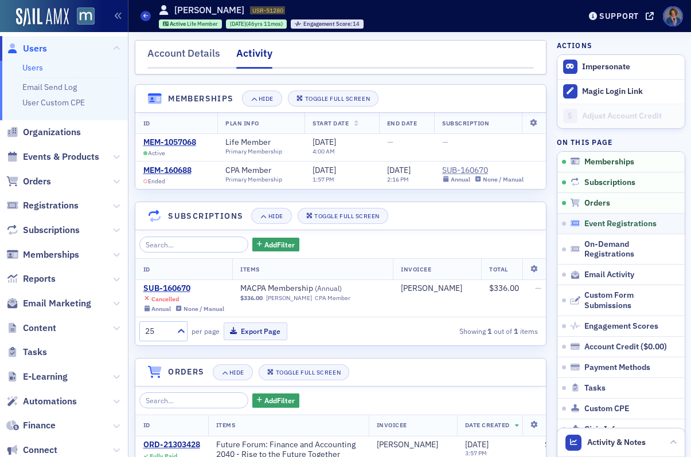
click at [610, 221] on span "Event Registrations" at bounding box center [620, 224] width 72 height 10
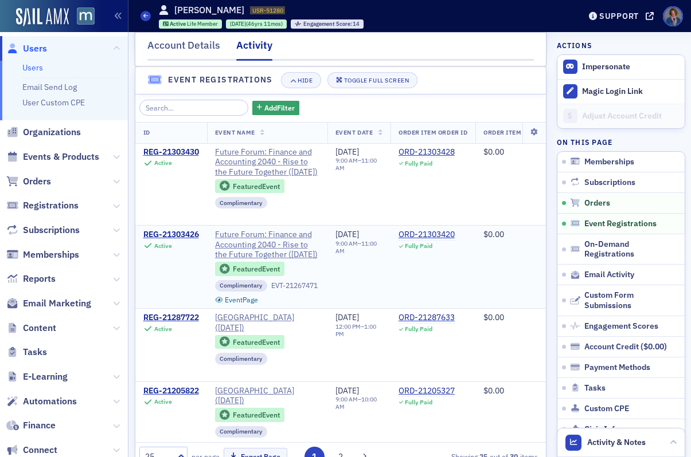
scroll to position [719, 0]
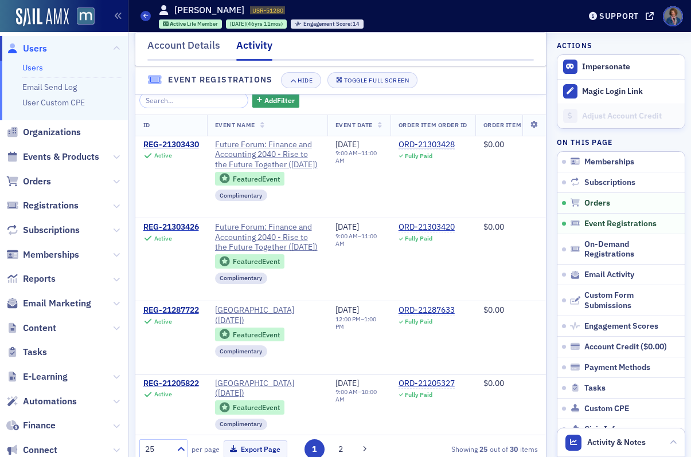
click at [33, 66] on link "Users" at bounding box center [32, 67] width 21 height 10
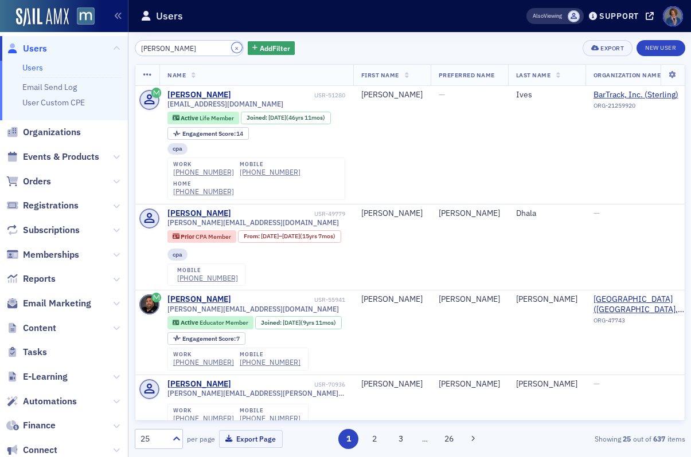
drag, startPoint x: 223, startPoint y: 49, endPoint x: 209, endPoint y: 57, distance: 15.9
click at [232, 49] on button "×" at bounding box center [237, 47] width 10 height 10
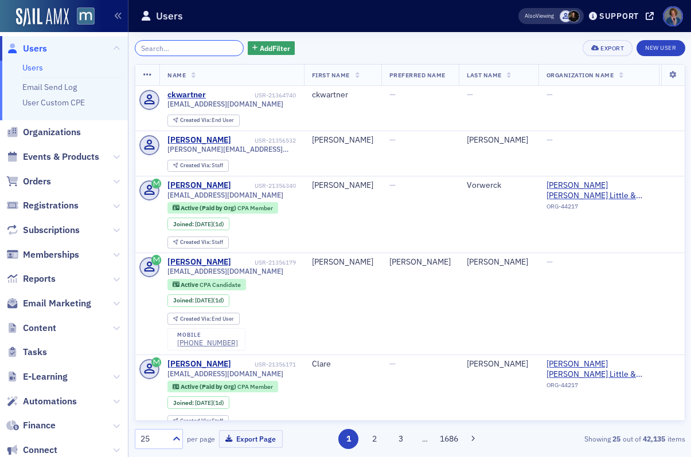
click at [182, 49] on input "search" at bounding box center [189, 48] width 109 height 16
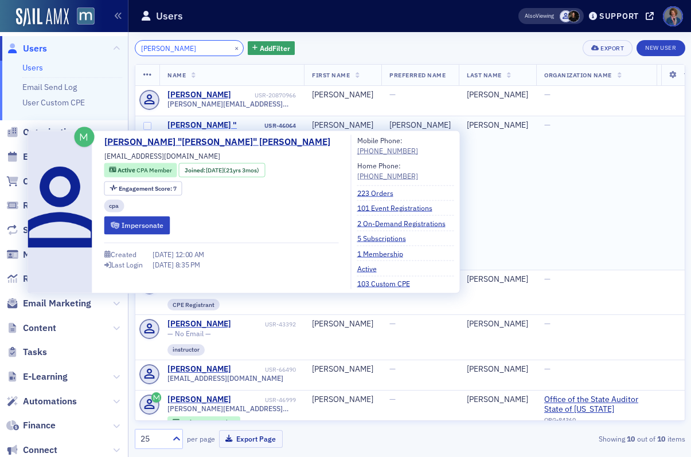
type input "[PERSON_NAME]"
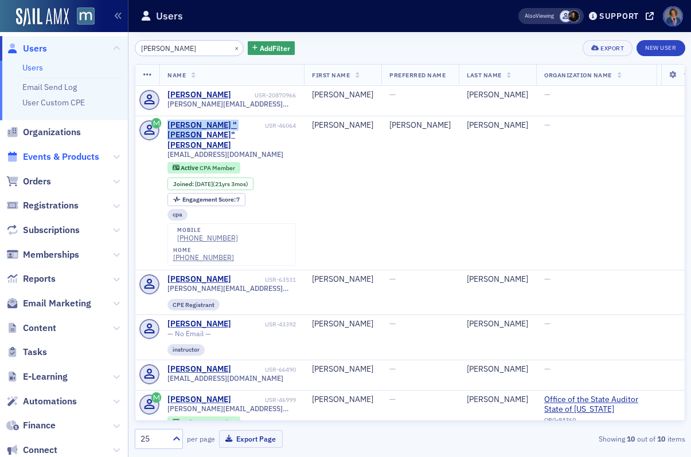
click at [59, 162] on span "Events & Products" at bounding box center [61, 157] width 76 height 13
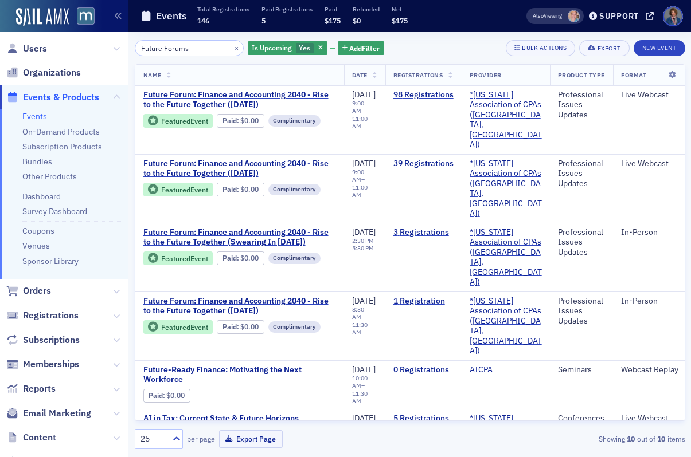
type input "Future Forums"
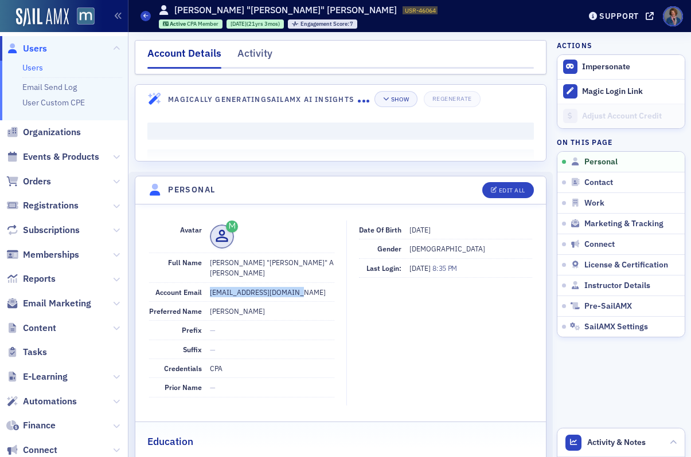
drag, startPoint x: 210, startPoint y: 282, endPoint x: 301, endPoint y: 282, distance: 91.2
click at [301, 283] on dd "[EMAIL_ADDRESS][DOMAIN_NAME]" at bounding box center [272, 292] width 124 height 18
copy dd "[EMAIL_ADDRESS][DOMAIN_NAME]"
click at [249, 56] on div "Activity" at bounding box center [254, 56] width 35 height 21
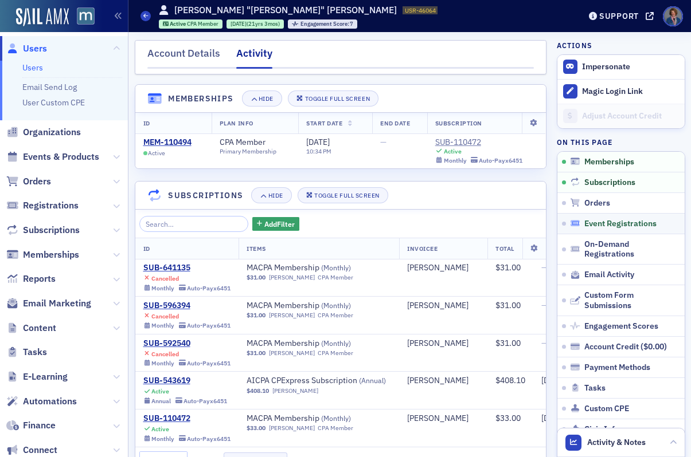
click at [605, 225] on span "Event Registrations" at bounding box center [620, 224] width 72 height 10
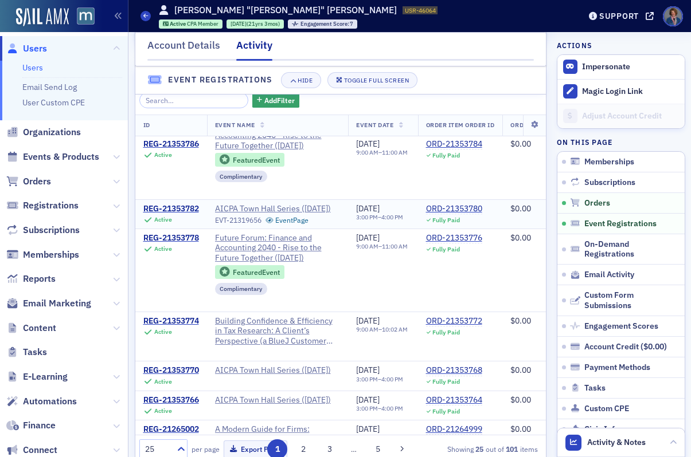
scroll to position [221, 0]
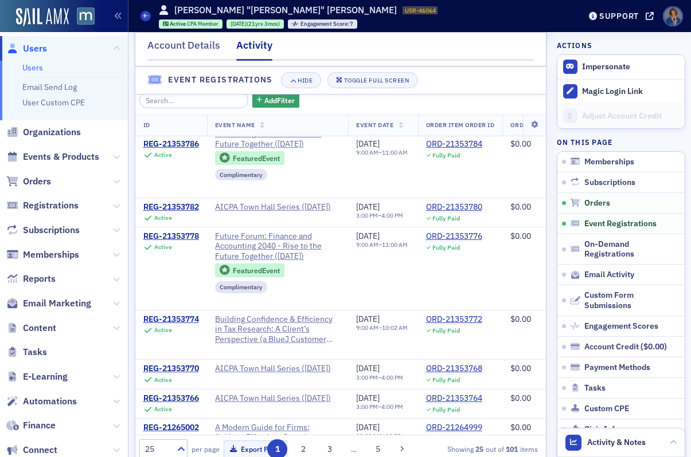
click at [28, 71] on link "Users" at bounding box center [32, 67] width 21 height 10
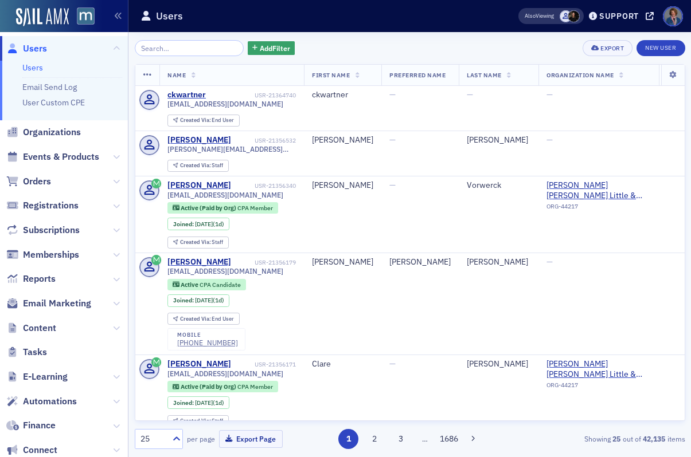
click at [178, 52] on input "search" at bounding box center [189, 48] width 109 height 16
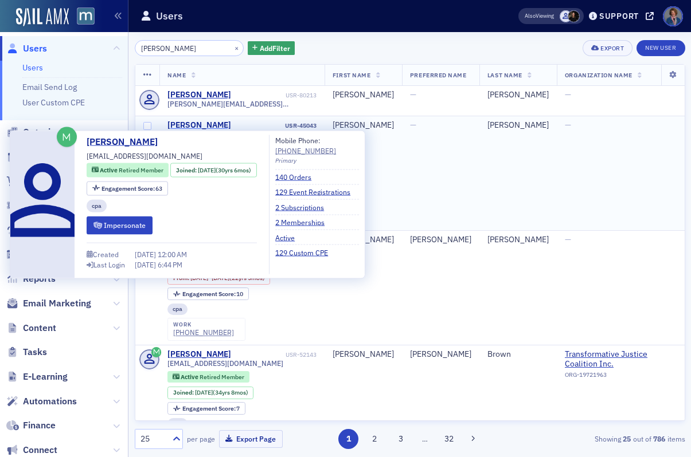
type input "[PERSON_NAME]"
click at [201, 127] on div "[PERSON_NAME]" at bounding box center [199, 125] width 64 height 10
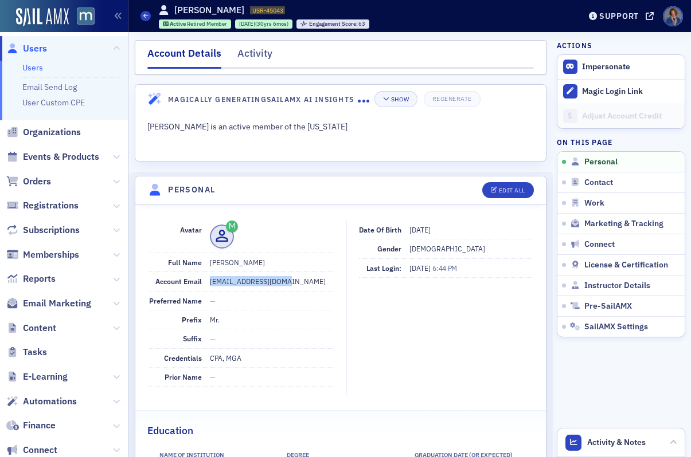
drag, startPoint x: 210, startPoint y: 284, endPoint x: 276, endPoint y: 287, distance: 66.0
click at [276, 287] on dd "[EMAIL_ADDRESS][DOMAIN_NAME]" at bounding box center [272, 281] width 124 height 18
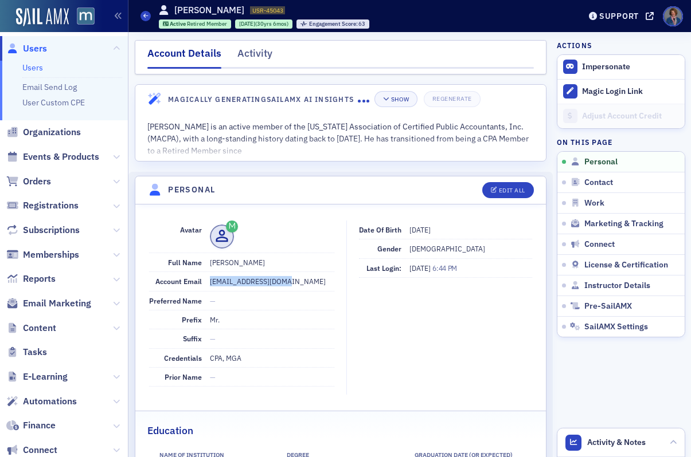
copy dd "[EMAIL_ADDRESS][DOMAIN_NAME]"
drag, startPoint x: 257, startPoint y: 53, endPoint x: 283, endPoint y: 75, distance: 33.8
click at [257, 53] on div "Activity" at bounding box center [254, 56] width 35 height 21
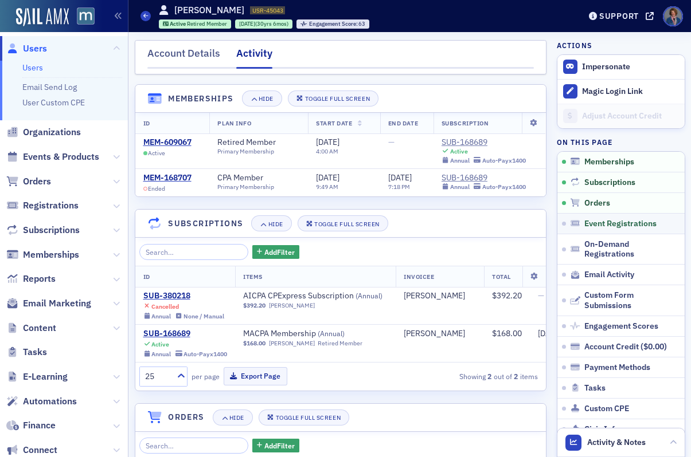
click at [621, 230] on link "Event Registrations" at bounding box center [620, 223] width 127 height 21
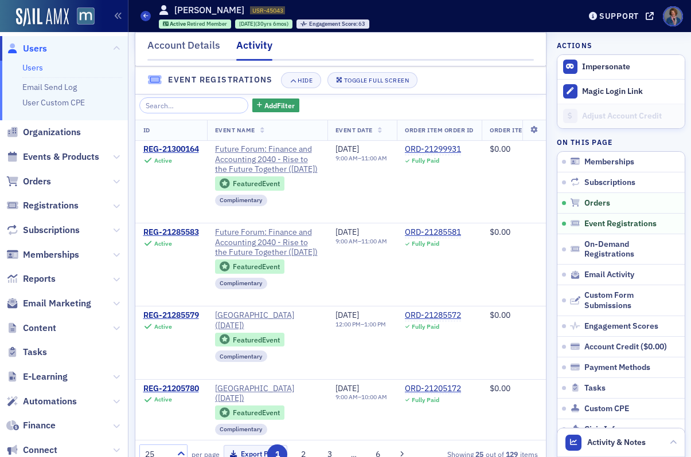
scroll to position [764, 0]
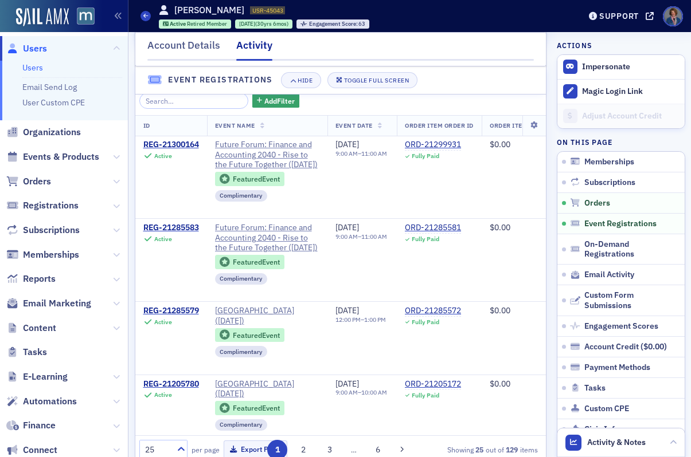
click at [29, 68] on link "Users" at bounding box center [32, 67] width 21 height 10
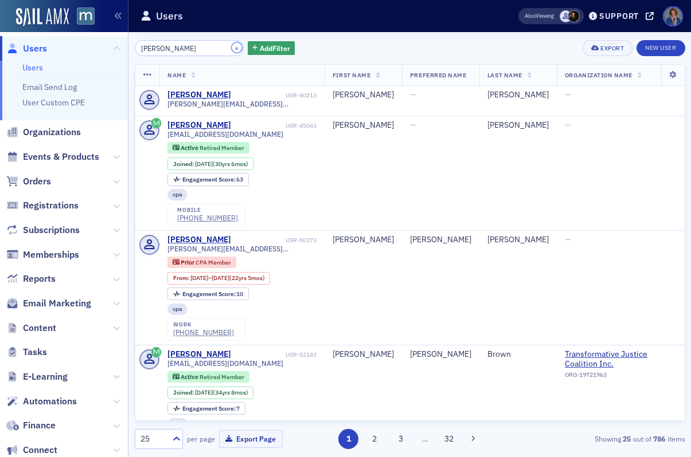
click at [232, 47] on button "×" at bounding box center [237, 47] width 10 height 10
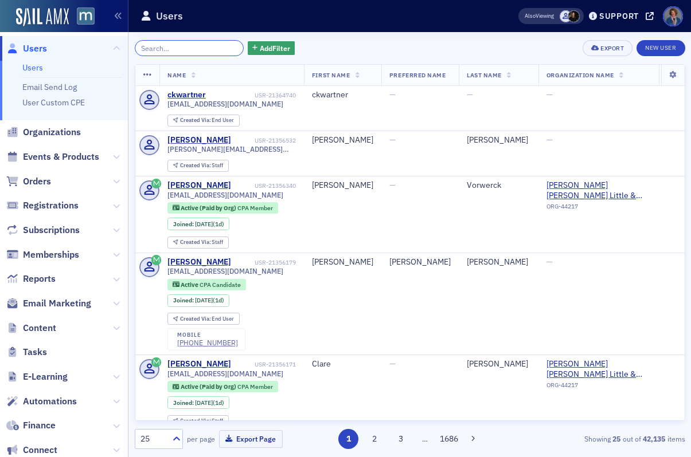
click at [177, 46] on input "search" at bounding box center [189, 48] width 109 height 16
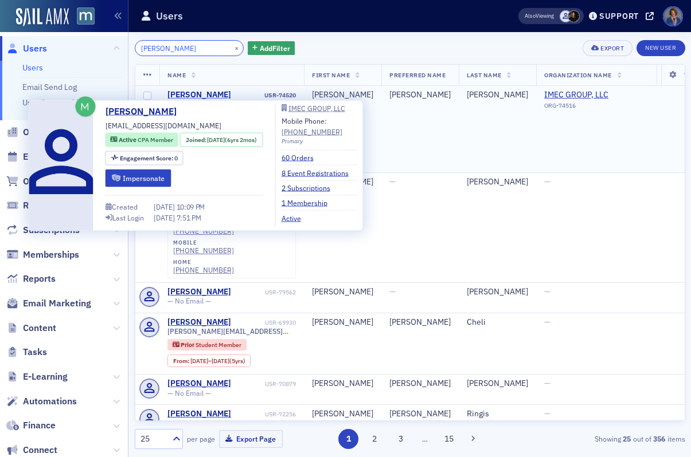
type input "Joseph McLaughlin"
click at [213, 97] on div "Joseph McLaughlin" at bounding box center [199, 95] width 64 height 10
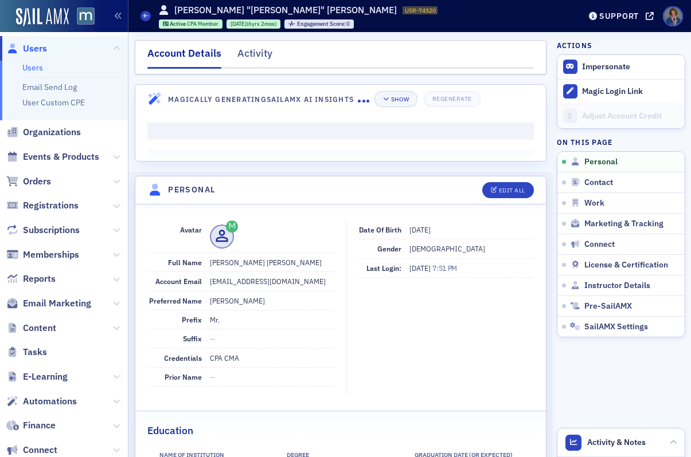
drag, startPoint x: 209, startPoint y: 283, endPoint x: 330, endPoint y: 277, distance: 121.1
click at [330, 277] on dd "josephmclaughlin407@gmail.com" at bounding box center [272, 281] width 124 height 18
copy dd "josephmclaughlin407@gmail.com"
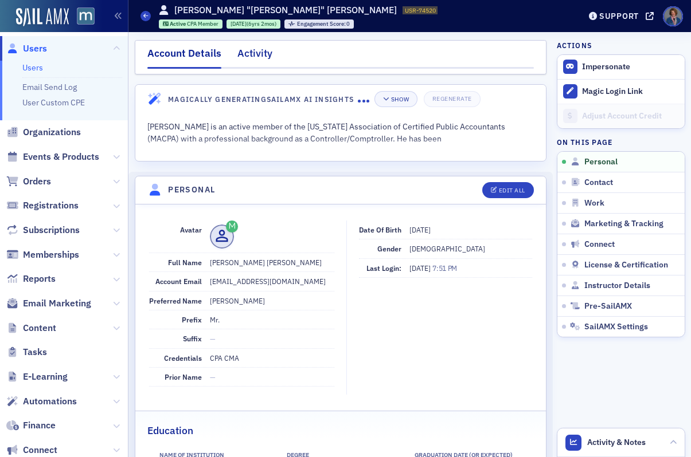
click at [256, 63] on div "Activity" at bounding box center [254, 56] width 35 height 21
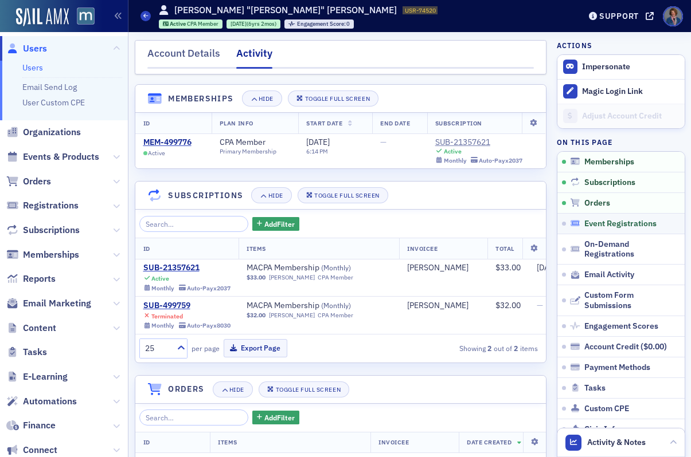
click at [617, 228] on span "Event Registrations" at bounding box center [620, 224] width 72 height 10
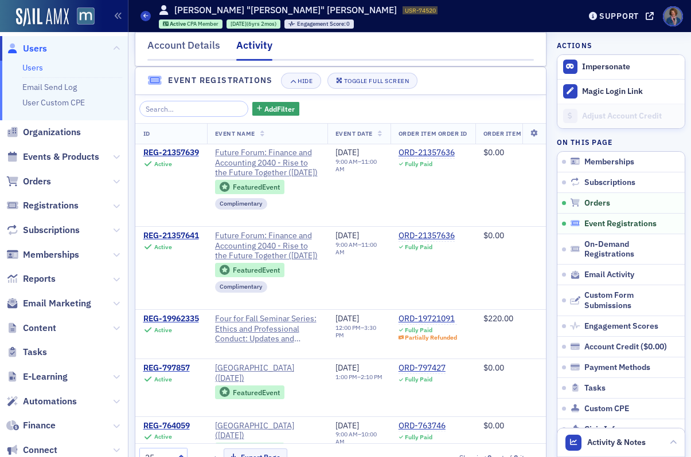
scroll to position [736, 0]
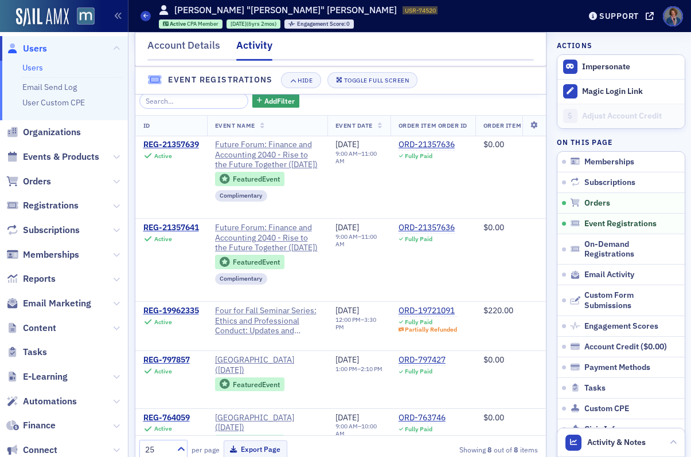
click at [30, 68] on link "Users" at bounding box center [32, 67] width 21 height 10
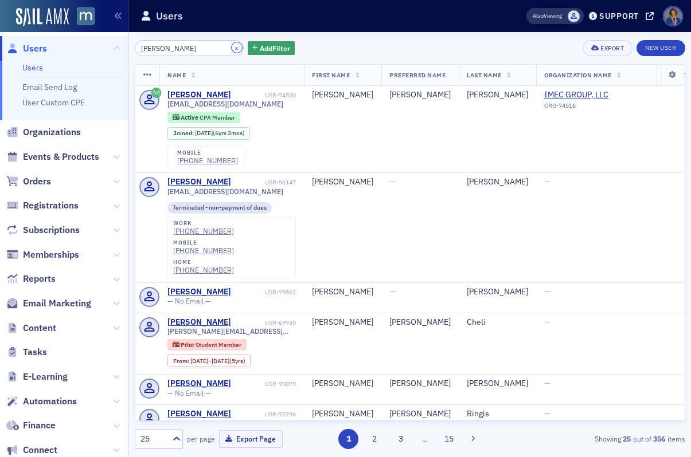
click at [232, 48] on button "×" at bounding box center [237, 47] width 10 height 10
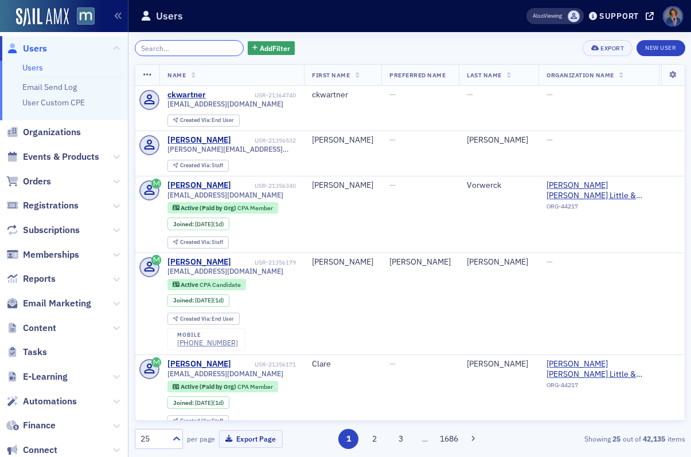
click at [189, 46] on input "search" at bounding box center [189, 48] width 109 height 16
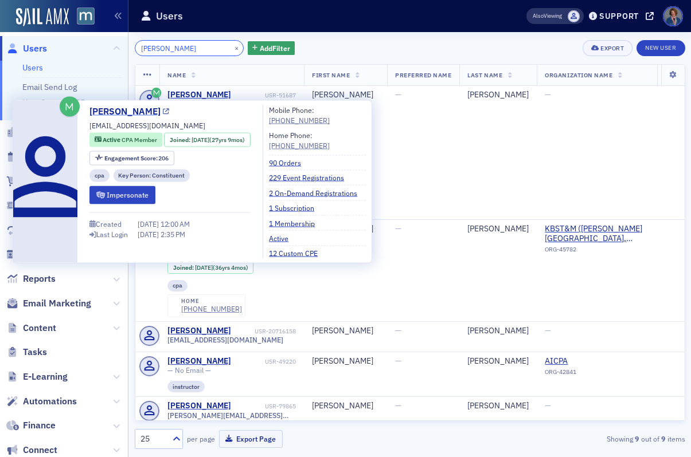
type input "[PERSON_NAME]"
click at [135, 115] on link "[PERSON_NAME]" at bounding box center [129, 112] width 80 height 14
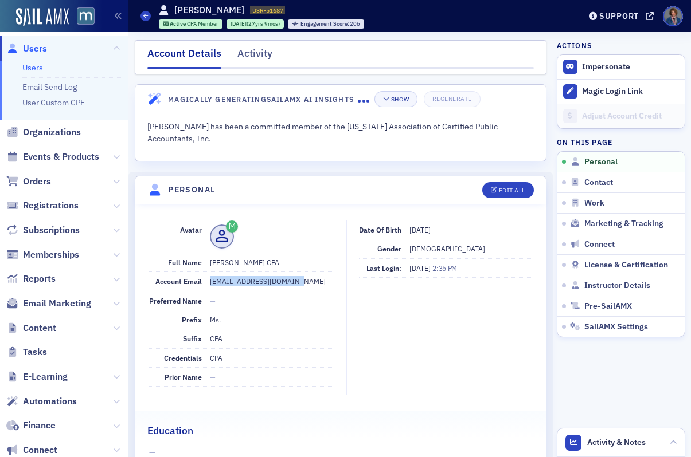
drag, startPoint x: 209, startPoint y: 283, endPoint x: 298, endPoint y: 283, distance: 88.9
click at [298, 283] on dd "[EMAIL_ADDRESS][DOMAIN_NAME]" at bounding box center [272, 281] width 124 height 18
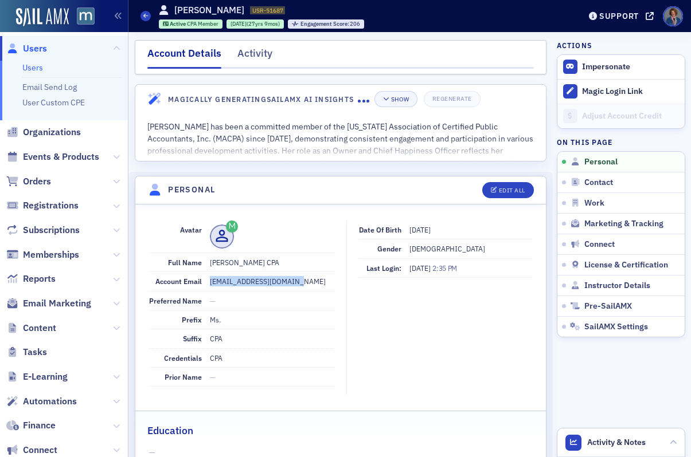
copy dd "[EMAIL_ADDRESS][DOMAIN_NAME]"
click at [257, 56] on div "Activity" at bounding box center [254, 56] width 35 height 21
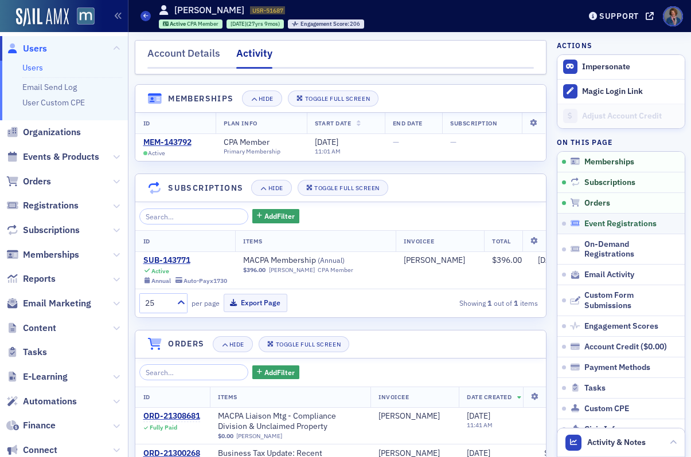
click at [588, 226] on span "Event Registrations" at bounding box center [620, 224] width 72 height 10
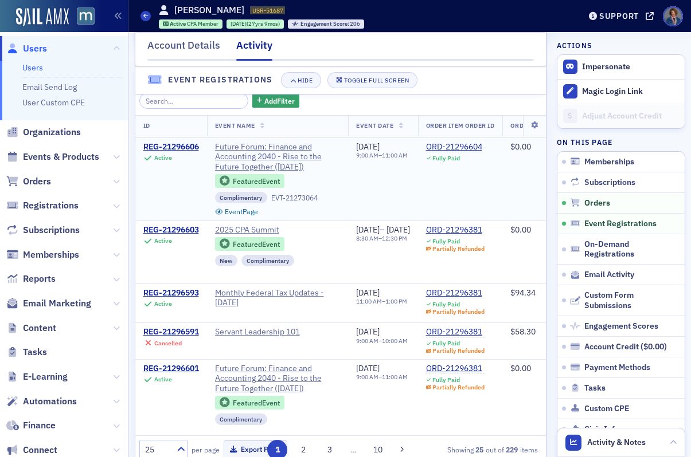
scroll to position [423, 0]
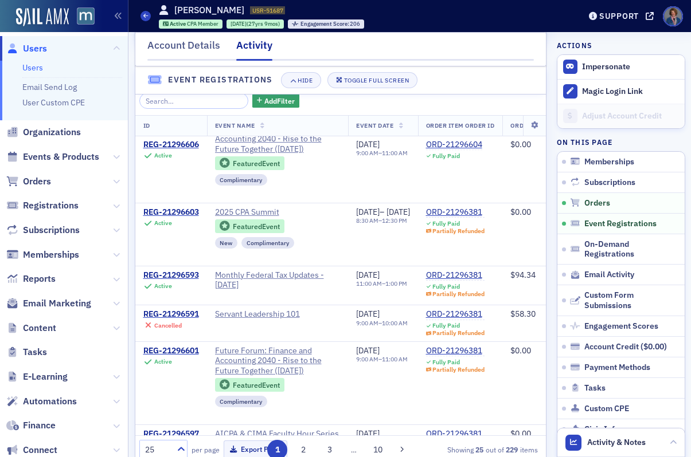
click at [28, 70] on link "Users" at bounding box center [32, 67] width 21 height 10
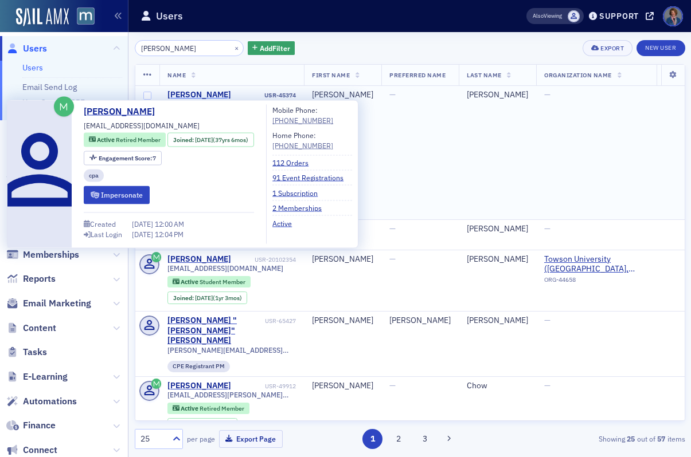
type input "[PERSON_NAME]"
click at [189, 98] on div "[PERSON_NAME]" at bounding box center [199, 95] width 64 height 10
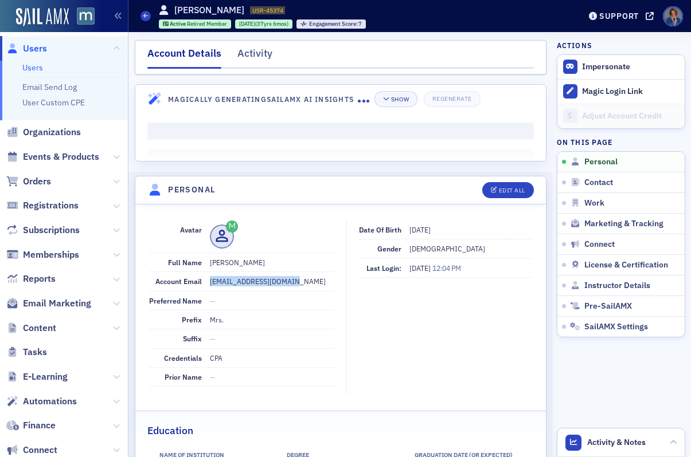
drag, startPoint x: 210, startPoint y: 280, endPoint x: 306, endPoint y: 284, distance: 96.4
click at [306, 284] on dd "[EMAIL_ADDRESS][DOMAIN_NAME]" at bounding box center [272, 281] width 124 height 18
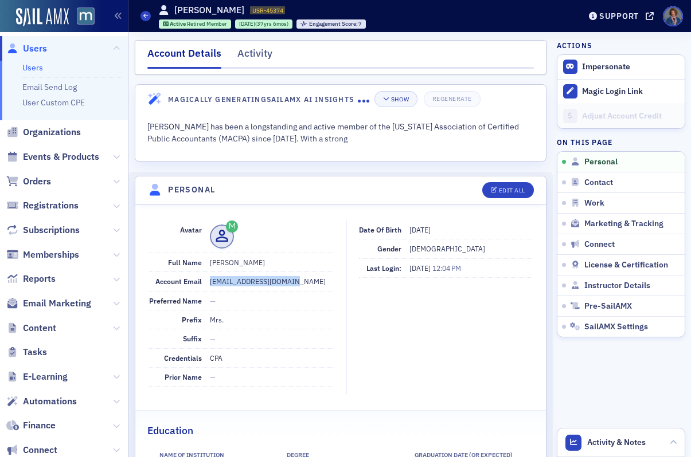
copy dd "[EMAIL_ADDRESS][DOMAIN_NAME]"
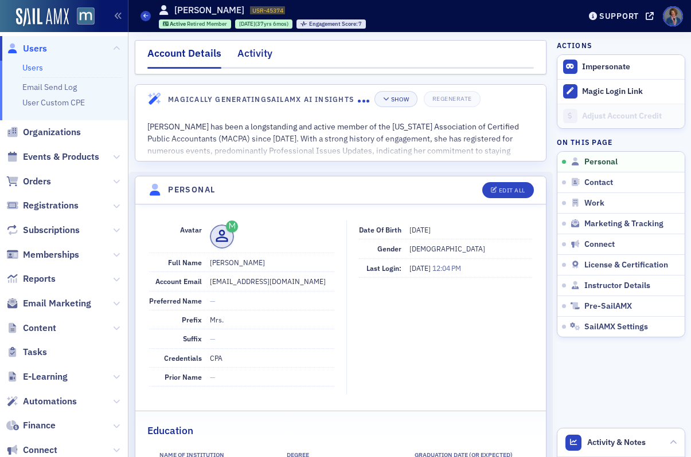
click at [264, 52] on div "Activity" at bounding box center [254, 56] width 35 height 21
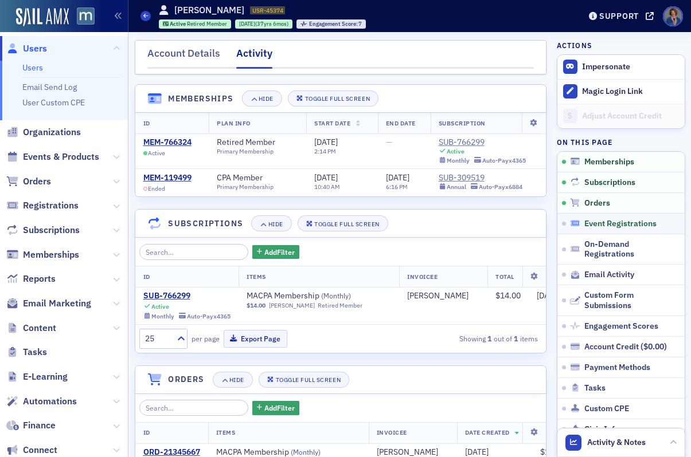
click at [608, 228] on span "Event Registrations" at bounding box center [620, 224] width 72 height 10
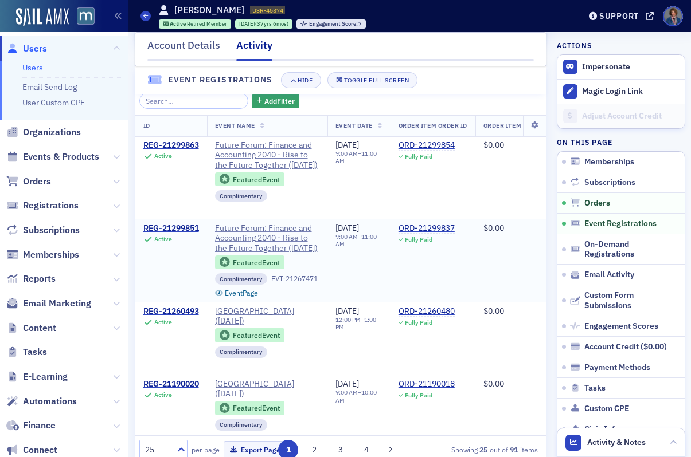
scroll to position [726, 0]
click at [34, 70] on link "Users" at bounding box center [32, 67] width 21 height 10
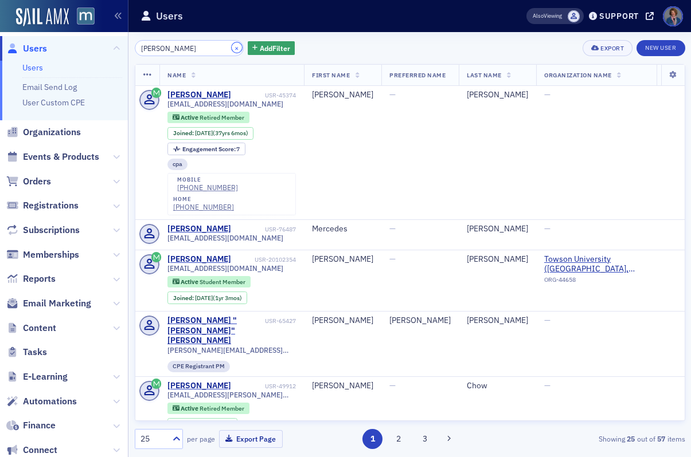
click at [232, 46] on button "×" at bounding box center [237, 47] width 10 height 10
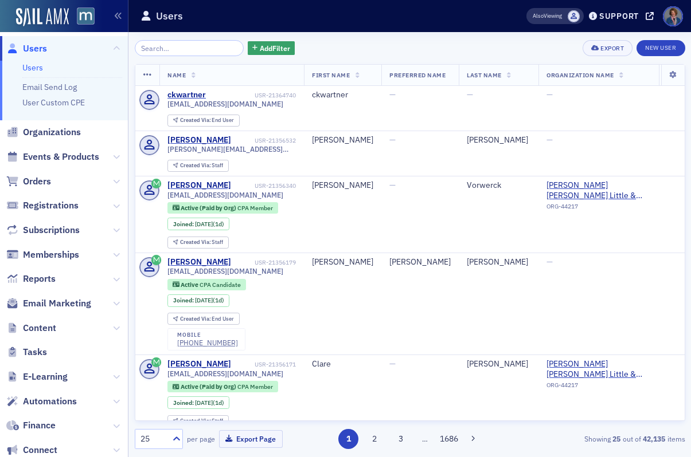
click at [202, 57] on div "Add Filter Export New User Name First Name Preferred Name Last Name Organizatio…" at bounding box center [410, 244] width 550 height 409
click at [200, 49] on input "search" at bounding box center [189, 48] width 109 height 16
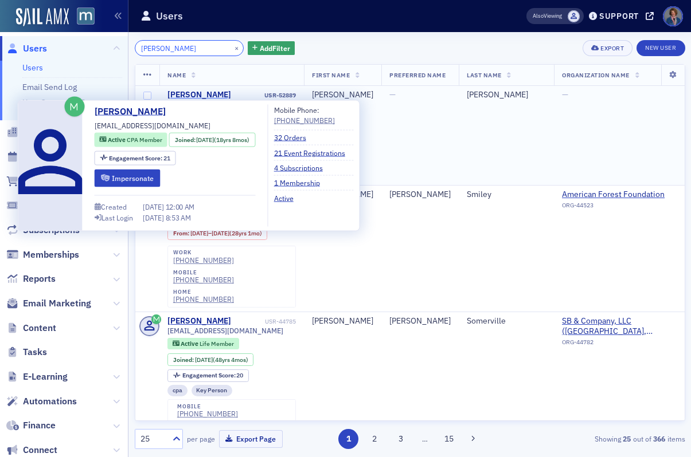
type input "[PERSON_NAME]"
click at [186, 99] on div "[PERSON_NAME]" at bounding box center [199, 95] width 64 height 10
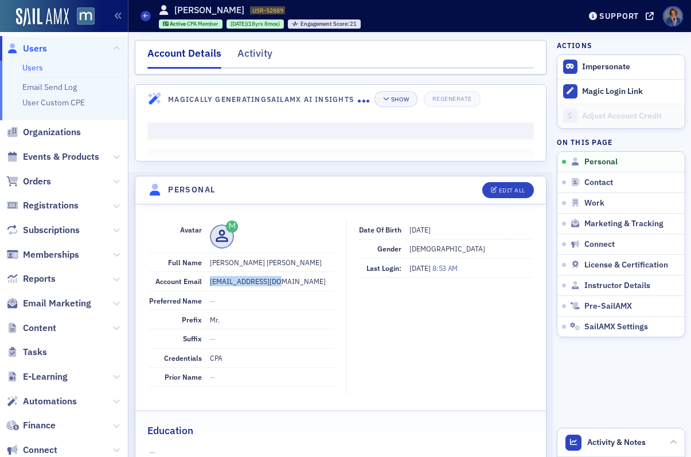
drag, startPoint x: 208, startPoint y: 280, endPoint x: 277, endPoint y: 279, distance: 69.4
click at [277, 279] on div "Account Email [EMAIL_ADDRESS][DOMAIN_NAME]" at bounding box center [241, 281] width 185 height 19
copy dd "[EMAIL_ADDRESS][DOMAIN_NAME]"
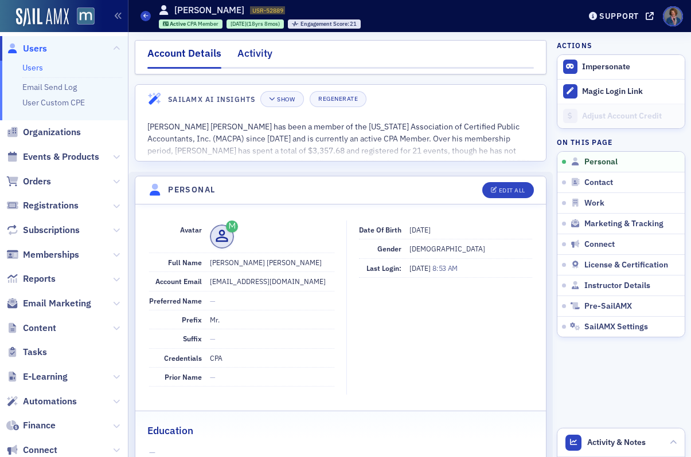
click at [259, 58] on div "Activity" at bounding box center [254, 56] width 35 height 21
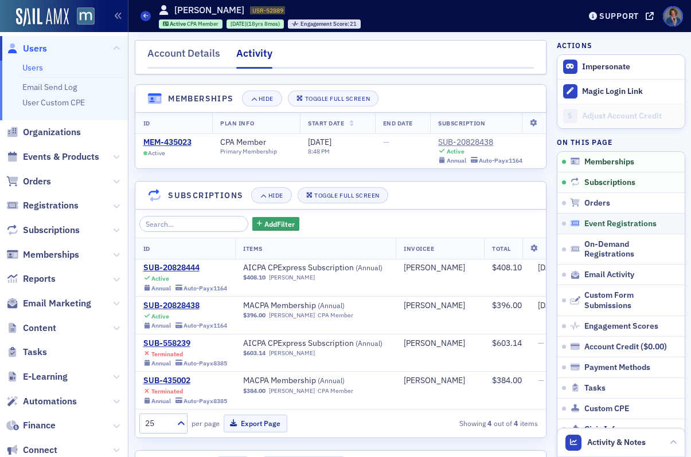
click at [616, 224] on span "Event Registrations" at bounding box center [620, 224] width 72 height 10
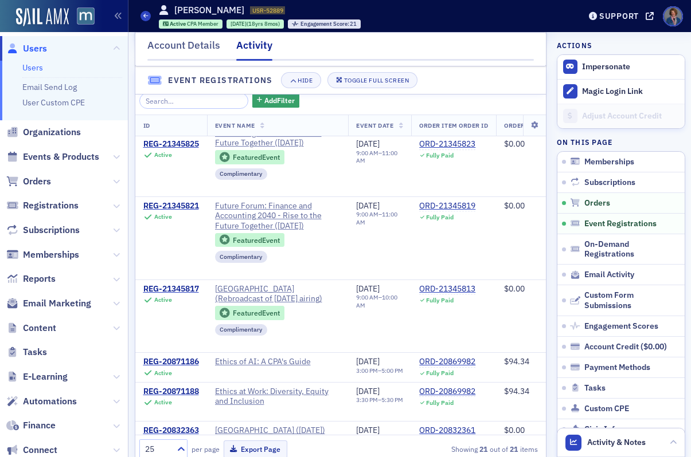
scroll to position [519, 0]
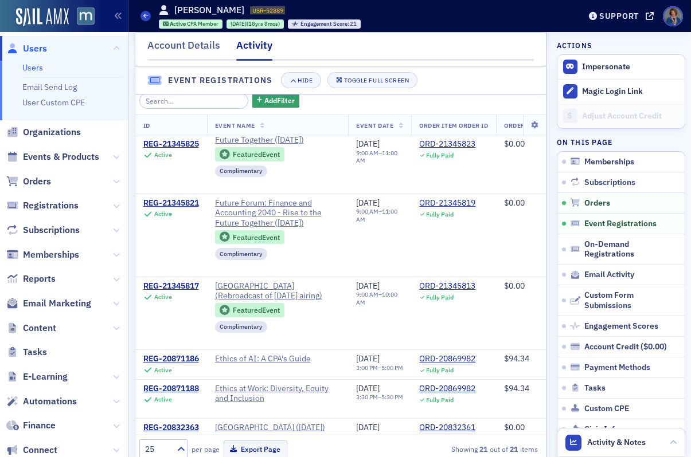
click at [33, 70] on link "Users" at bounding box center [32, 67] width 21 height 10
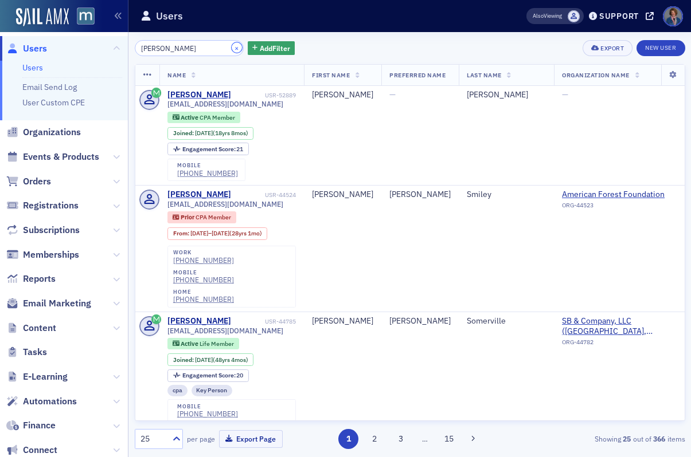
click at [232, 48] on button "×" at bounding box center [237, 47] width 10 height 10
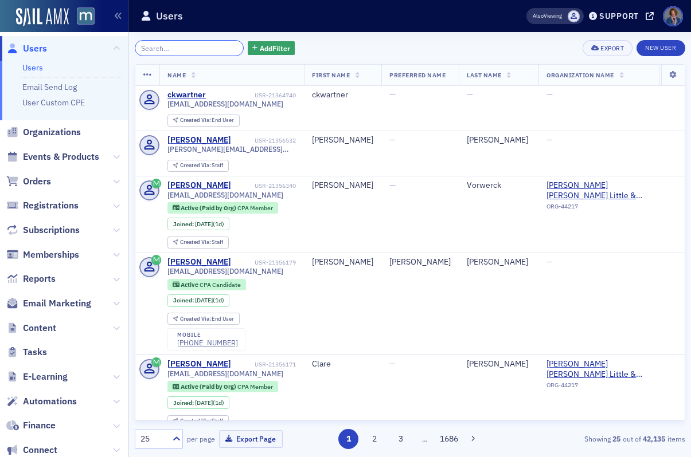
click at [165, 49] on input "search" at bounding box center [189, 48] width 109 height 16
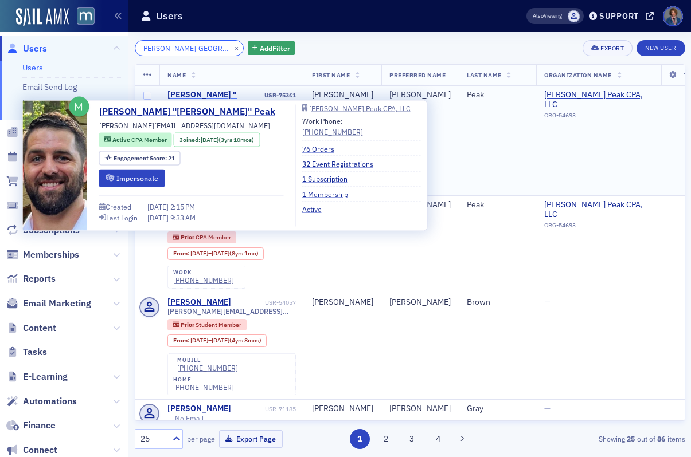
type input "[PERSON_NAME][GEOGRAPHIC_DATA]"
click at [198, 94] on div "[PERSON_NAME] "[PERSON_NAME]" Peak" at bounding box center [214, 100] width 95 height 20
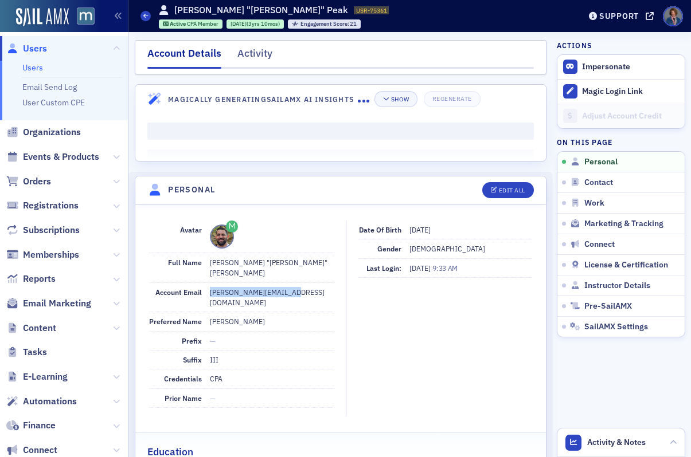
drag, startPoint x: 209, startPoint y: 282, endPoint x: 299, endPoint y: 280, distance: 90.0
click at [299, 283] on dd "[PERSON_NAME][EMAIL_ADDRESS][DOMAIN_NAME]" at bounding box center [272, 297] width 124 height 29
copy dd "[PERSON_NAME][EMAIL_ADDRESS][DOMAIN_NAME]"
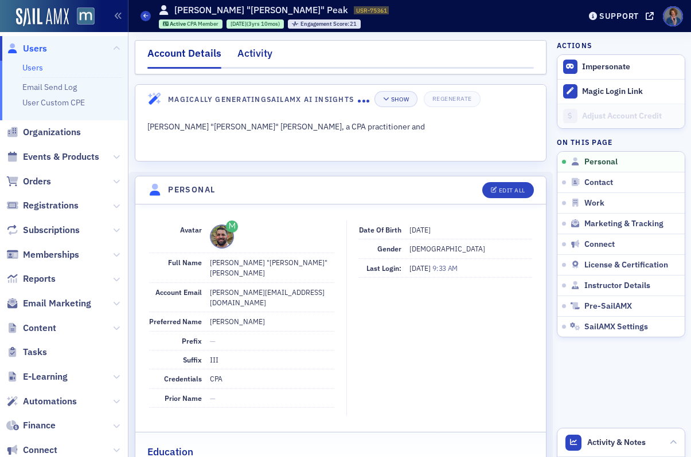
click at [251, 50] on div "Activity" at bounding box center [254, 56] width 35 height 21
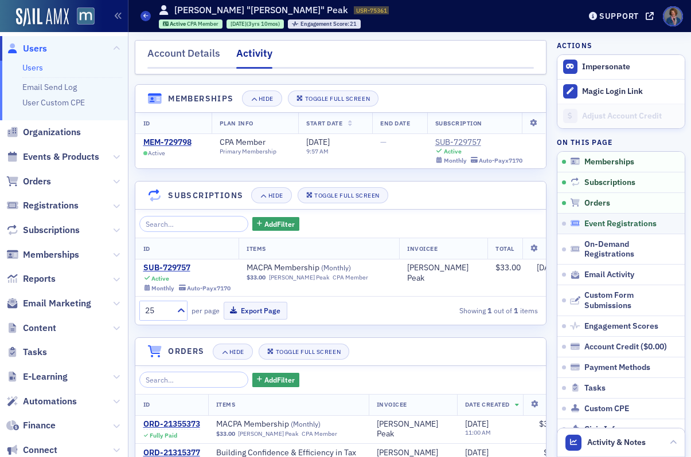
click at [605, 228] on span "Event Registrations" at bounding box center [620, 224] width 72 height 10
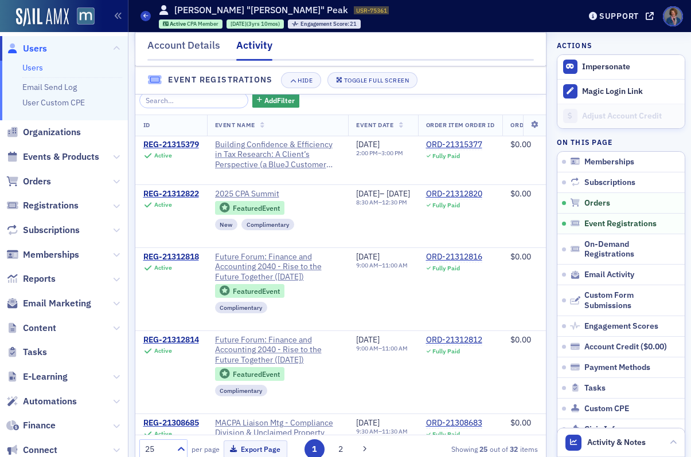
click at [30, 69] on link "Users" at bounding box center [32, 67] width 21 height 10
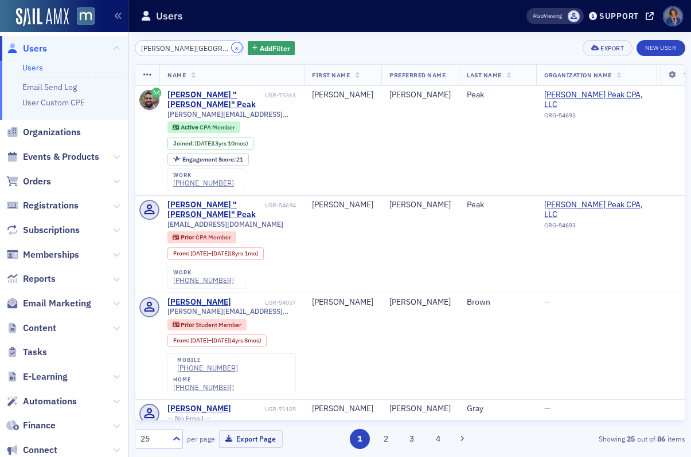
click at [232, 47] on button "×" at bounding box center [237, 47] width 10 height 10
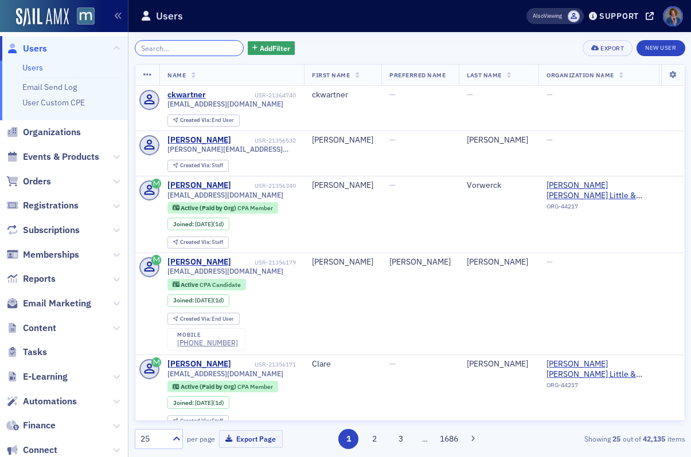
click at [214, 49] on input "search" at bounding box center [189, 48] width 109 height 16
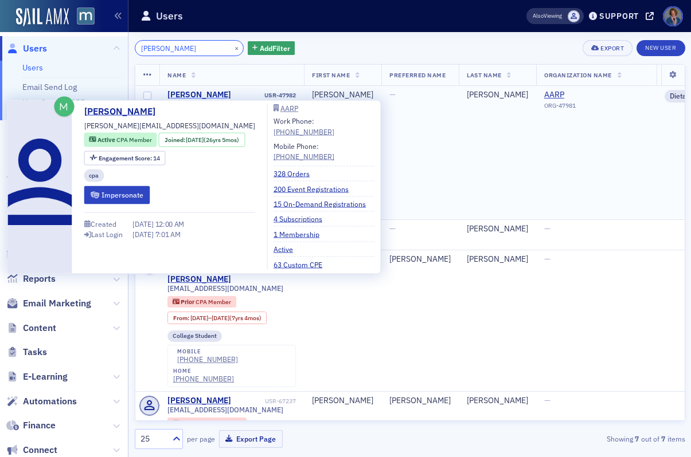
type input "[PERSON_NAME]"
click at [200, 95] on div "[PERSON_NAME]" at bounding box center [199, 95] width 64 height 10
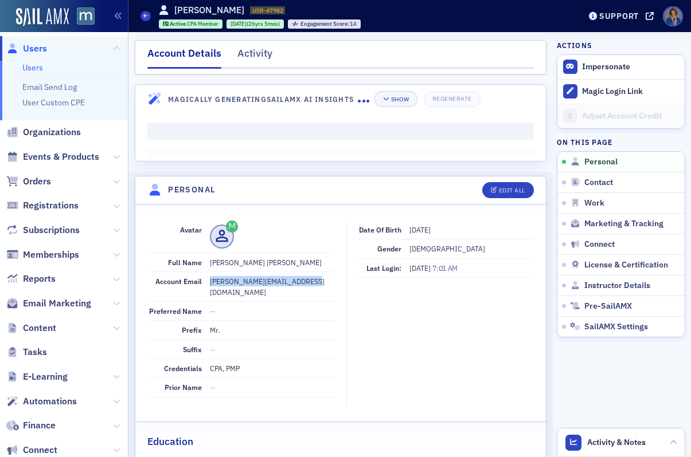
drag, startPoint x: 210, startPoint y: 281, endPoint x: 303, endPoint y: 282, distance: 93.5
click at [303, 282] on dd "[PERSON_NAME][EMAIL_ADDRESS][DOMAIN_NAME]" at bounding box center [272, 286] width 124 height 29
copy dd "[PERSON_NAME][EMAIL_ADDRESS][DOMAIN_NAME]"
click at [256, 54] on div "Activity" at bounding box center [254, 56] width 35 height 21
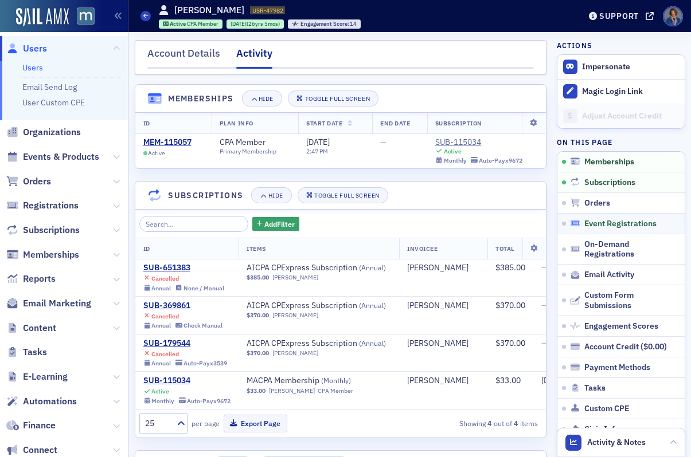
click at [625, 227] on span "Event Registrations" at bounding box center [620, 224] width 72 height 10
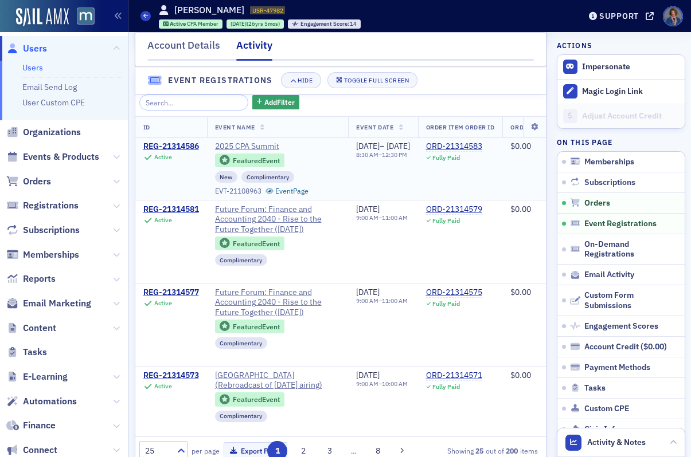
scroll to position [811, 0]
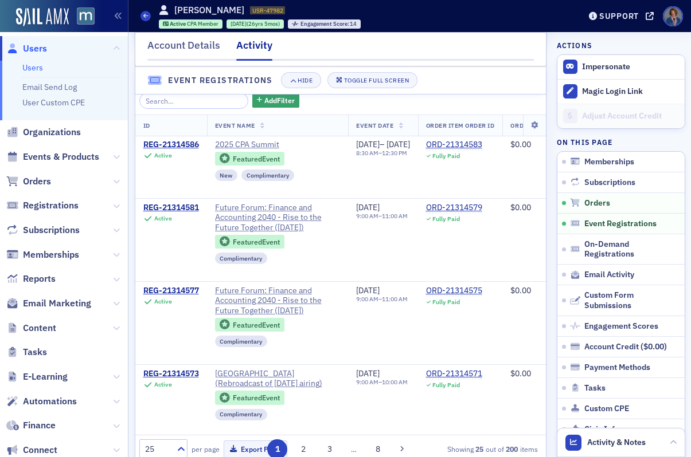
click at [30, 69] on link "Users" at bounding box center [32, 67] width 21 height 10
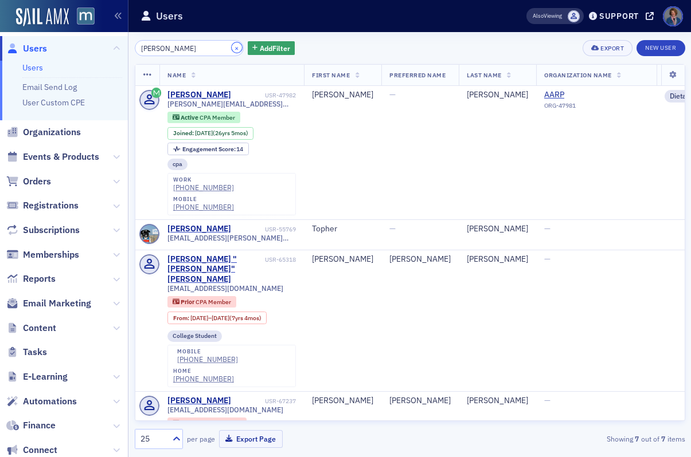
drag, startPoint x: 223, startPoint y: 49, endPoint x: 200, endPoint y: 50, distance: 23.0
click at [232, 50] on button "×" at bounding box center [237, 47] width 10 height 10
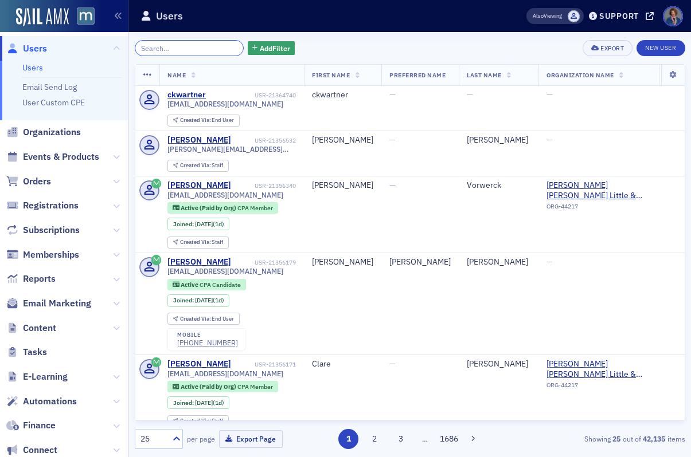
click at [170, 46] on input "search" at bounding box center [189, 48] width 109 height 16
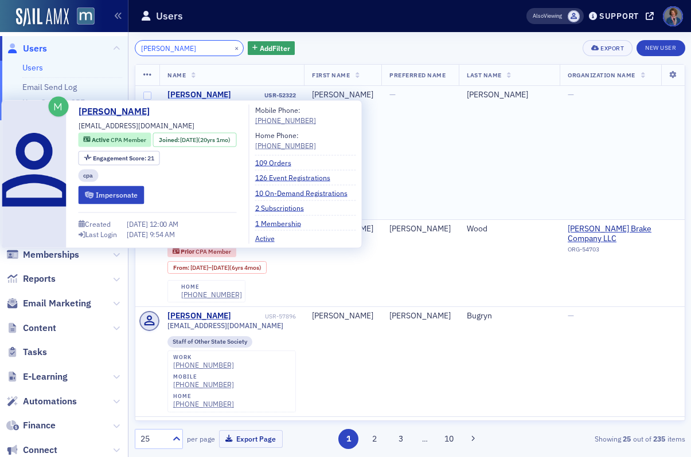
type input "[PERSON_NAME]"
click at [181, 96] on div "[PERSON_NAME]" at bounding box center [199, 95] width 64 height 10
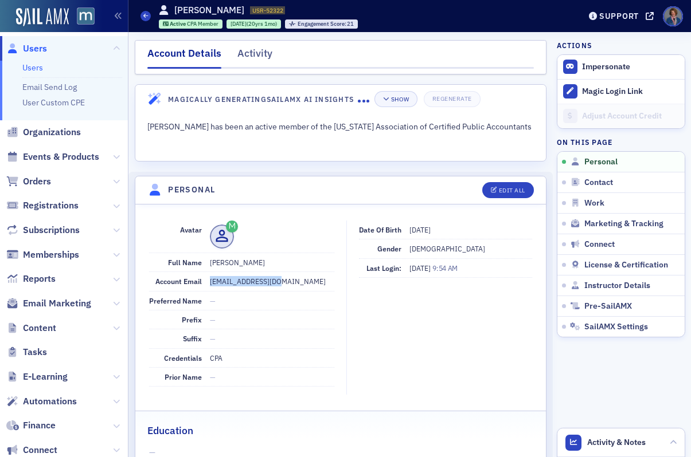
drag, startPoint x: 209, startPoint y: 283, endPoint x: 271, endPoint y: 281, distance: 62.5
click at [271, 281] on dd "[EMAIL_ADDRESS][DOMAIN_NAME]" at bounding box center [272, 281] width 124 height 18
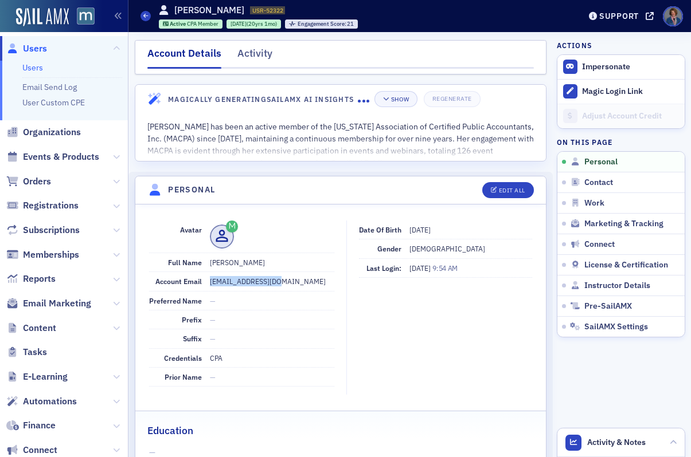
copy dd "[EMAIL_ADDRESS][DOMAIN_NAME]"
click at [257, 57] on div "Activity" at bounding box center [254, 56] width 35 height 21
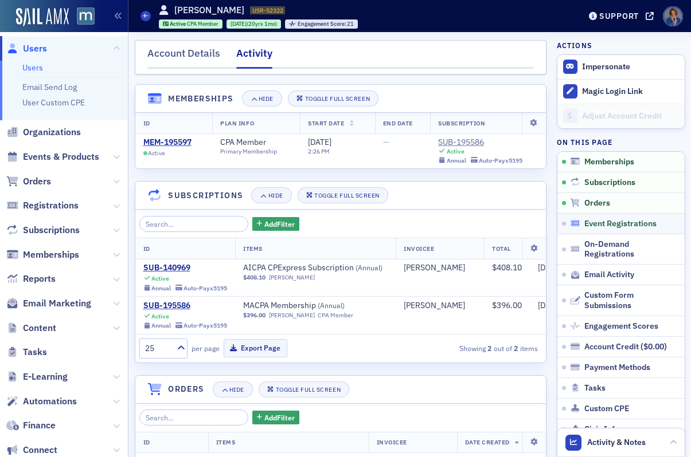
click at [589, 229] on span "Event Registrations" at bounding box center [620, 224] width 72 height 10
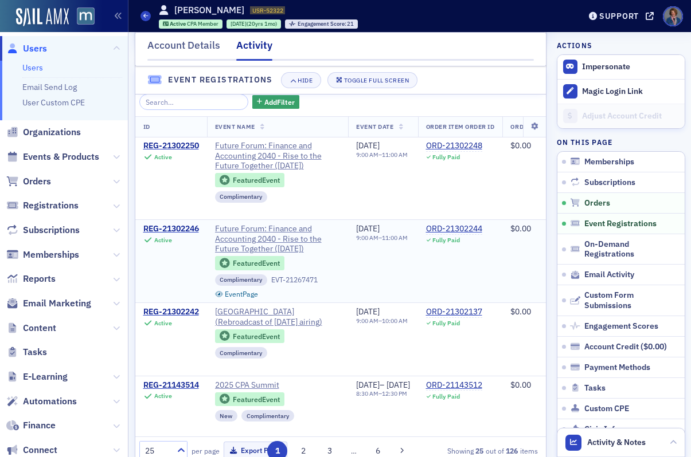
scroll to position [736, 0]
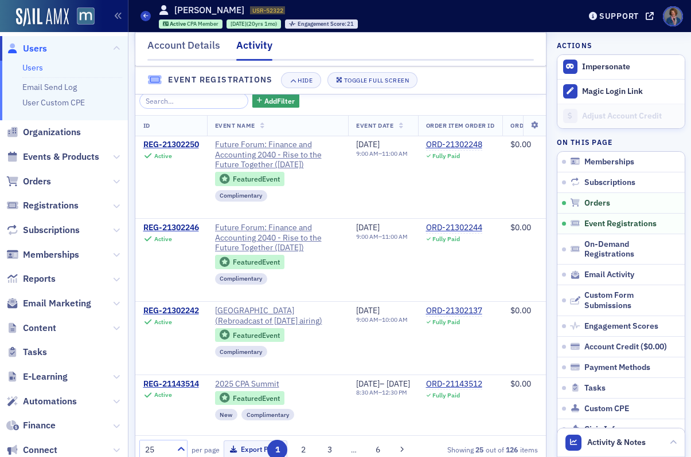
click at [33, 70] on link "Users" at bounding box center [32, 67] width 21 height 10
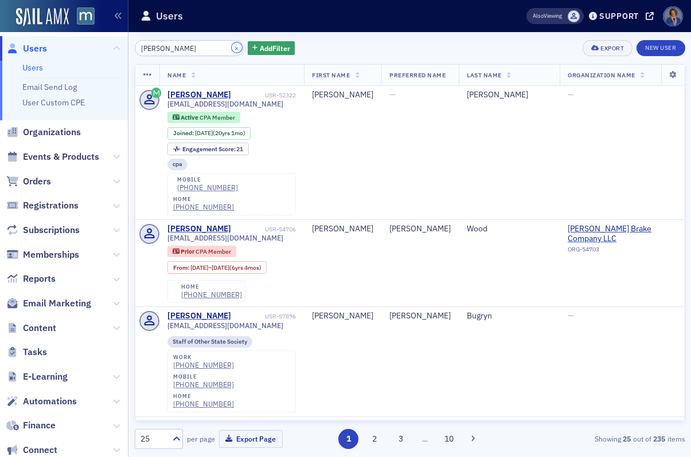
click at [232, 45] on button "×" at bounding box center [237, 47] width 10 height 10
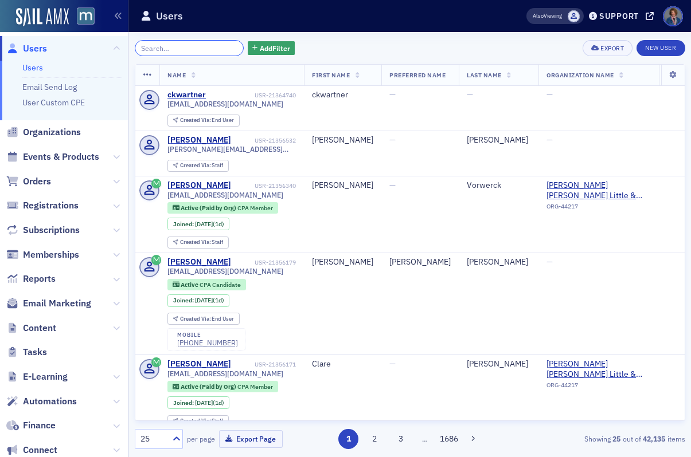
click at [174, 55] on input "search" at bounding box center [189, 48] width 109 height 16
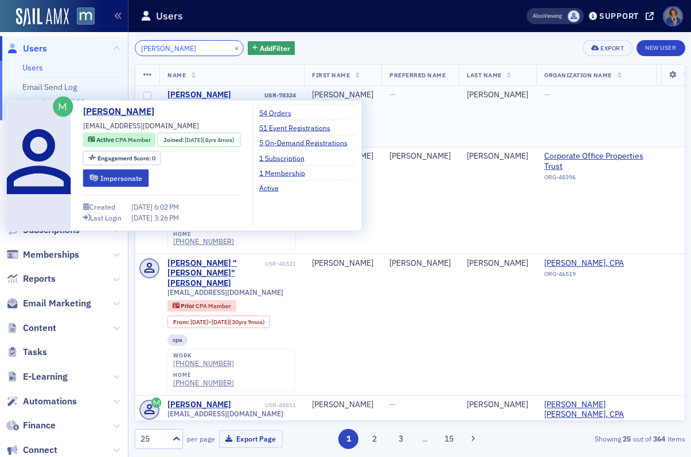
type input "[PERSON_NAME]"
click at [189, 97] on div "[PERSON_NAME]" at bounding box center [199, 95] width 64 height 10
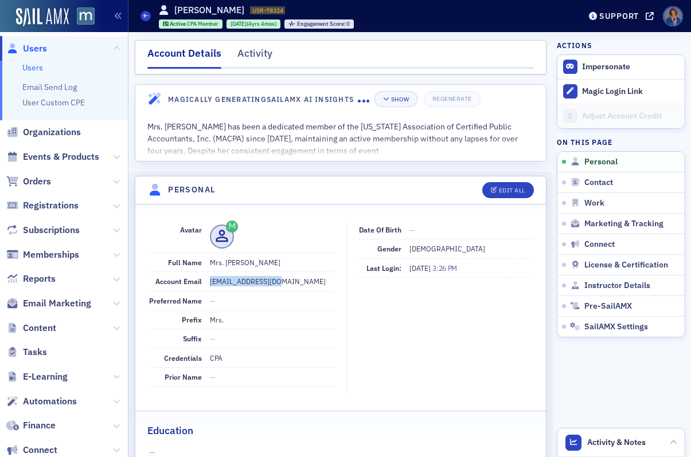
drag, startPoint x: 209, startPoint y: 283, endPoint x: 280, endPoint y: 285, distance: 71.1
click at [280, 285] on dd "[EMAIL_ADDRESS][DOMAIN_NAME]" at bounding box center [272, 281] width 124 height 18
copy dd "[EMAIL_ADDRESS][DOMAIN_NAME]"
click at [251, 58] on div "Activity" at bounding box center [254, 56] width 35 height 21
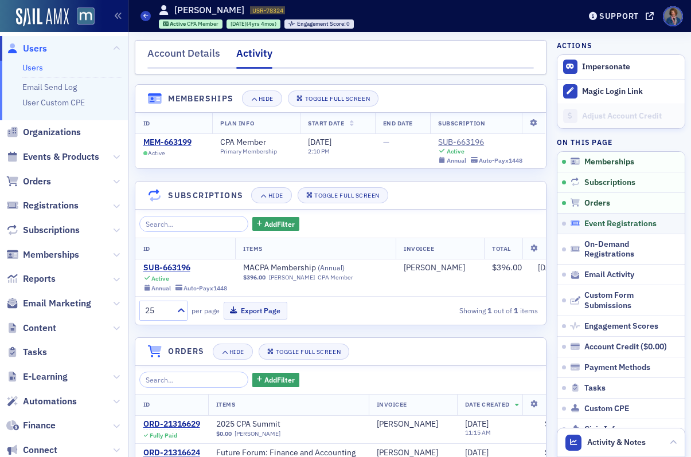
click at [602, 224] on span "Event Registrations" at bounding box center [620, 224] width 72 height 10
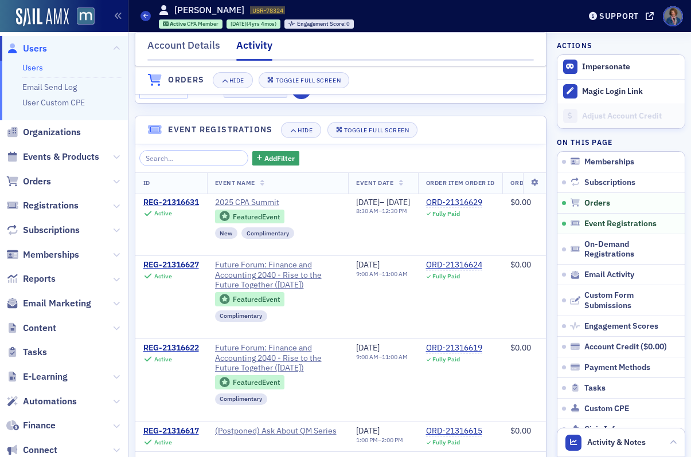
scroll to position [616, 0]
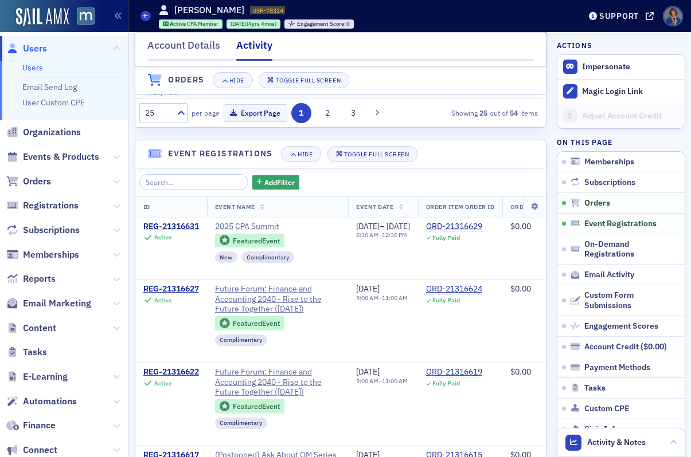
click at [37, 70] on link "Users" at bounding box center [32, 67] width 21 height 10
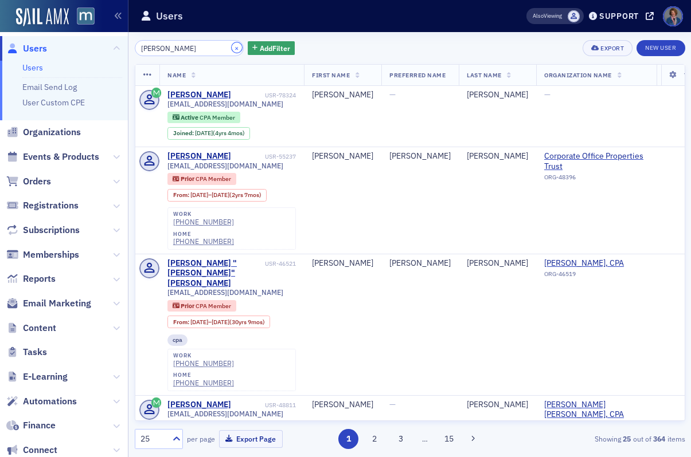
click at [232, 49] on button "×" at bounding box center [237, 47] width 10 height 10
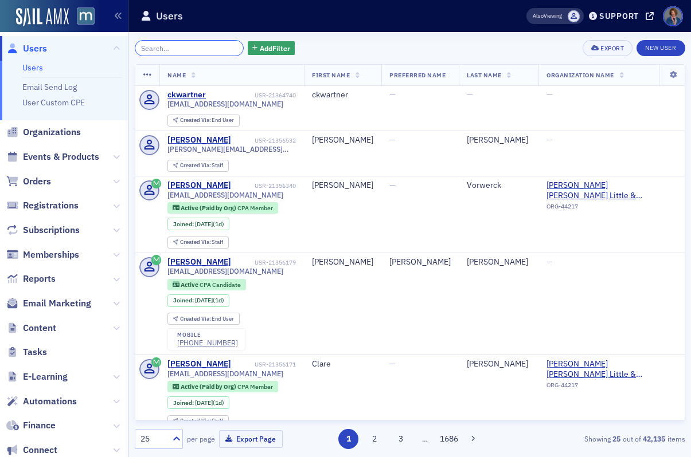
click at [213, 51] on input "search" at bounding box center [189, 48] width 109 height 16
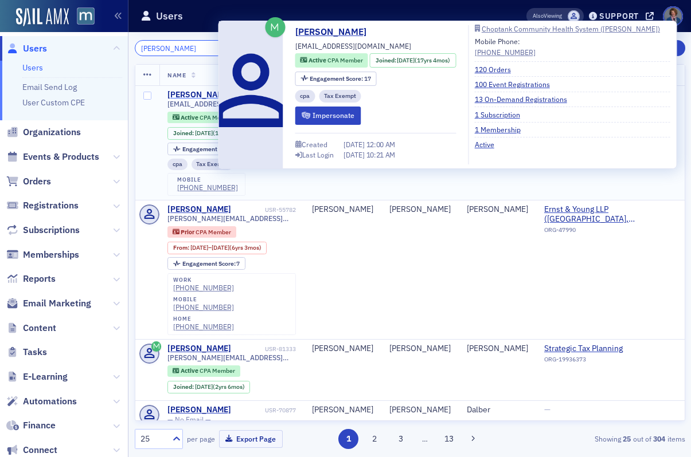
type input "[PERSON_NAME]"
click at [196, 99] on div "[PERSON_NAME]" at bounding box center [199, 95] width 64 height 10
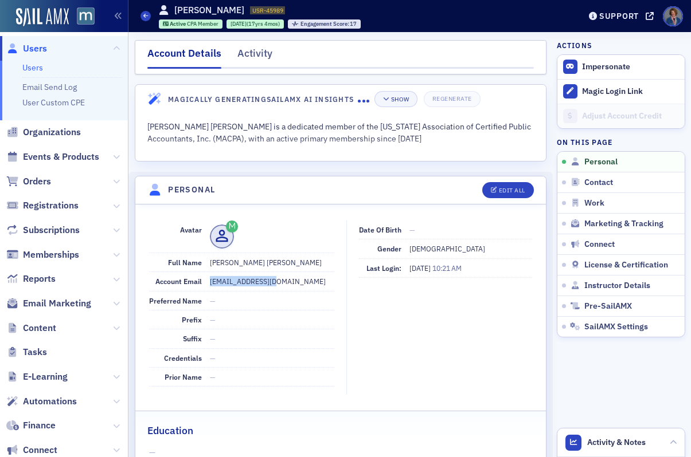
drag, startPoint x: 210, startPoint y: 283, endPoint x: 272, endPoint y: 281, distance: 62.5
click at [272, 281] on dd "[EMAIL_ADDRESS][DOMAIN_NAME]" at bounding box center [272, 281] width 124 height 18
copy dd "[EMAIL_ADDRESS][DOMAIN_NAME]"
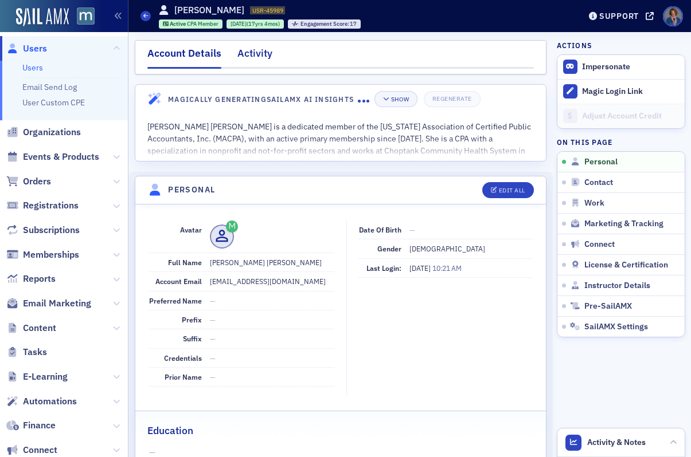
click at [251, 56] on div "Activity" at bounding box center [254, 56] width 35 height 21
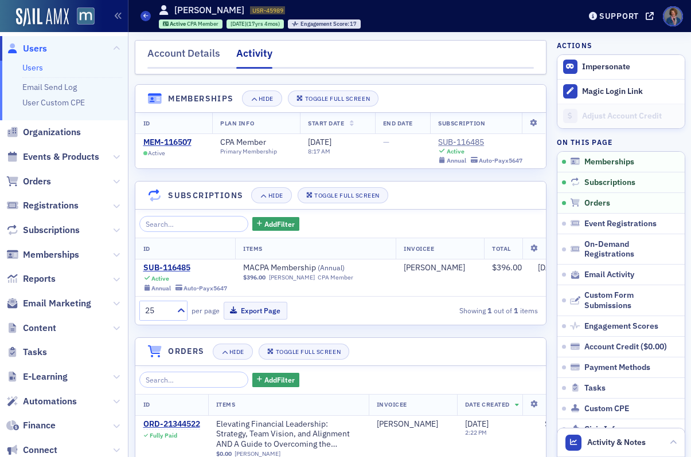
drag, startPoint x: 619, startPoint y: 222, endPoint x: 680, endPoint y: 178, distance: 75.2
click at [619, 222] on span "Event Registrations" at bounding box center [620, 224] width 72 height 10
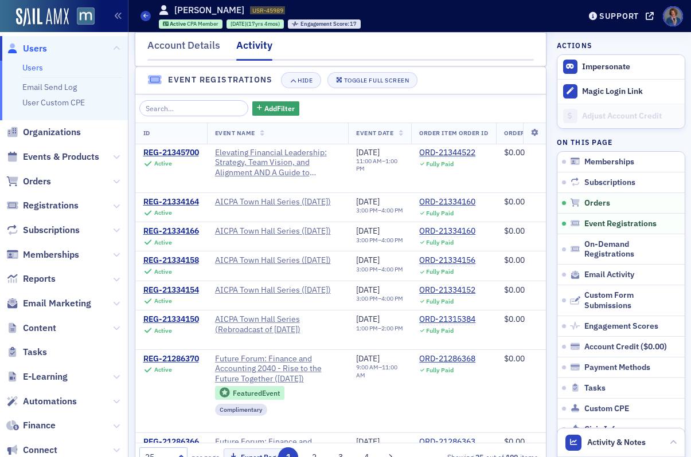
scroll to position [698, 0]
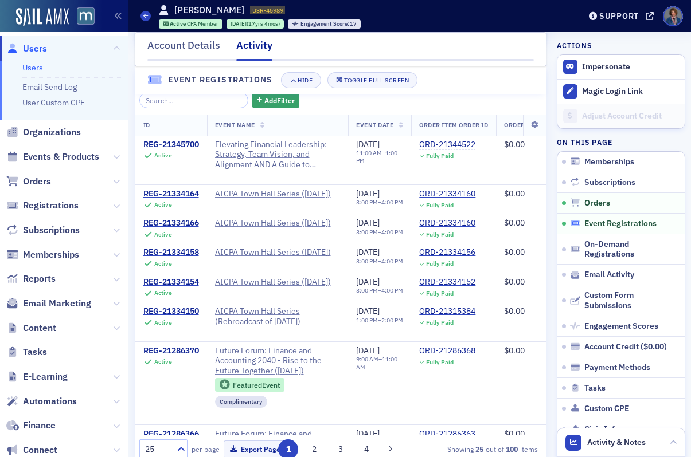
click at [593, 225] on span "Event Registrations" at bounding box center [620, 224] width 72 height 10
click at [593, 224] on span "Event Registrations" at bounding box center [620, 224] width 72 height 10
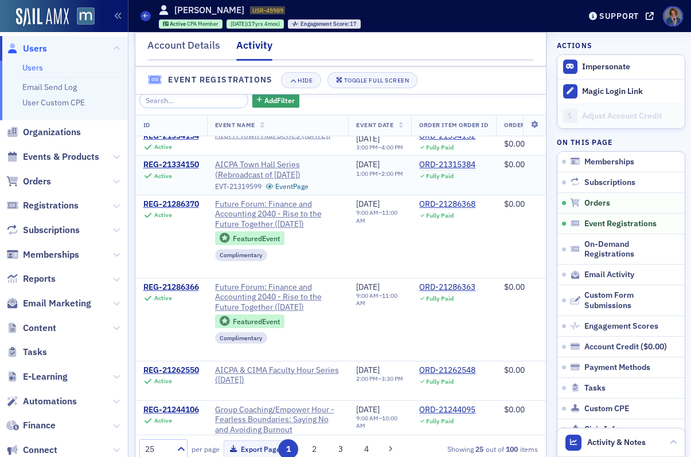
scroll to position [187, 0]
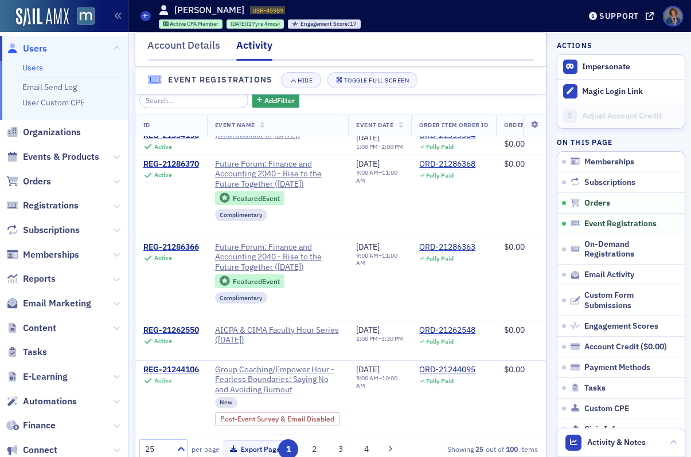
click at [36, 71] on link "Users" at bounding box center [32, 67] width 21 height 10
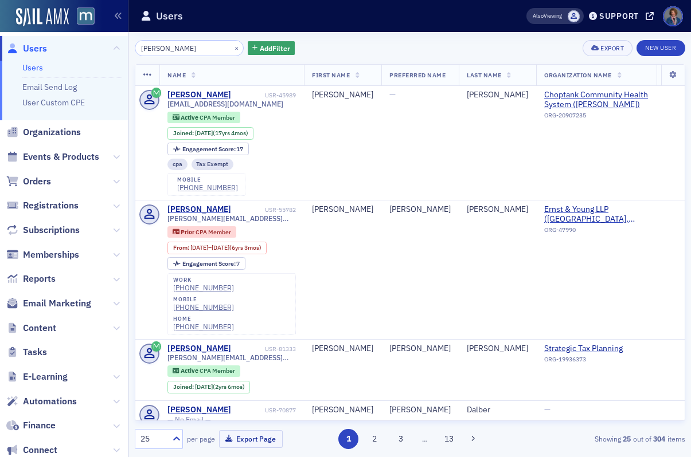
click at [32, 67] on link "Users" at bounding box center [32, 67] width 21 height 10
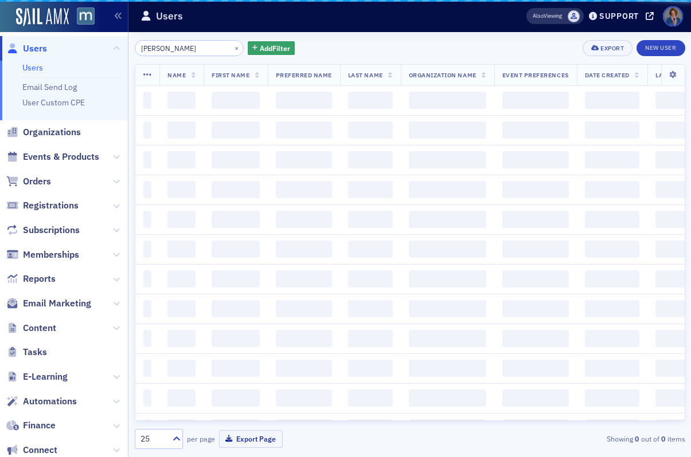
click at [181, 49] on input "[PERSON_NAME]" at bounding box center [189, 48] width 109 height 16
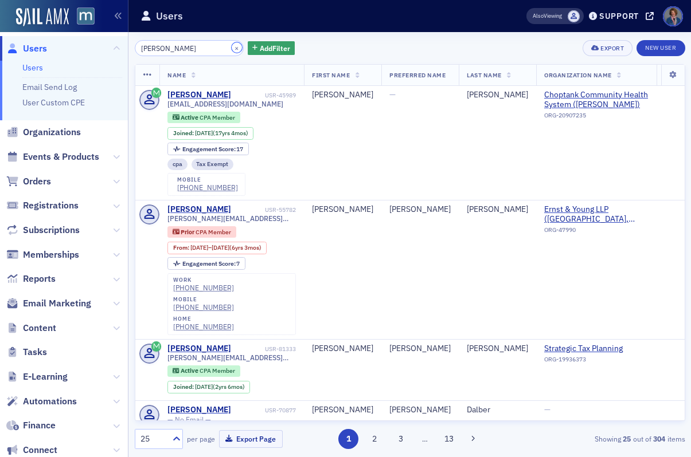
click at [232, 45] on button "×" at bounding box center [237, 47] width 10 height 10
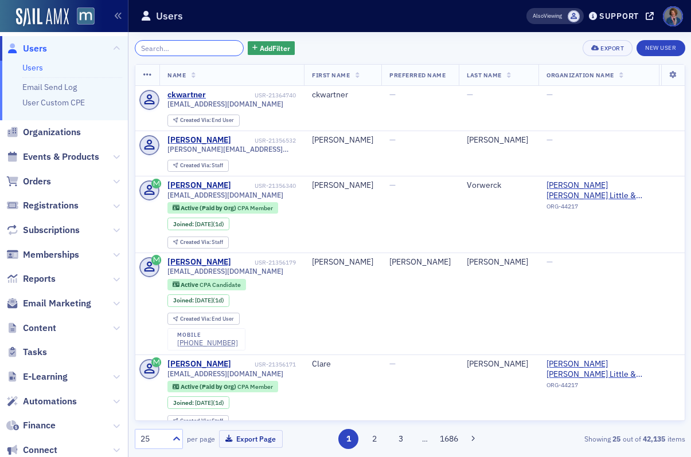
click at [216, 43] on input "search" at bounding box center [189, 48] width 109 height 16
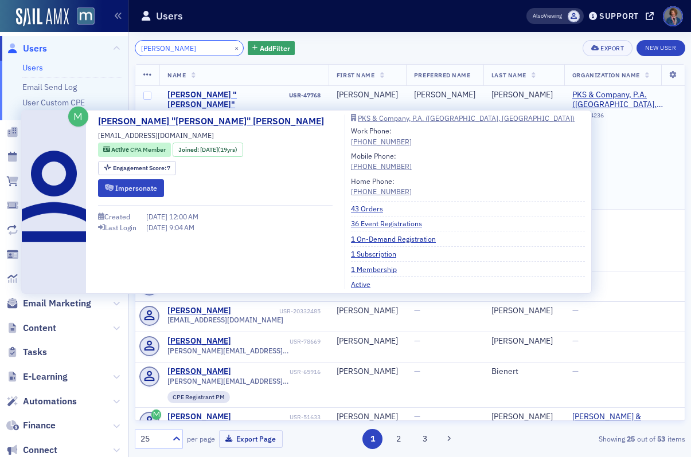
type input "[PERSON_NAME]"
click at [191, 99] on div "[PERSON_NAME] "[PERSON_NAME]" [PERSON_NAME]" at bounding box center [226, 105] width 119 height 30
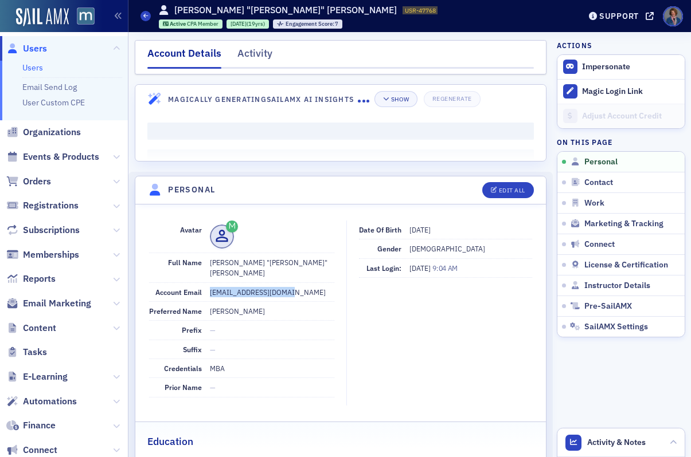
drag, startPoint x: 207, startPoint y: 281, endPoint x: 284, endPoint y: 287, distance: 77.0
click at [284, 287] on div "Account Email [EMAIL_ADDRESS][DOMAIN_NAME]" at bounding box center [241, 292] width 185 height 19
copy dd "[EMAIL_ADDRESS][DOMAIN_NAME]"
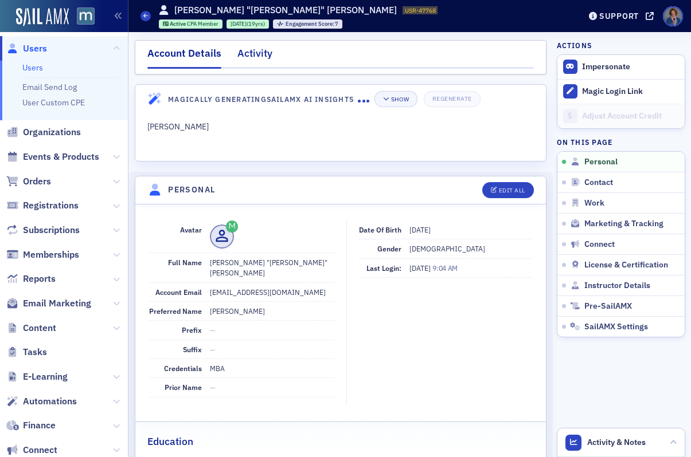
click at [263, 56] on div "Activity" at bounding box center [254, 56] width 35 height 21
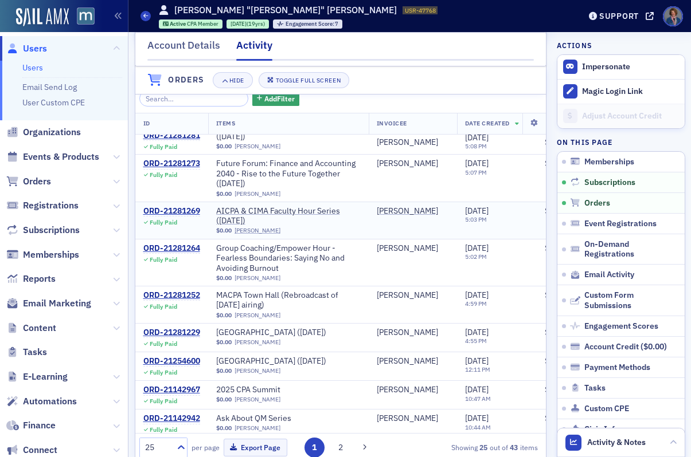
scroll to position [64, 0]
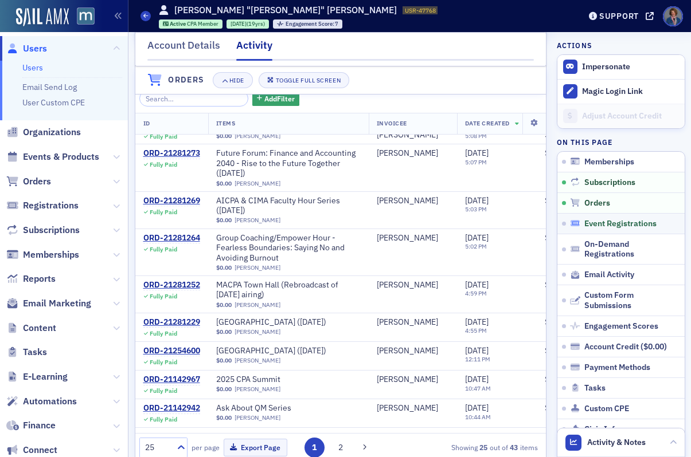
click at [593, 223] on span "Event Registrations" at bounding box center [620, 224] width 72 height 10
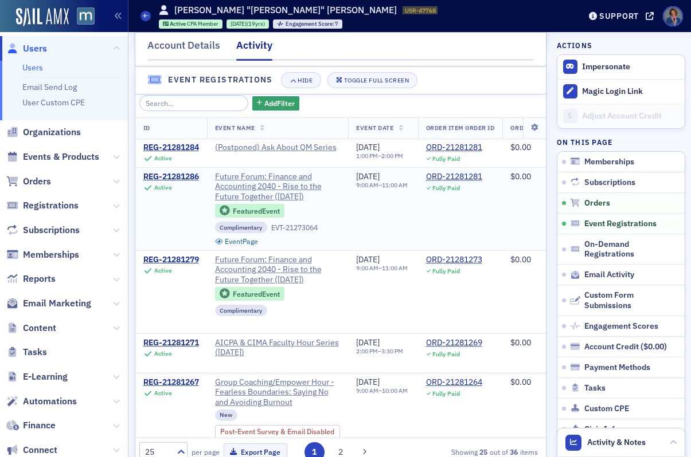
scroll to position [698, 0]
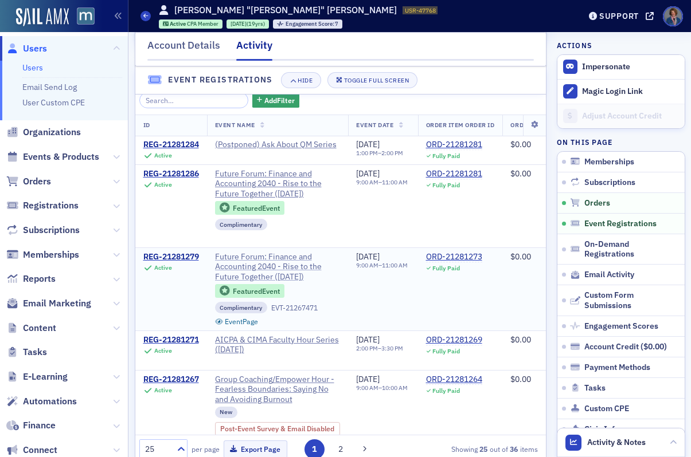
click at [284, 283] on span "Future Forum: Finance and Accounting 2040 - Rise to the Future Together ([DATE])" at bounding box center [278, 267] width 126 height 30
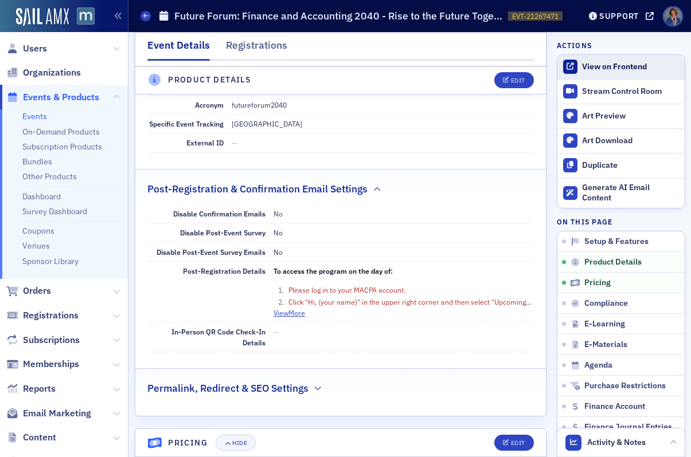
click at [622, 69] on div "View on Frontend" at bounding box center [630, 67] width 96 height 10
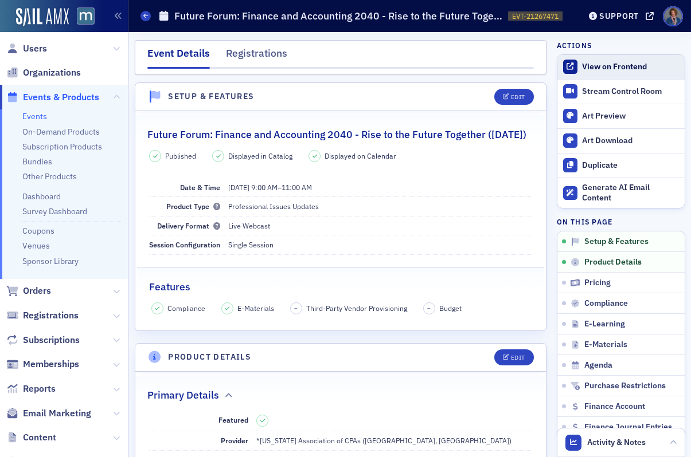
click at [597, 73] on link "View on Frontend" at bounding box center [620, 67] width 127 height 24
